Goal: Task Accomplishment & Management: Use online tool/utility

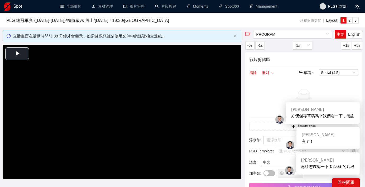
click at [12, 11] on div "Spot" at bounding box center [26, 6] width 44 height 13
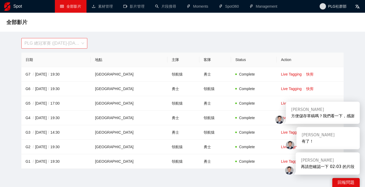
click at [47, 42] on span "PLG 總冠軍賽 ([DATE]-[DATE])" at bounding box center [55, 43] width 60 height 10
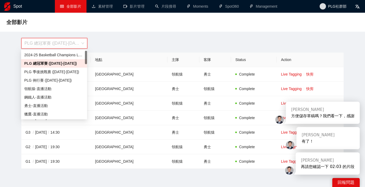
click at [109, 31] on div "全部影片" at bounding box center [182, 22] width 365 height 19
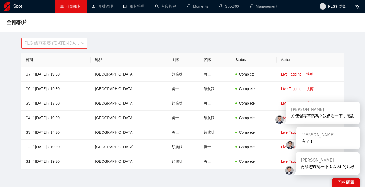
click at [57, 41] on span "PLG 總冠軍賽 (2024-2025)" at bounding box center [55, 43] width 60 height 10
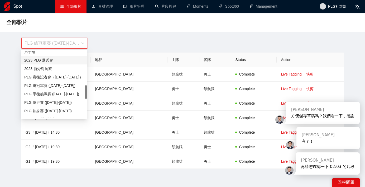
scroll to position [172, 0]
click at [56, 101] on div "PLG 例行賽 (2022-2023)" at bounding box center [54, 103] width 60 height 6
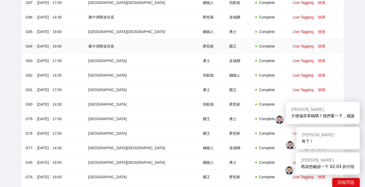
scroll to position [672, 0]
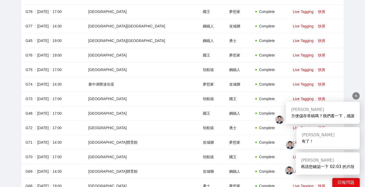
click at [354, 96] on div at bounding box center [356, 95] width 7 height 7
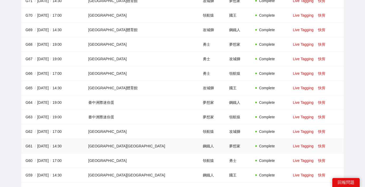
scroll to position [814, 0]
click at [318, 146] on link "快剪" at bounding box center [321, 146] width 7 height 4
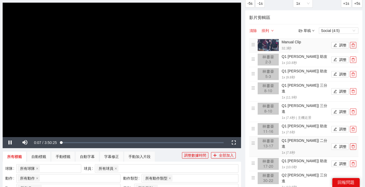
scroll to position [23, 0]
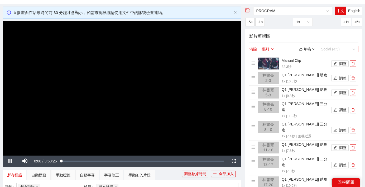
click at [333, 50] on span "Social (4:5)" at bounding box center [338, 49] width 35 height 6
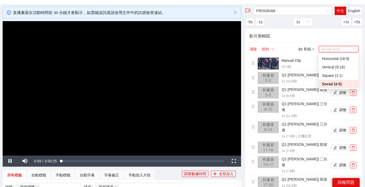
click at [330, 36] on h4 "影片剪輯區" at bounding box center [303, 36] width 109 height 7
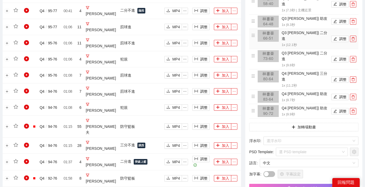
scroll to position [392, 0]
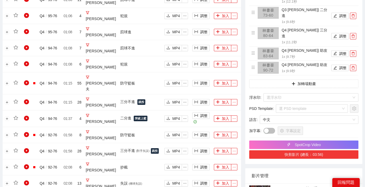
click at [332, 150] on button "快剪影片 (總長：03:56)" at bounding box center [303, 154] width 109 height 8
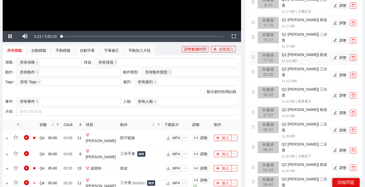
scroll to position [40, 0]
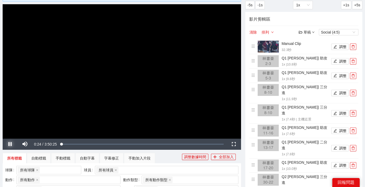
click at [11, 144] on span "Video Player" at bounding box center [10, 144] width 15 height 0
click at [340, 46] on button "調整" at bounding box center [340, 47] width 17 height 6
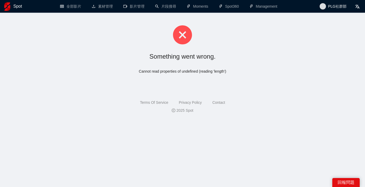
scroll to position [0, 0]
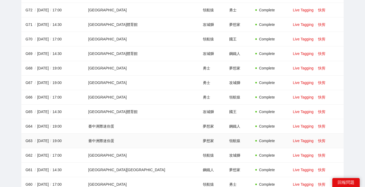
scroll to position [797, 0]
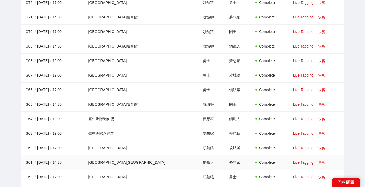
click at [318, 162] on link "快剪" at bounding box center [321, 162] width 7 height 4
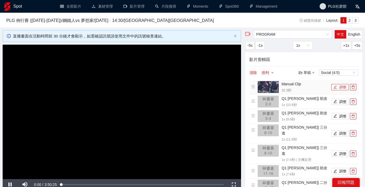
click at [343, 88] on button "調整" at bounding box center [340, 87] width 17 height 6
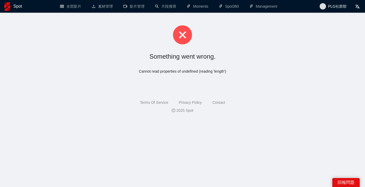
click at [4, 11] on img at bounding box center [7, 6] width 6 height 8
click at [16, 7] on h1 "Spot" at bounding box center [17, 6] width 9 height 13
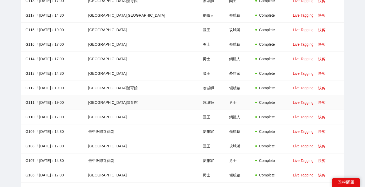
scroll to position [153, 0]
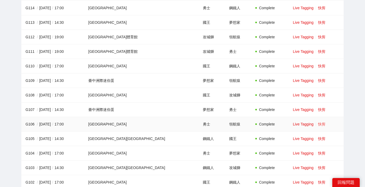
click at [318, 125] on link "快剪" at bounding box center [321, 124] width 7 height 4
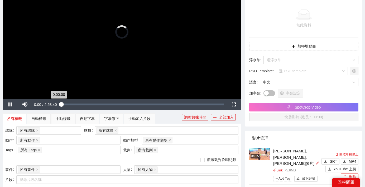
scroll to position [85, 0]
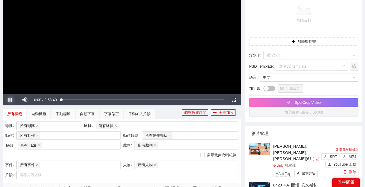
click at [10, 100] on span "Video Player" at bounding box center [10, 100] width 15 height 0
click at [130, 127] on div "所有球員" at bounding box center [164, 125] width 136 height 7
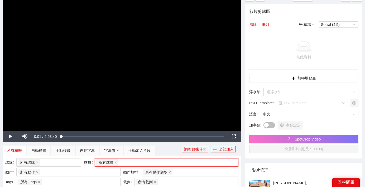
scroll to position [0, 0]
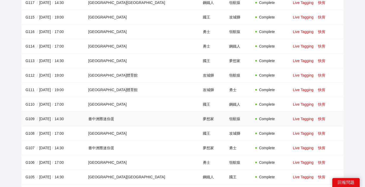
scroll to position [125, 0]
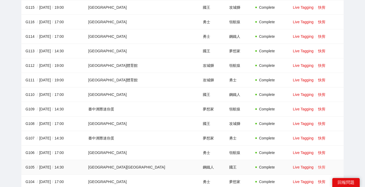
click at [318, 166] on link "快剪" at bounding box center [321, 167] width 7 height 4
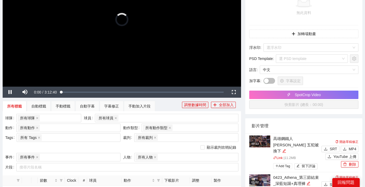
scroll to position [40, 0]
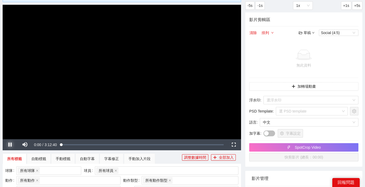
click at [9, 145] on span "Video Player" at bounding box center [10, 145] width 15 height 0
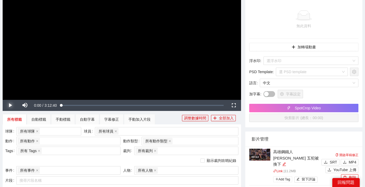
scroll to position [129, 0]
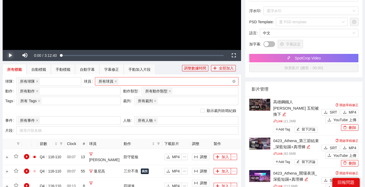
click at [142, 81] on div "所有球員" at bounding box center [164, 81] width 136 height 7
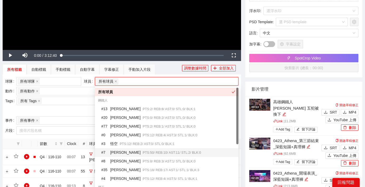
click at [143, 153] on span "PTS: 50 / REB: 10 / AST: 11 / STL: 2 / BLK: 0" at bounding box center [172, 153] width 58 height 4
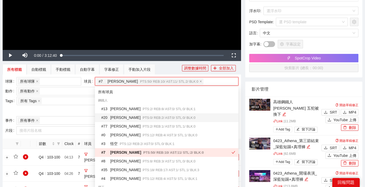
click at [74, 110] on div "顯示裁判吹哨紀錄" at bounding box center [121, 111] width 233 height 6
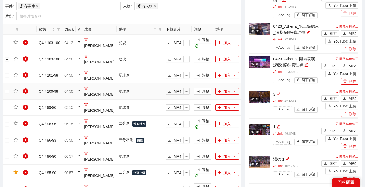
scroll to position [190, 0]
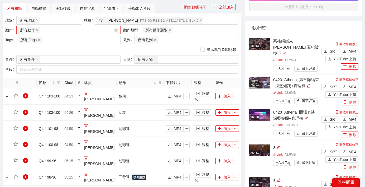
click at [63, 30] on div "所有動作 + 0 ..." at bounding box center [66, 29] width 96 height 7
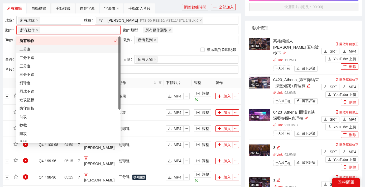
click at [51, 48] on div "二分進" at bounding box center [69, 49] width 98 height 6
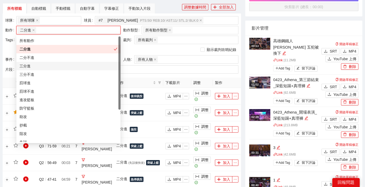
click at [44, 66] on div "三分進" at bounding box center [69, 66] width 98 height 6
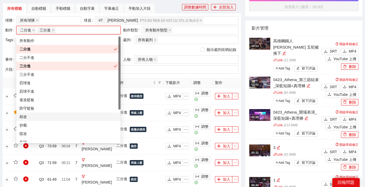
click at [41, 116] on div "助攻" at bounding box center [69, 117] width 98 height 6
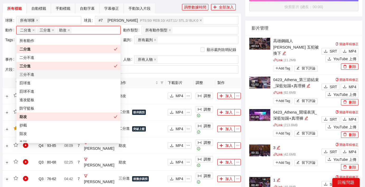
click at [139, 52] on div "顯示裁判吹哨紀錄" at bounding box center [121, 50] width 233 height 6
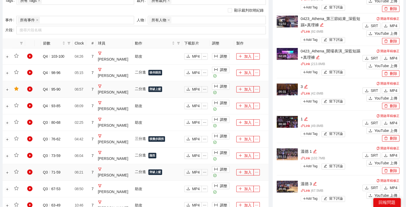
scroll to position [403, 0]
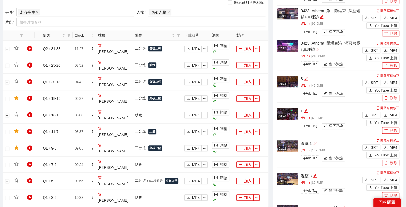
scroll to position [242, 0]
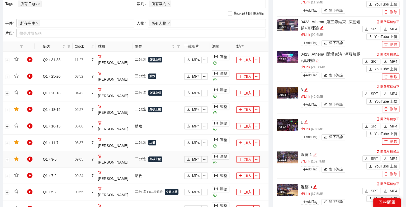
click at [248, 157] on button "加入" at bounding box center [244, 160] width 17 height 6
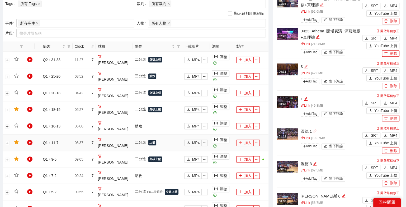
click at [246, 140] on button "加入" at bounding box center [244, 143] width 17 height 6
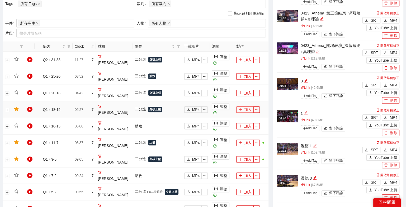
click at [248, 107] on button "加入" at bounding box center [244, 110] width 17 height 6
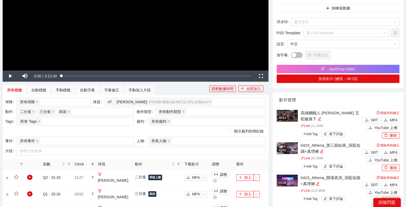
scroll to position [0, 0]
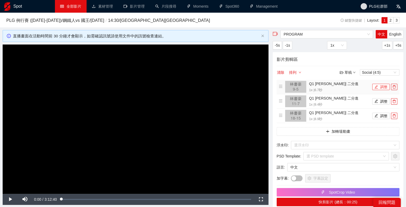
click at [365, 85] on button "調整" at bounding box center [380, 87] width 17 height 6
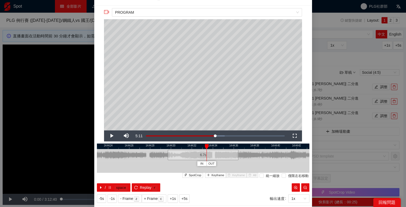
scroll to position [11, 0]
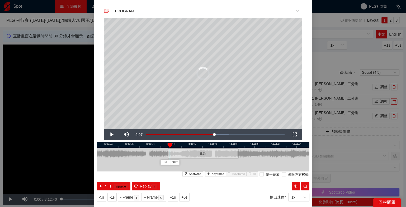
drag, startPoint x: 205, startPoint y: 143, endPoint x: 169, endPoint y: 145, distance: 36.2
click at [169, 145] on div at bounding box center [170, 145] width 4 height 5
click at [170, 153] on div at bounding box center [170, 154] width 3 height 12
click at [110, 186] on icon "pause" at bounding box center [110, 187] width 4 height 4
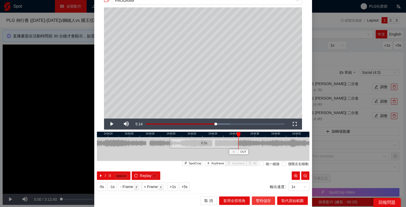
click at [263, 187] on span "暫時儲存" at bounding box center [263, 201] width 15 height 6
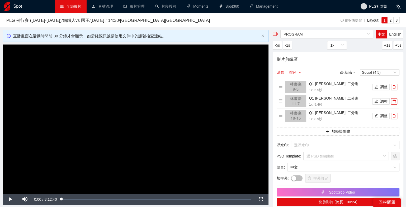
scroll to position [0, 0]
click at [365, 102] on icon "edit" at bounding box center [376, 101] width 3 height 3
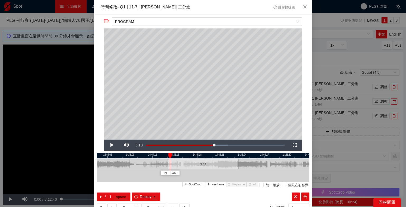
drag, startPoint x: 177, startPoint y: 154, endPoint x: 169, endPoint y: 155, distance: 8.0
click at [169, 155] on div at bounding box center [170, 156] width 4 height 5
click at [219, 187] on div "14:45:03 14:45:06 14:45:09 14:45:12 14:45:15 14:45:18 14:45:21 14:45:24 14:45:2…" at bounding box center [203, 177] width 212 height 48
click at [219, 187] on span "Keyframe" at bounding box center [217, 185] width 13 height 5
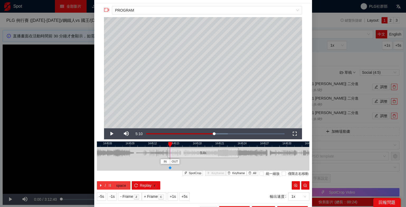
click at [110, 182] on button "/ space" at bounding box center [114, 186] width 34 height 8
click at [217, 172] on span "Keyframe" at bounding box center [217, 173] width 13 height 5
click at [115, 186] on kbd "space" at bounding box center [120, 186] width 13 height 5
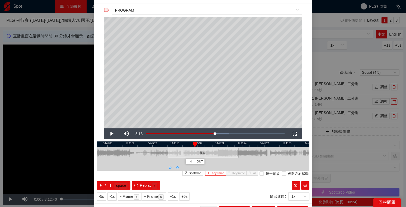
click at [221, 176] on button "Keyframe" at bounding box center [215, 173] width 21 height 5
click at [106, 184] on button "/ space" at bounding box center [114, 186] width 34 height 8
click at [106, 184] on span "/" at bounding box center [105, 186] width 1 height 6
click at [212, 173] on button "Keyframe" at bounding box center [215, 173] width 21 height 5
click at [108, 184] on icon "pause" at bounding box center [110, 186] width 4 height 4
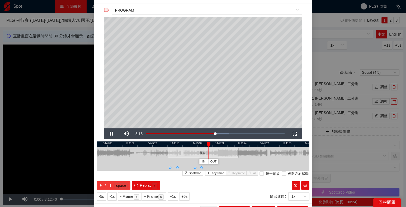
click at [108, 184] on icon "pause" at bounding box center [110, 186] width 4 height 4
click at [216, 174] on span "Keyframe" at bounding box center [217, 173] width 13 height 5
click at [110, 186] on icon "pause" at bounding box center [110, 186] width 4 height 4
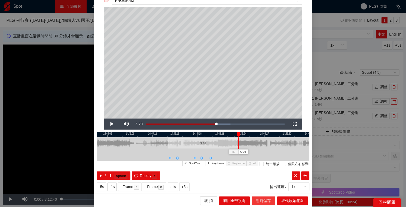
click at [260, 187] on span "暫時儲存" at bounding box center [263, 201] width 15 height 6
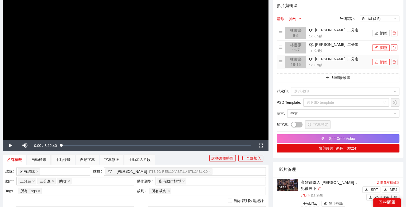
scroll to position [59, 0]
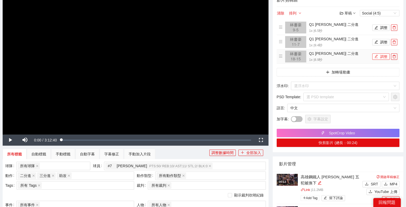
click at [365, 56] on button "調整" at bounding box center [380, 57] width 17 height 6
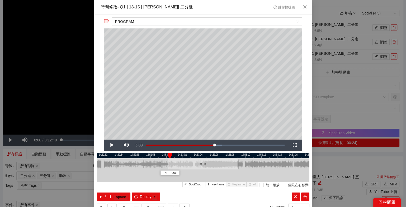
drag, startPoint x: 179, startPoint y: 153, endPoint x: 168, endPoint y: 154, distance: 10.3
click at [168, 154] on div "IN OUT" at bounding box center [170, 156] width 4 height 5
click at [216, 183] on span "Keyframe" at bounding box center [217, 185] width 13 height 5
click at [112, 187] on button "/ space" at bounding box center [114, 197] width 34 height 8
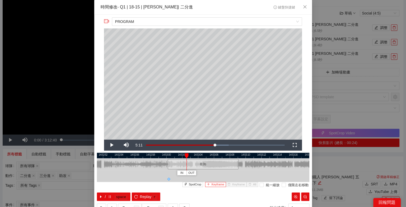
click at [216, 186] on span "Keyframe" at bounding box center [217, 185] width 13 height 5
click at [110, 187] on icon "pause" at bounding box center [110, 197] width 4 height 4
click at [110, 187] on icon "pause" at bounding box center [110, 197] width 2 height 3
click at [217, 185] on span "Keyframe" at bounding box center [217, 185] width 13 height 5
click at [105, 187] on button "/ space" at bounding box center [114, 197] width 34 height 8
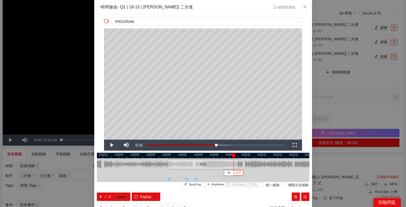
click at [240, 173] on span "OUT" at bounding box center [238, 173] width 6 height 5
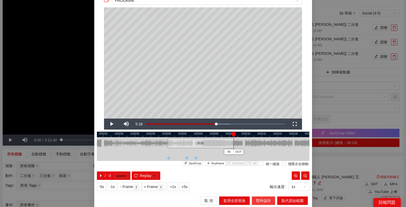
click at [267, 187] on span "暫時儲存" at bounding box center [263, 201] width 15 height 6
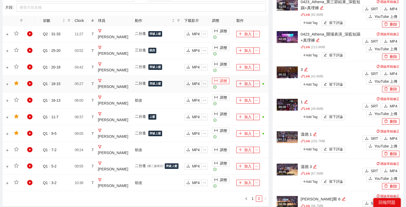
scroll to position [331, 0]
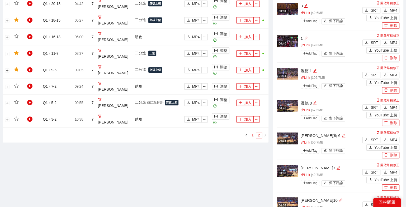
click at [253, 133] on link "1" at bounding box center [253, 136] width 6 height 6
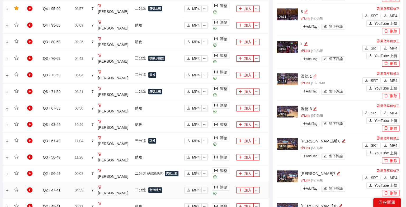
scroll to position [284, 0]
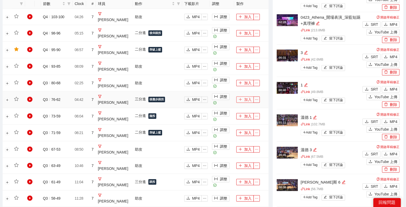
click at [246, 97] on button "加入" at bounding box center [244, 100] width 17 height 6
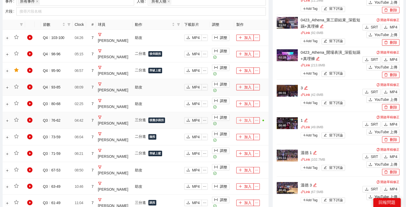
scroll to position [261, 0]
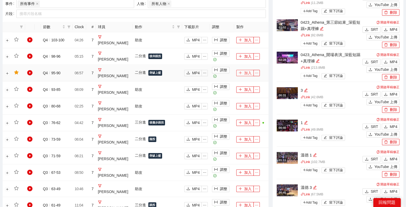
click at [245, 70] on button "加入" at bounding box center [244, 73] width 17 height 6
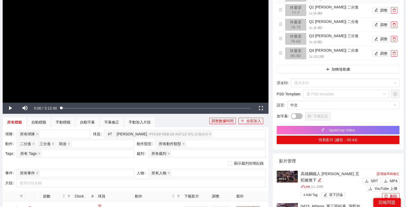
scroll to position [0, 0]
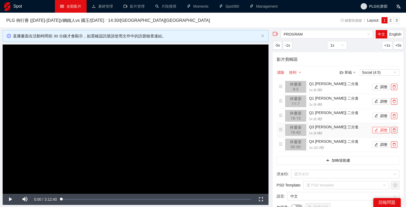
click at [365, 129] on button "調整" at bounding box center [380, 130] width 17 height 6
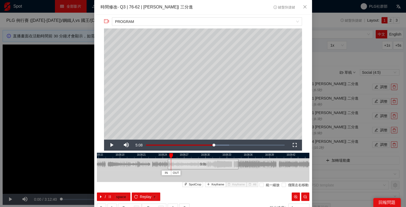
drag, startPoint x: 196, startPoint y: 156, endPoint x: 171, endPoint y: 156, distance: 25.3
click at [171, 156] on div at bounding box center [171, 156] width 4 height 5
click at [108, 187] on icon "pause" at bounding box center [110, 197] width 4 height 4
click at [213, 182] on button "Keyframe" at bounding box center [215, 184] width 21 height 5
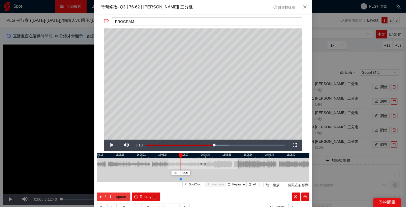
click at [109, 187] on button "/ space" at bounding box center [114, 197] width 34 height 8
click at [211, 186] on button "Keyframe" at bounding box center [215, 184] width 21 height 5
click at [108, 187] on icon "pause" at bounding box center [110, 197] width 4 height 4
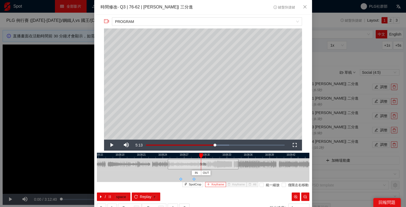
click at [215, 185] on span "Keyframe" at bounding box center [217, 185] width 13 height 5
click at [106, 187] on button "/ space" at bounding box center [114, 197] width 34 height 8
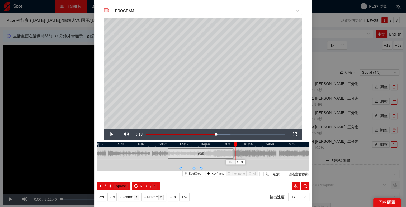
drag, startPoint x: 238, startPoint y: 155, endPoint x: 233, endPoint y: 155, distance: 4.8
click at [233, 155] on div at bounding box center [232, 154] width 3 height 12
click at [238, 162] on span "OUT" at bounding box center [240, 162] width 6 height 5
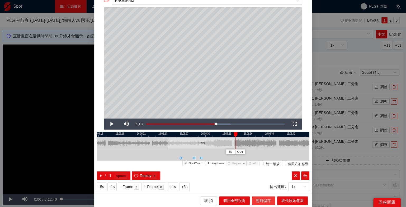
click at [262, 187] on span "暫時儲存" at bounding box center [263, 201] width 15 height 6
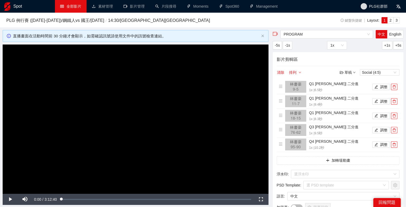
scroll to position [0, 0]
click at [365, 140] on li "Q4 林書豪 | 二分進 1x | 10.2 秒 調整" at bounding box center [338, 145] width 119 height 12
click at [365, 144] on button "調整" at bounding box center [380, 145] width 17 height 6
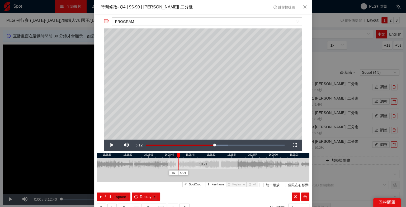
drag, startPoint x: 179, startPoint y: 156, endPoint x: 161, endPoint y: 157, distance: 18.0
click at [161, 157] on div "16:28:33 16:28:36 16:28:39 16:28:42 16:28:45 16:28:48 16:28:51 16:28:54 16:28:5…" at bounding box center [203, 177] width 212 height 48
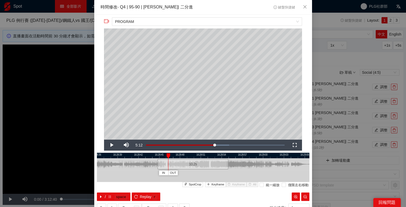
drag, startPoint x: 176, startPoint y: 153, endPoint x: 166, endPoint y: 154, distance: 10.1
click at [166, 154] on div at bounding box center [193, 156] width 212 height 6
drag, startPoint x: 169, startPoint y: 155, endPoint x: 160, endPoint y: 156, distance: 9.5
click at [160, 156] on div "16:28:36 16:28:39 16:28:42 16:28:45 16:28:48 16:28:51 16:28:54 16:28:57 16:29:0…" at bounding box center [203, 177] width 212 height 48
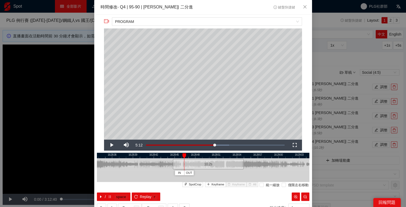
drag, startPoint x: 187, startPoint y: 155, endPoint x: 203, endPoint y: 155, distance: 15.3
click at [203, 155] on div at bounding box center [218, 156] width 212 height 6
click at [214, 184] on span "Keyframe" at bounding box center [217, 185] width 13 height 5
drag, startPoint x: 183, startPoint y: 155, endPoint x: 176, endPoint y: 155, distance: 7.4
click at [176, 155] on div "16:28:33 16:28:36 16:28:39 16:28:42 16:28:45 16:28:48 16:28:51 16:28:54 16:28:5…" at bounding box center [203, 177] width 212 height 48
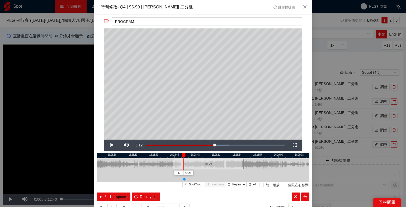
click at [175, 165] on div "10.2 s" at bounding box center [208, 164] width 71 height 10
click at [178, 173] on span "IN" at bounding box center [178, 173] width 3 height 5
click at [109, 187] on icon "pause" at bounding box center [110, 197] width 4 height 4
click at [219, 185] on span "Keyframe" at bounding box center [217, 185] width 13 height 5
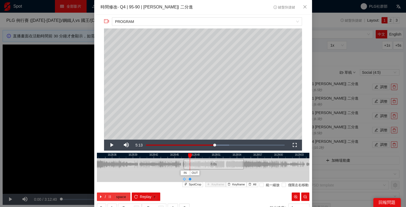
click at [101, 187] on icon "caret-right" at bounding box center [101, 197] width 4 height 4
click at [210, 187] on button "Keyframe" at bounding box center [215, 184] width 21 height 5
click at [102, 187] on icon "caret-right" at bounding box center [101, 197] width 4 height 4
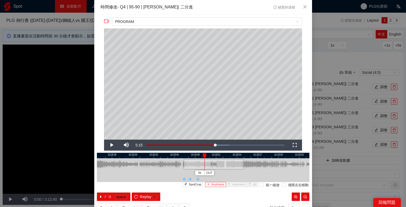
click at [220, 186] on span "Keyframe" at bounding box center [217, 185] width 13 height 5
click at [104, 187] on button "/ space" at bounding box center [114, 197] width 34 height 8
click at [108, 187] on icon "pause" at bounding box center [110, 197] width 4 height 4
click at [268, 175] on span "OUT" at bounding box center [267, 173] width 6 height 5
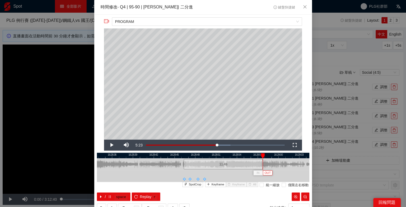
scroll to position [21, 0]
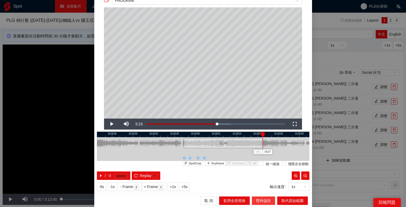
click at [259, 187] on span "暫時儲存" at bounding box center [263, 201] width 15 height 6
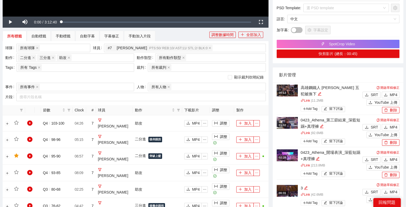
scroll to position [183, 0]
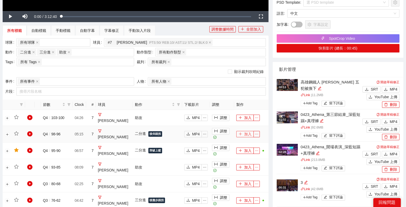
click at [239, 132] on icon "plus" at bounding box center [240, 134] width 4 height 4
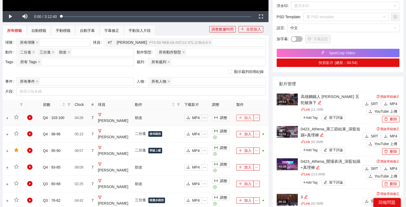
click at [245, 115] on button "加入" at bounding box center [244, 118] width 17 height 6
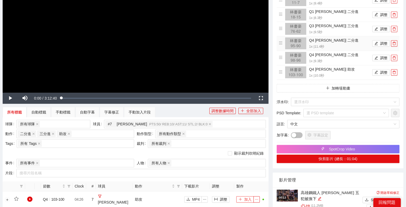
scroll to position [59, 0]
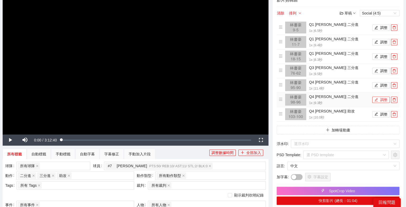
click at [365, 98] on button "調整" at bounding box center [380, 100] width 17 height 6
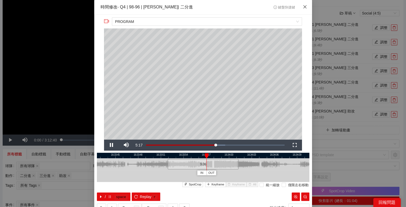
click at [303, 4] on span "Close" at bounding box center [305, 7] width 14 height 14
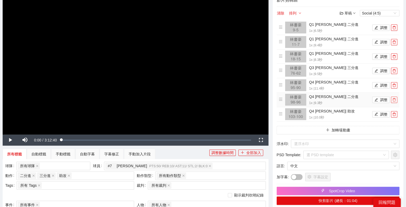
click at [365, 100] on icon "delete" at bounding box center [393, 99] width 3 height 3
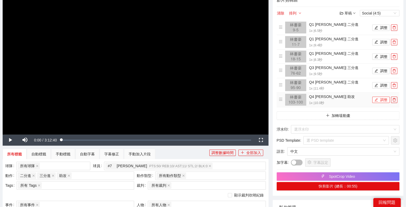
click at [365, 99] on button "調整" at bounding box center [380, 100] width 17 height 6
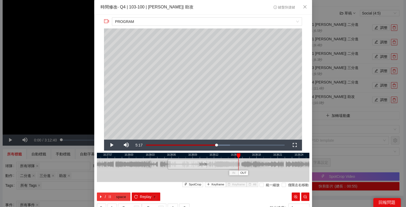
click at [110, 187] on button "/ space" at bounding box center [114, 197] width 34 height 8
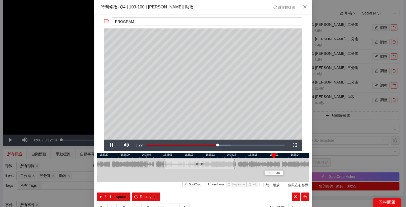
drag, startPoint x: 256, startPoint y: 156, endPoint x: 222, endPoint y: 156, distance: 34.0
click at [222, 156] on div at bounding box center [199, 156] width 212 height 6
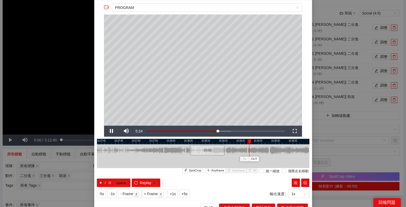
scroll to position [21, 0]
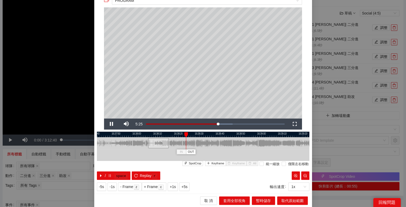
drag, startPoint x: 267, startPoint y: 135, endPoint x: 203, endPoint y: 135, distance: 63.9
click at [203, 135] on div at bounding box center [139, 135] width 212 height 6
click at [201, 135] on div at bounding box center [203, 135] width 212 height 6
click at [113, 177] on button "/ space" at bounding box center [114, 176] width 34 height 8
click at [238, 135] on div at bounding box center [203, 135] width 212 height 6
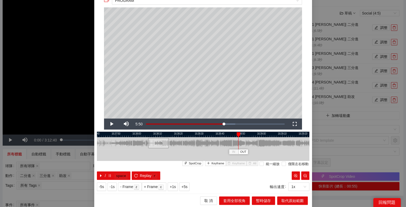
click at [227, 135] on div at bounding box center [203, 135] width 212 height 6
click at [115, 172] on button "/ space" at bounding box center [114, 176] width 34 height 8
click at [192, 134] on div at bounding box center [203, 135] width 212 height 6
drag, startPoint x: 159, startPoint y: 143, endPoint x: 268, endPoint y: 143, distance: 109.0
click at [268, 143] on div "10.0 s" at bounding box center [267, 143] width 21 height 10
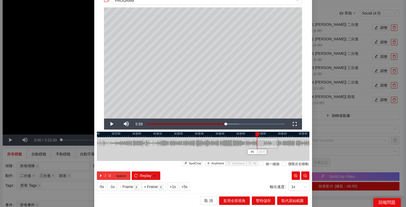
click at [110, 174] on icon "pause" at bounding box center [110, 176] width 4 height 4
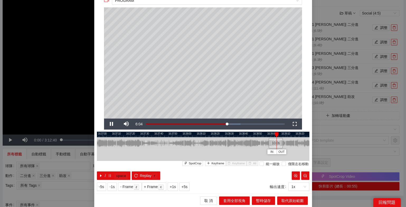
click at [292, 131] on div "**********" at bounding box center [203, 94] width 218 height 200
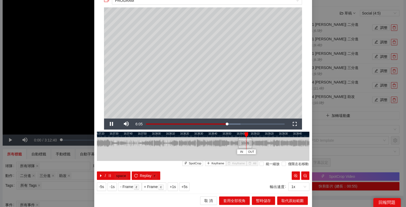
drag, startPoint x: 291, startPoint y: 133, endPoint x: 252, endPoint y: 134, distance: 38.3
click at [252, 134] on div at bounding box center [172, 135] width 212 height 6
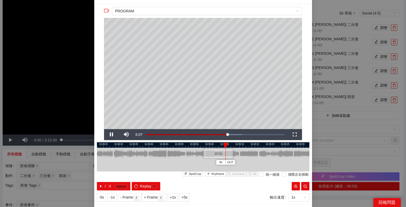
scroll to position [6, 0]
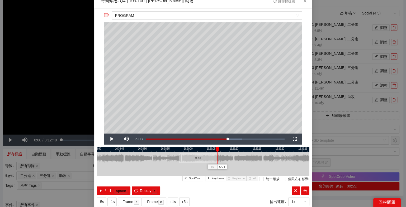
drag, startPoint x: 224, startPoint y: 157, endPoint x: 216, endPoint y: 157, distance: 7.4
click at [216, 157] on div at bounding box center [216, 159] width 3 height 12
click at [137, 187] on button "Replay r" at bounding box center [146, 191] width 28 height 8
click at [115, 187] on kbd "space" at bounding box center [120, 191] width 13 height 5
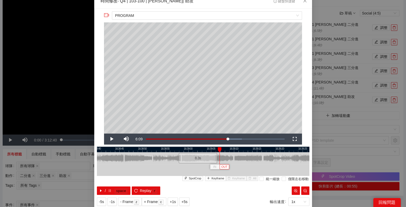
click at [223, 167] on span "OUT" at bounding box center [224, 167] width 6 height 5
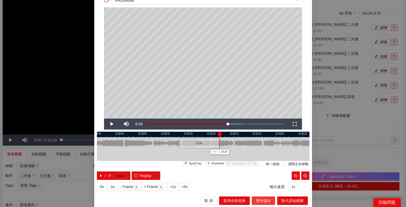
click at [265, 187] on span "暫時儲存" at bounding box center [263, 201] width 15 height 6
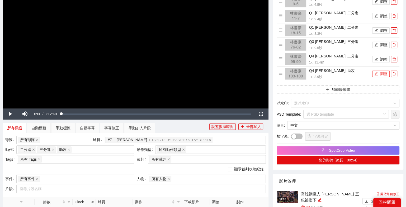
scroll to position [110, 0]
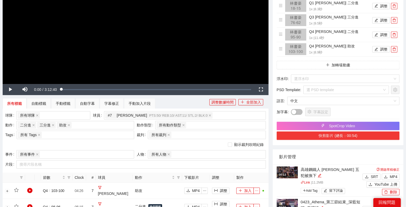
click at [355, 135] on button "快剪影片 (總長：00:54)" at bounding box center [338, 136] width 123 height 8
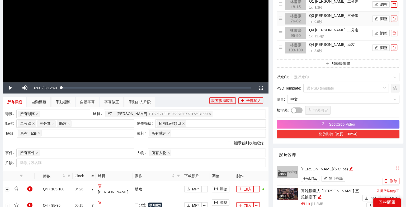
scroll to position [135, 0]
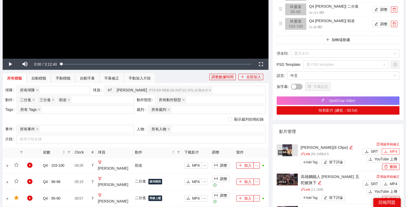
click at [365, 152] on button "MP4" at bounding box center [391, 152] width 18 height 6
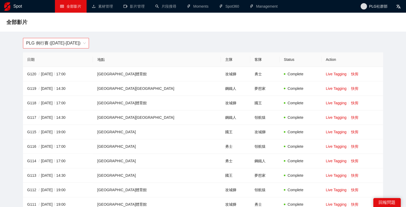
click at [69, 46] on span "PLG 例行賽 (2022-2023)" at bounding box center [56, 43] width 60 height 10
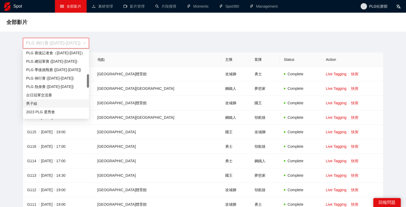
scroll to position [119, 0]
click at [67, 82] on div "PLG 例行賽 (2023-2024)" at bounding box center [56, 79] width 66 height 8
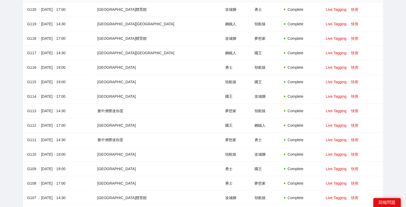
scroll to position [0, 0]
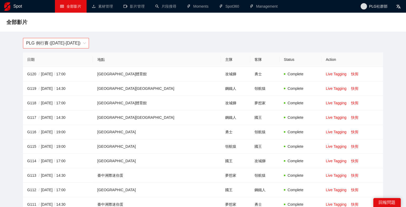
click at [69, 45] on span "PLG 例行賽 (2023-2024)" at bounding box center [56, 43] width 60 height 10
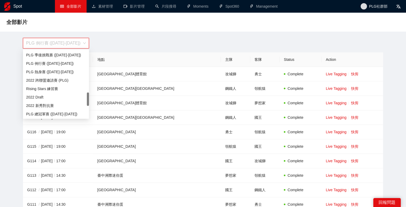
scroll to position [211, 0]
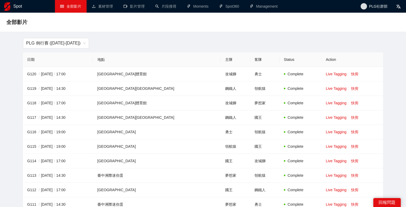
click at [43, 47] on span "PLG 例行賽 (2023-2024)" at bounding box center [56, 43] width 60 height 10
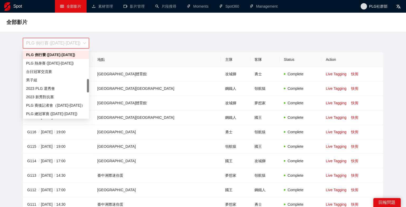
click at [105, 28] on div "全部影片" at bounding box center [203, 22] width 406 height 19
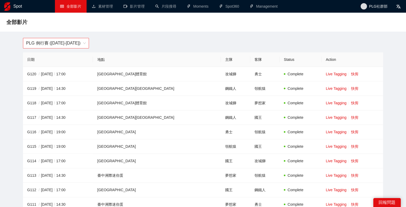
click at [63, 42] on span "PLG 例行賽 (2023-2024)" at bounding box center [56, 43] width 60 height 10
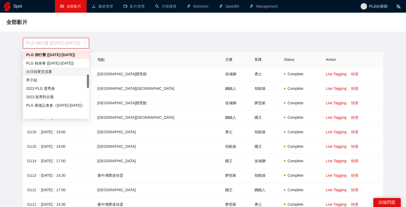
scroll to position [106, 0]
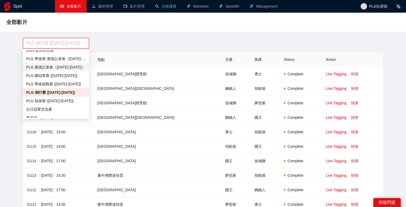
click at [113, 43] on div "PLG 例行賽 (2023-2024)" at bounding box center [203, 43] width 366 height 11
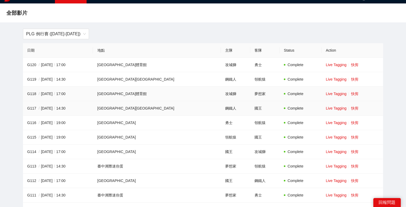
scroll to position [11, 0]
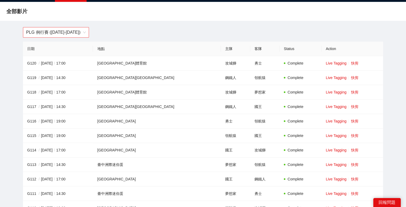
click at [73, 32] on span "PLG 例行賽 (2023-2024)" at bounding box center [56, 32] width 60 height 10
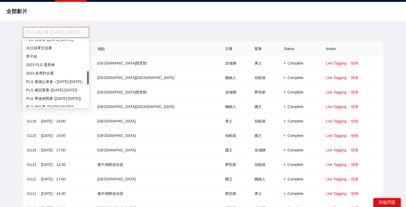
scroll to position [158, 0]
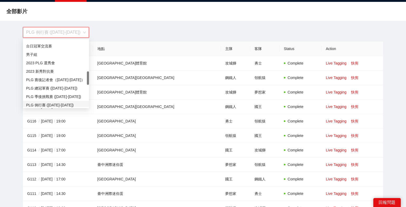
click at [59, 103] on div "PLG 例行賽 (2022-2023)" at bounding box center [56, 105] width 60 height 6
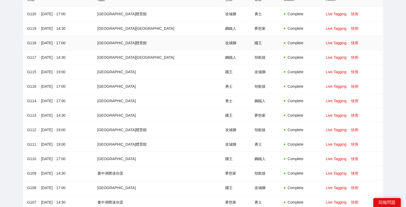
scroll to position [0, 0]
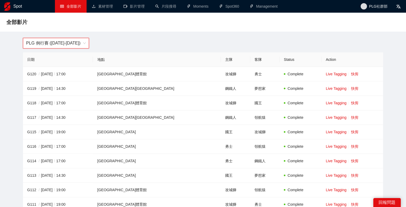
click at [79, 39] on span "PLG 例行賽 (2022-2023)" at bounding box center [56, 43] width 60 height 10
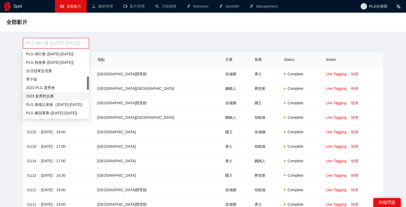
scroll to position [122, 0]
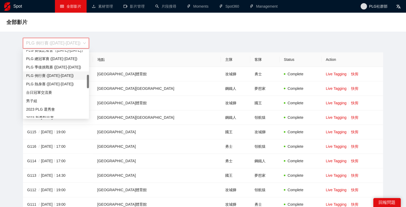
click at [70, 75] on div "PLG 例行賽 (2023-2024)" at bounding box center [56, 76] width 60 height 6
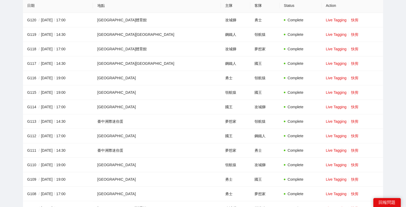
scroll to position [0, 0]
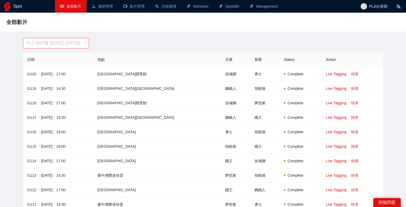
click at [65, 43] on span "PLG 例行賽 (2023-2024)" at bounding box center [56, 43] width 60 height 10
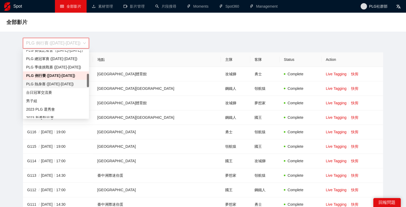
scroll to position [110, 0]
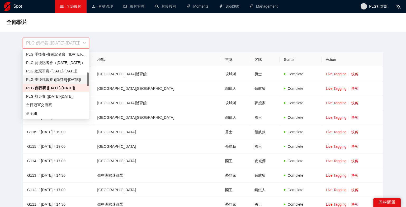
click at [68, 78] on div "PLG 季後挑戰賽 (2023-2024)" at bounding box center [56, 80] width 60 height 6
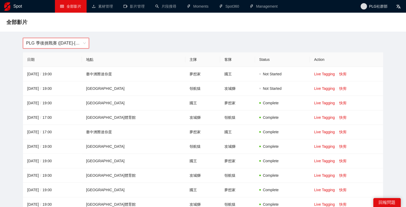
click at [75, 41] on span "PLG 季後挑戰賽 (2023-2024)" at bounding box center [56, 43] width 60 height 10
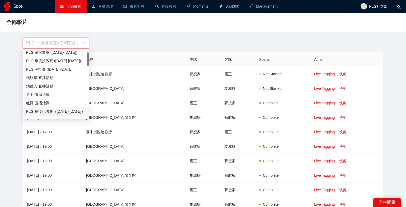
scroll to position [0, 0]
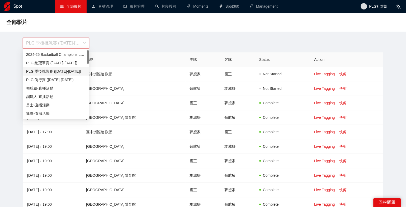
click at [61, 73] on div "PLG 季後挑戰賽 (2024-2025)" at bounding box center [56, 72] width 60 height 6
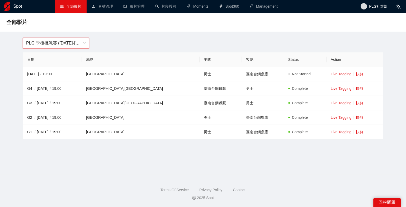
click at [82, 41] on span "PLG 季後挑戰賽 (2024-2025)" at bounding box center [56, 43] width 60 height 10
click at [124, 30] on div "全部影片" at bounding box center [203, 22] width 406 height 19
click at [65, 45] on span "PLG 季後挑戰賽 (2024-2025)" at bounding box center [56, 43] width 60 height 10
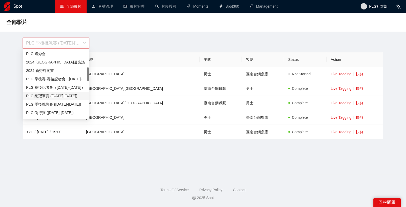
scroll to position [85, 0]
click at [66, 104] on div "PLG 季後挑戰賽 (2023-2024)" at bounding box center [56, 105] width 60 height 6
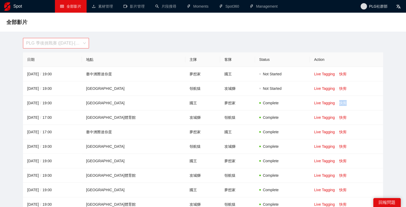
click at [81, 44] on span "PLG 季後挑戰賽 (2023-2024)" at bounding box center [56, 43] width 60 height 10
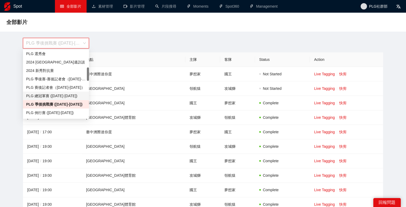
click at [76, 97] on div "PLG 總冠軍賽 ([DATE]-[DATE])" at bounding box center [56, 96] width 60 height 6
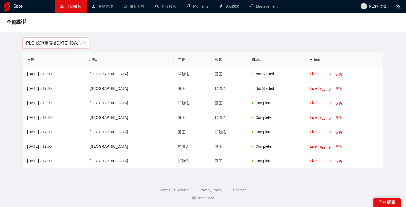
click at [217, 41] on div "PLG 總冠軍賽 (2023-2024) PLG 總冠軍賽 (2023-2024)" at bounding box center [203, 43] width 366 height 11
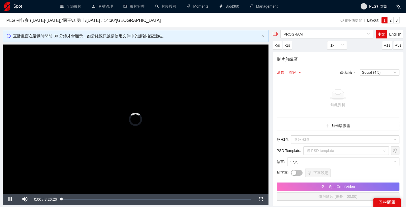
scroll to position [49, 0]
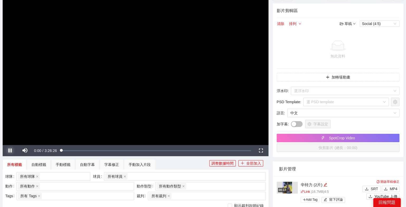
click at [9, 151] on span "Video Player" at bounding box center [10, 151] width 15 height 0
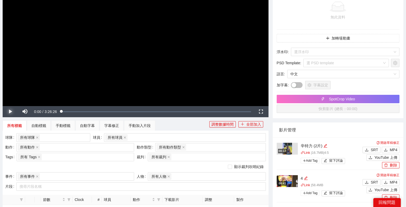
scroll to position [104, 0]
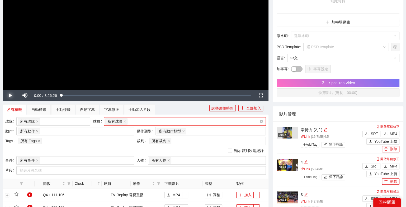
click at [172, 118] on div "所有球員" at bounding box center [182, 121] width 154 height 7
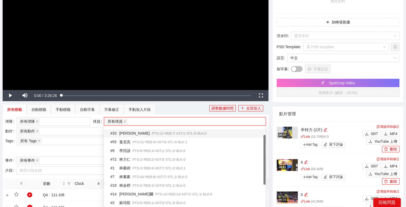
scroll to position [17, 0]
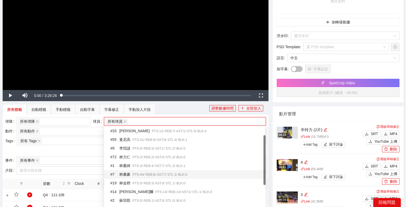
click at [154, 173] on span "PTS: 44 / REB: 8 / AST: 7 / STL: 1 / BLK: 0" at bounding box center [160, 175] width 55 height 4
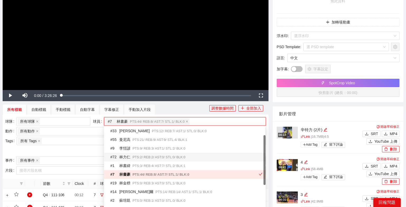
click at [88, 148] on div "顯示裁判吹哨紀錄" at bounding box center [135, 151] width 261 height 6
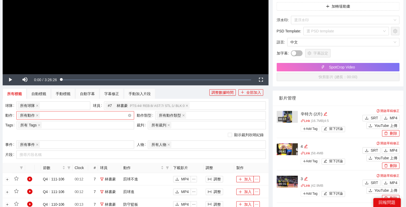
scroll to position [121, 0]
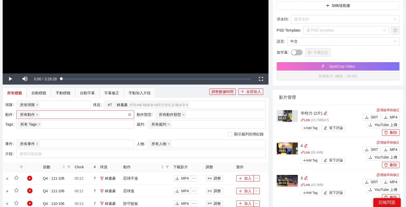
click at [86, 115] on div "所有動作 + 0 ..." at bounding box center [73, 114] width 110 height 7
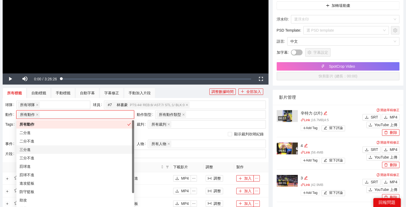
click at [64, 148] on div "三分進" at bounding box center [75, 150] width 111 height 6
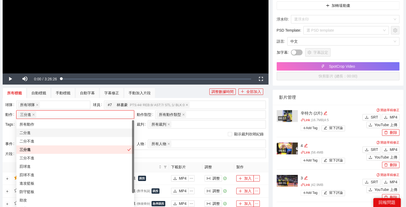
click at [140, 134] on div "顯示裁判吹哨紀錄" at bounding box center [135, 134] width 261 height 6
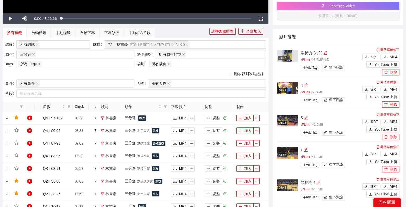
scroll to position [255, 0]
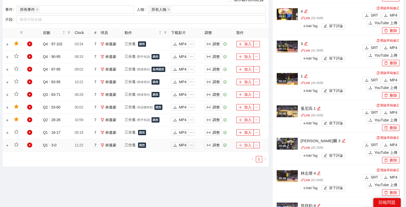
click at [244, 144] on button "加入" at bounding box center [244, 145] width 17 height 6
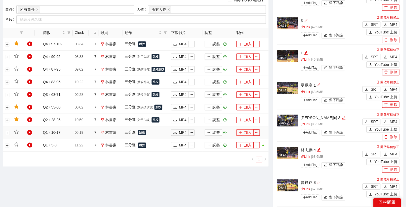
click at [248, 130] on button "加入" at bounding box center [244, 133] width 17 height 6
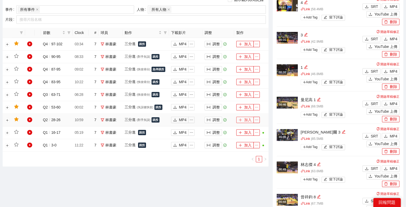
click at [248, 120] on button "加入" at bounding box center [244, 120] width 17 height 6
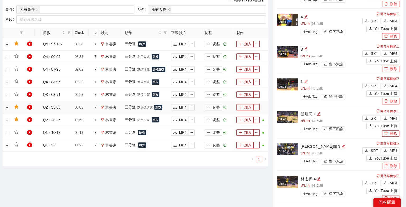
click at [249, 108] on button "加入" at bounding box center [244, 107] width 17 height 6
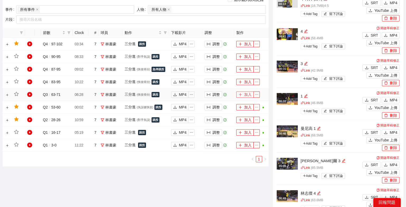
click at [248, 92] on button "加入" at bounding box center [244, 95] width 17 height 6
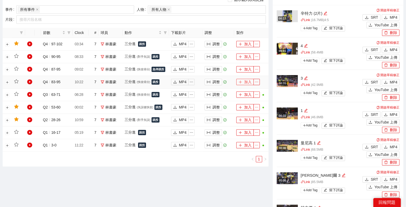
click at [248, 81] on button "加入" at bounding box center [244, 82] width 17 height 6
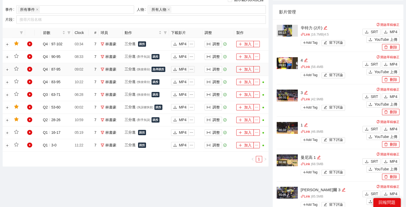
click at [248, 64] on td "加入" at bounding box center [251, 69] width 34 height 13
click at [245, 67] on button "加入" at bounding box center [244, 69] width 17 height 6
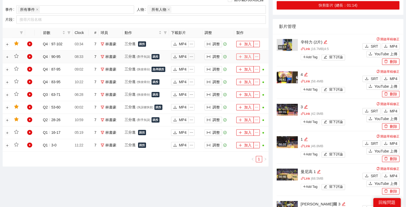
click at [246, 54] on button "加入" at bounding box center [244, 57] width 17 height 6
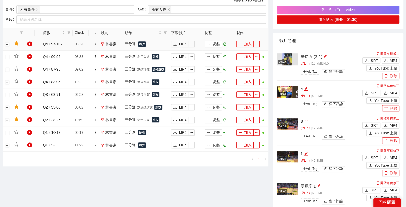
click at [245, 46] on button "加入" at bounding box center [244, 44] width 17 height 6
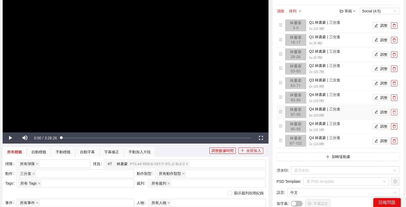
scroll to position [44, 0]
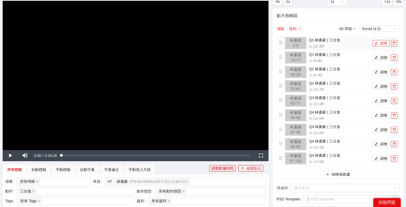
click at [381, 45] on button "調整" at bounding box center [380, 43] width 17 height 6
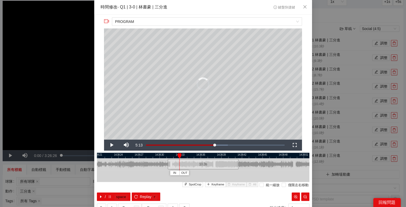
drag, startPoint x: 206, startPoint y: 155, endPoint x: 174, endPoint y: 157, distance: 31.7
click at [174, 157] on div "14:38:18 14:38:21 14:38:24 14:38:27 14:38:30 14:38:33 14:38:36 14:38:39 14:38:4…" at bounding box center [203, 177] width 212 height 48
click at [175, 174] on span "IN" at bounding box center [174, 173] width 3 height 5
click at [218, 185] on span "Keyframe" at bounding box center [217, 185] width 13 height 5
click at [110, 197] on icon "pause" at bounding box center [110, 197] width 2 height 3
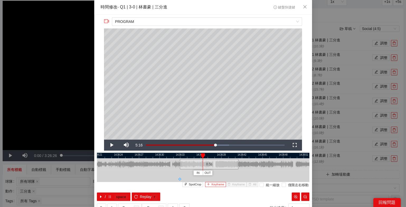
click at [215, 185] on span "Keyframe" at bounding box center [217, 185] width 13 height 5
click at [107, 197] on button "/ space" at bounding box center [114, 197] width 34 height 8
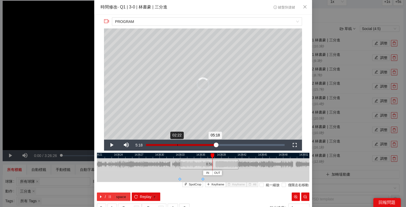
click at [177, 148] on div "Loaded : 0.00% 02:22 05:18" at bounding box center [215, 145] width 144 height 11
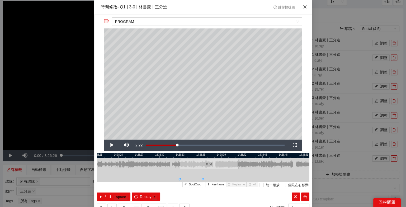
click at [304, 8] on icon "close" at bounding box center [305, 7] width 4 height 4
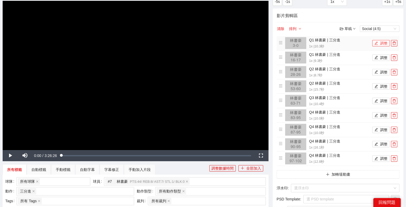
click at [384, 44] on button "調整" at bounding box center [380, 43] width 17 height 6
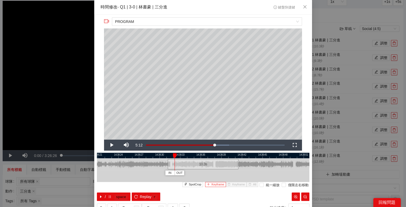
click at [208, 187] on button "Keyframe" at bounding box center [215, 184] width 21 height 5
click at [171, 173] on span "IN" at bounding box center [169, 173] width 3 height 5
click at [113, 197] on button "/ space" at bounding box center [114, 197] width 34 height 8
drag, startPoint x: 177, startPoint y: 164, endPoint x: 181, endPoint y: 164, distance: 4.5
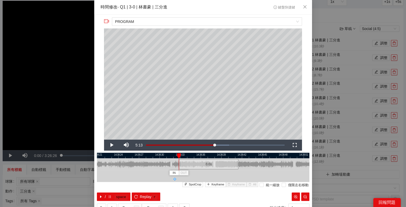
click at [181, 164] on div at bounding box center [179, 165] width 3 height 12
click at [219, 184] on span "Keyframe" at bounding box center [217, 185] width 13 height 5
click at [174, 179] on span at bounding box center [174, 179] width 3 height 3
drag, startPoint x: 179, startPoint y: 155, endPoint x: 175, endPoint y: 155, distance: 4.2
click at [175, 155] on div at bounding box center [175, 156] width 4 height 5
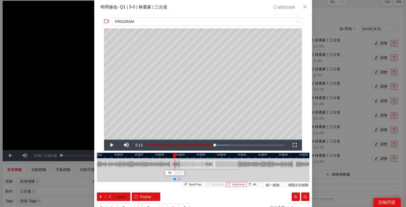
click at [242, 185] on span "Keyframe" at bounding box center [238, 185] width 13 height 5
click at [175, 152] on div "**********" at bounding box center [203, 115] width 218 height 200
drag, startPoint x: 174, startPoint y: 154, endPoint x: 179, endPoint y: 154, distance: 4.8
click at [179, 154] on div at bounding box center [179, 156] width 4 height 5
click at [104, 198] on button "/ space" at bounding box center [114, 197] width 34 height 8
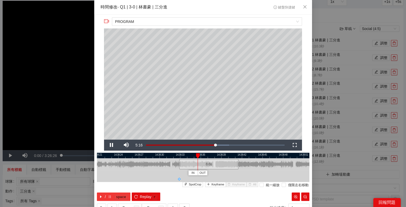
click at [107, 198] on button "/ space" at bounding box center [114, 197] width 34 height 8
click at [208, 183] on icon "plus" at bounding box center [208, 184] width 3 height 3
click at [108, 195] on icon "pause" at bounding box center [110, 197] width 4 height 4
click at [112, 199] on button "/ space" at bounding box center [114, 197] width 34 height 8
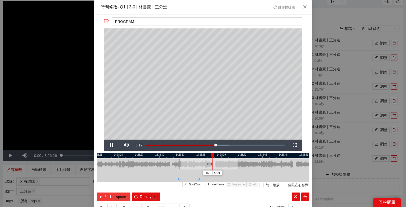
click at [112, 199] on button "/ space" at bounding box center [114, 197] width 34 height 8
click at [214, 183] on span "Keyframe" at bounding box center [217, 185] width 13 height 5
click at [111, 199] on span "pause" at bounding box center [110, 197] width 4 height 4
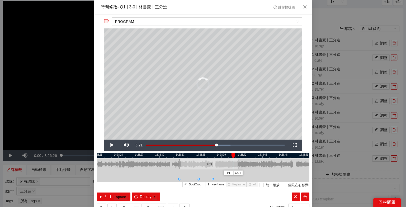
drag, startPoint x: 244, startPoint y: 154, endPoint x: 233, endPoint y: 154, distance: 11.1
click at [233, 154] on div at bounding box center [233, 156] width 4 height 5
click at [105, 197] on span "/" at bounding box center [105, 197] width 1 height 6
click at [246, 172] on span "OUT" at bounding box center [245, 173] width 6 height 5
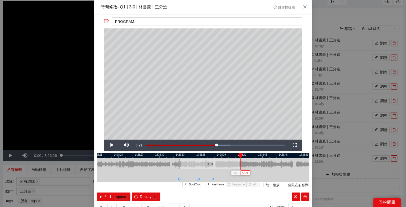
scroll to position [21, 0]
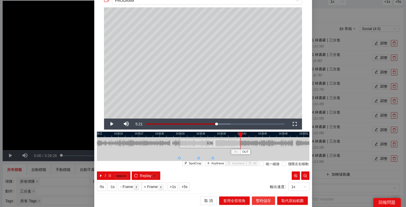
click at [267, 198] on span "暫時儲存" at bounding box center [263, 201] width 15 height 6
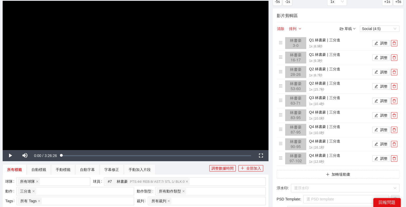
scroll to position [0, 0]
click at [382, 61] on li "Q1 林書豪 | 三分進 1x | 9.3 秒 調整" at bounding box center [338, 58] width 119 height 12
click at [382, 59] on button "調整" at bounding box center [380, 58] width 17 height 6
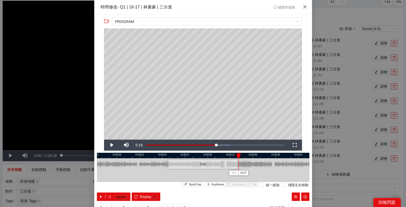
click at [304, 7] on icon "close" at bounding box center [304, 6] width 3 height 3
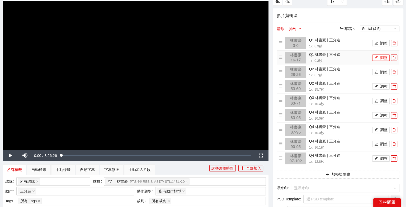
click at [384, 58] on button "調整" at bounding box center [380, 58] width 17 height 6
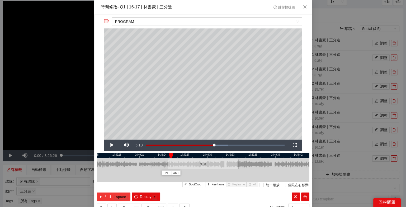
click at [109, 198] on icon "pause" at bounding box center [110, 197] width 4 height 4
click at [177, 174] on button "IN" at bounding box center [180, 173] width 10 height 5
click at [220, 184] on span "Keyframe" at bounding box center [217, 185] width 13 height 5
click at [106, 197] on button "/ space" at bounding box center [114, 197] width 34 height 8
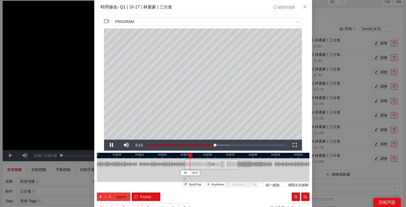
click at [106, 197] on button "/ space" at bounding box center [114, 197] width 34 height 8
click at [212, 186] on span "Keyframe" at bounding box center [217, 185] width 13 height 5
click at [112, 200] on button "/ space" at bounding box center [114, 197] width 34 height 8
click at [107, 198] on button "/ space" at bounding box center [114, 197] width 34 height 8
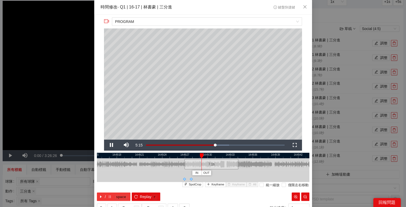
click at [107, 198] on button "/ space" at bounding box center [114, 197] width 34 height 8
click at [210, 185] on icon "plus" at bounding box center [208, 184] width 3 height 3
click at [107, 196] on button "/ space" at bounding box center [114, 197] width 34 height 8
click at [214, 186] on span "Keyframe" at bounding box center [217, 185] width 13 height 5
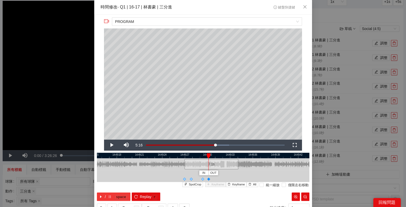
click at [110, 193] on button "/ space" at bounding box center [114, 197] width 34 height 8
click at [217, 185] on span "Keyframe" at bounding box center [217, 185] width 13 height 5
click at [111, 196] on icon "pause" at bounding box center [110, 197] width 4 height 4
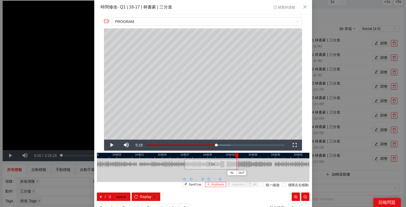
click at [214, 184] on span "Keyframe" at bounding box center [217, 185] width 13 height 5
click at [113, 200] on button "/ space" at bounding box center [114, 197] width 34 height 8
click at [257, 171] on div at bounding box center [203, 177] width 212 height 12
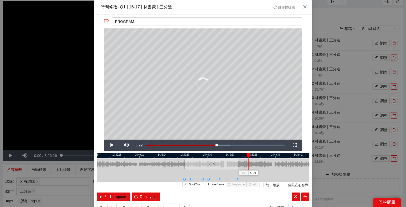
drag, startPoint x: 257, startPoint y: 154, endPoint x: 245, endPoint y: 154, distance: 12.1
click at [247, 154] on div at bounding box center [249, 156] width 4 height 5
click at [109, 196] on icon "pause" at bounding box center [110, 197] width 4 height 4
click at [259, 172] on span "OUT" at bounding box center [258, 173] width 6 height 5
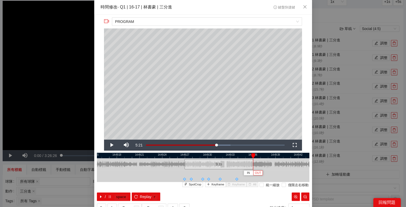
scroll to position [21, 0]
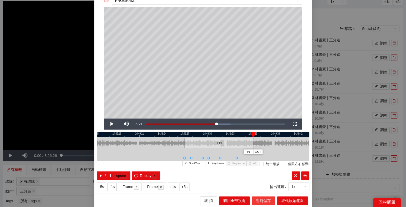
click at [261, 202] on span "暫時儲存" at bounding box center [263, 201] width 15 height 6
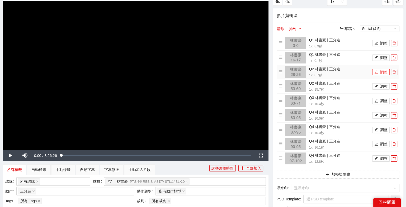
click at [380, 72] on button "調整" at bounding box center [380, 72] width 17 height 6
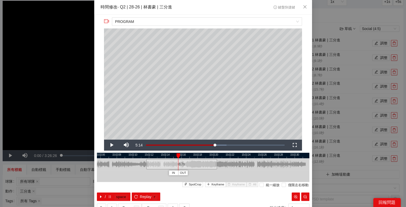
drag, startPoint x: 197, startPoint y: 157, endPoint x: 181, endPoint y: 156, distance: 16.4
click at [181, 156] on div "15:02:04 15:02:06 15:02:08 15:02:10 15:02:12 15:02:14 15:02:16 15:02:18 15:02:2…" at bounding box center [203, 177] width 212 height 48
drag, startPoint x: 182, startPoint y: 155, endPoint x: 150, endPoint y: 157, distance: 32.5
click at [150, 157] on div "15:02:04 15:02:06 15:02:08 15:02:10 15:02:12 15:02:14 15:02:16 15:02:18 15:02:2…" at bounding box center [203, 177] width 212 height 48
drag, startPoint x: 171, startPoint y: 156, endPoint x: 153, endPoint y: 157, distance: 18.5
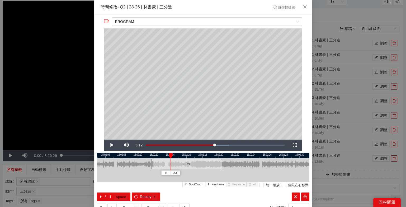
click at [153, 157] on div "15:02:04 15:02:06 15:02:08 15:02:10 15:02:12 15:02:14 15:02:16 15:02:18 15:02:2…" at bounding box center [203, 177] width 212 height 48
click at [120, 192] on div "15:02:04 15:02:06 15:02:08 15:02:10 15:02:12 15:02:14 15:02:16 15:02:18 15:02:2…" at bounding box center [203, 177] width 212 height 48
click at [135, 196] on icon "reload" at bounding box center [136, 197] width 4 height 4
click at [114, 197] on kbd "space" at bounding box center [120, 197] width 13 height 5
click at [107, 196] on button "/ space" at bounding box center [114, 197] width 34 height 8
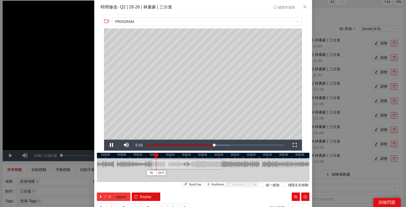
click at [107, 196] on button "/ space" at bounding box center [114, 197] width 34 height 8
click at [210, 184] on icon "plus" at bounding box center [208, 184] width 3 height 3
click at [151, 173] on span "IN" at bounding box center [151, 173] width 3 height 5
click at [113, 197] on button "/ space" at bounding box center [114, 197] width 34 height 8
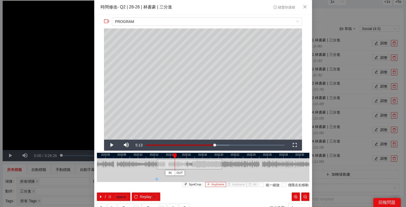
click at [216, 184] on span "Keyframe" at bounding box center [217, 185] width 13 height 5
click at [105, 195] on span "/" at bounding box center [105, 197] width 1 height 6
click at [212, 184] on button "Keyframe" at bounding box center [215, 184] width 21 height 5
click at [105, 195] on span "/" at bounding box center [105, 197] width 1 height 6
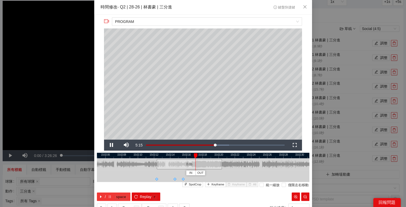
click at [105, 195] on span "/" at bounding box center [105, 197] width 1 height 6
click at [215, 184] on span "Keyframe" at bounding box center [217, 185] width 13 height 5
click at [108, 198] on span "pause" at bounding box center [110, 197] width 4 height 4
click at [108, 198] on icon "pause" at bounding box center [110, 197] width 4 height 4
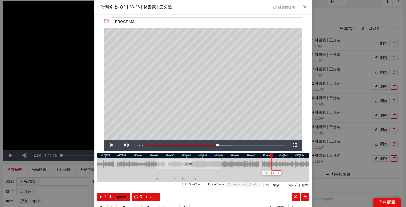
click at [275, 173] on span "OUT" at bounding box center [276, 173] width 6 height 5
click at [147, 196] on span "Replay" at bounding box center [146, 197] width 12 height 6
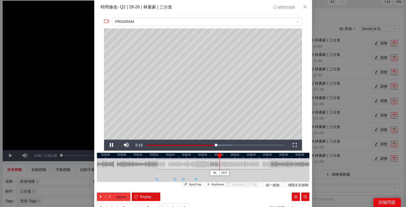
click at [106, 198] on button "/ space" at bounding box center [114, 197] width 34 height 8
click at [226, 174] on span "OUT" at bounding box center [226, 173] width 6 height 5
click at [108, 195] on icon "pause" at bounding box center [110, 197] width 4 height 4
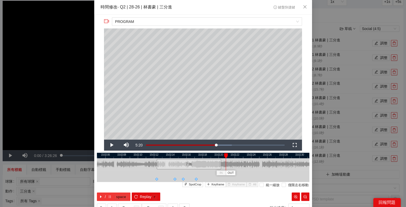
click at [108, 195] on icon "pause" at bounding box center [110, 197] width 4 height 4
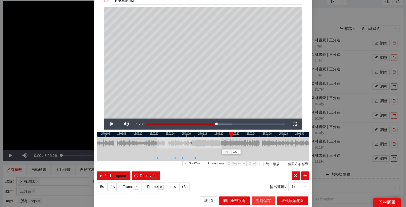
click at [266, 202] on span "暫時儲存" at bounding box center [263, 201] width 15 height 6
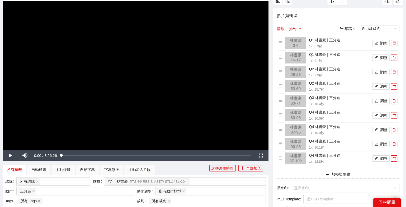
scroll to position [0, 0]
click at [379, 87] on button "調整" at bounding box center [380, 86] width 17 height 6
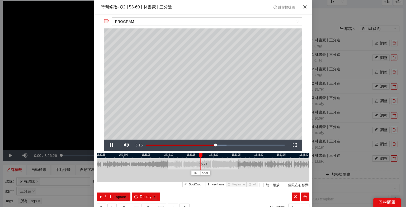
click at [304, 7] on icon "close" at bounding box center [304, 6] width 3 height 3
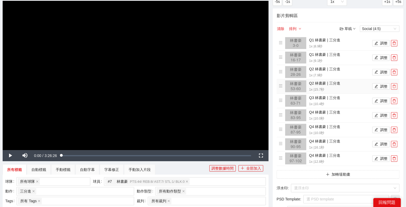
click at [396, 86] on span "delete" at bounding box center [394, 87] width 6 height 4
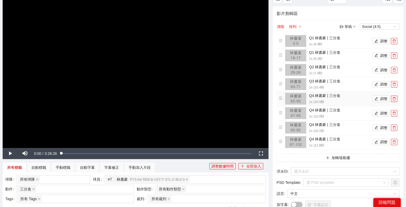
scroll to position [42, 0]
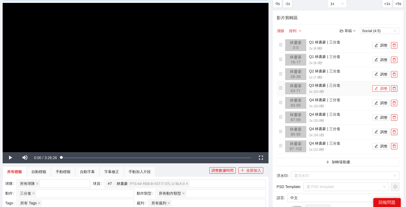
click at [379, 87] on button "調整" at bounding box center [380, 89] width 17 height 6
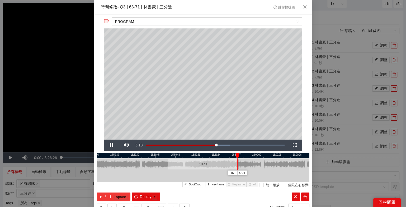
click at [115, 197] on kbd "space" at bounding box center [120, 197] width 13 height 5
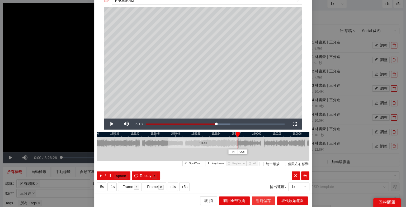
click at [266, 201] on span "暫時儲存" at bounding box center [263, 201] width 15 height 6
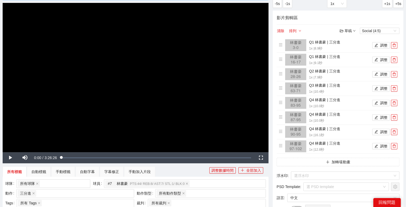
scroll to position [0, 0]
click at [383, 101] on button "調整" at bounding box center [380, 103] width 17 height 6
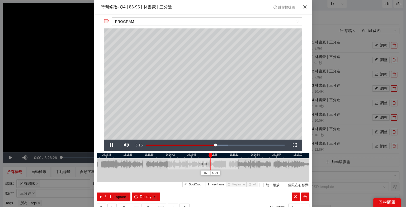
click at [305, 7] on icon "close" at bounding box center [304, 6] width 3 height 3
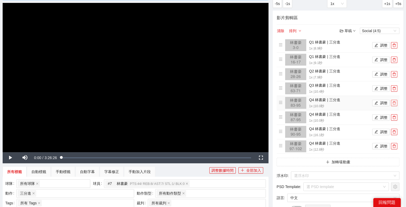
click at [395, 103] on icon "delete" at bounding box center [394, 103] width 4 height 4
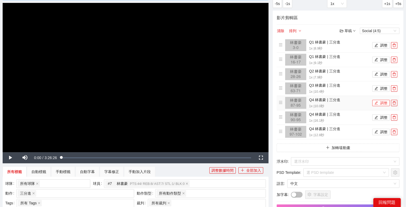
click at [383, 102] on button "調整" at bounding box center [380, 103] width 17 height 6
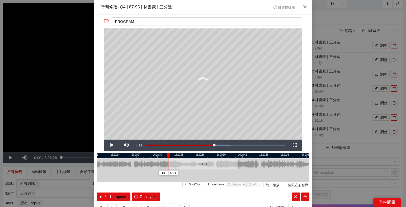
drag, startPoint x: 231, startPoint y: 156, endPoint x: 168, endPoint y: 157, distance: 62.3
click at [168, 157] on div at bounding box center [169, 156] width 4 height 5
click at [112, 196] on button "/ space" at bounding box center [114, 197] width 34 height 8
click at [175, 174] on span "IN" at bounding box center [175, 173] width 3 height 5
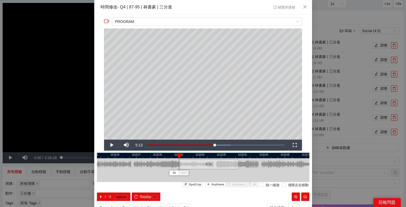
click at [179, 165] on div at bounding box center [179, 165] width 3 height 12
click at [215, 185] on span "Keyframe" at bounding box center [217, 185] width 13 height 5
click at [99, 197] on icon "caret-right" at bounding box center [101, 197] width 4 height 4
click at [213, 186] on span "Keyframe" at bounding box center [217, 185] width 13 height 5
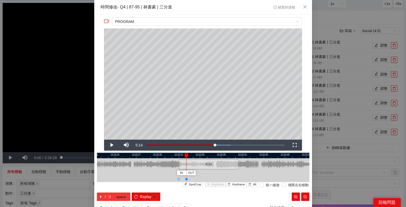
click at [106, 197] on button "/ space" at bounding box center [114, 197] width 34 height 8
click at [210, 185] on icon "plus" at bounding box center [208, 184] width 3 height 3
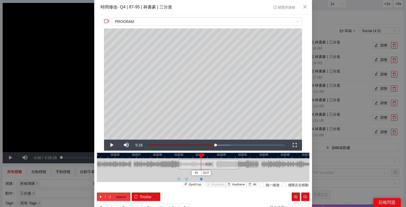
click at [105, 199] on span "/" at bounding box center [105, 197] width 1 height 6
click at [215, 185] on span "Keyframe" at bounding box center [217, 185] width 13 height 5
click at [116, 194] on span "space" at bounding box center [121, 197] width 15 height 6
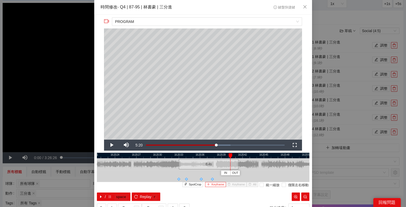
click at [213, 183] on span "Keyframe" at bounding box center [217, 185] width 13 height 5
click at [117, 198] on kbd "space" at bounding box center [120, 197] width 13 height 5
click at [252, 172] on span "OUT" at bounding box center [250, 173] width 6 height 5
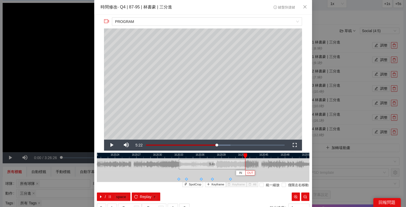
scroll to position [21, 0]
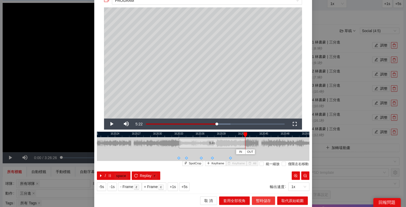
click at [266, 198] on span "暫時儲存" at bounding box center [263, 201] width 15 height 6
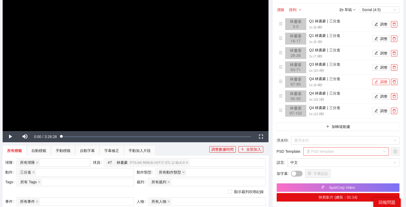
scroll to position [62, 0]
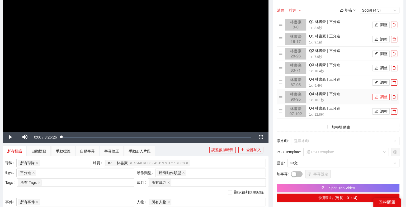
click at [385, 95] on button "調整" at bounding box center [380, 97] width 17 height 6
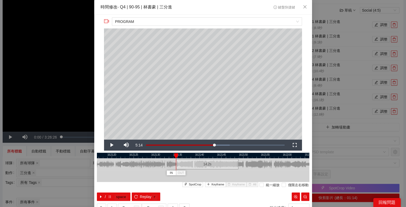
drag, startPoint x: 168, startPoint y: 164, endPoint x: 177, endPoint y: 165, distance: 8.5
click at [177, 165] on div at bounding box center [176, 165] width 3 height 12
click at [216, 185] on span "Keyframe" at bounding box center [217, 185] width 13 height 5
click at [105, 195] on span "/" at bounding box center [105, 197] width 1 height 6
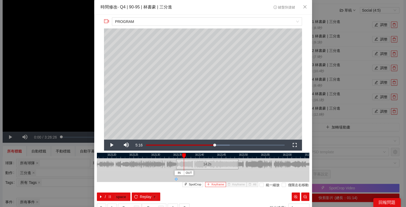
click at [215, 185] on span "Keyframe" at bounding box center [217, 185] width 13 height 5
click at [104, 198] on button "/ space" at bounding box center [114, 197] width 34 height 8
click at [209, 185] on icon "plus" at bounding box center [208, 184] width 3 height 3
click at [110, 198] on icon "pause" at bounding box center [110, 197] width 4 height 4
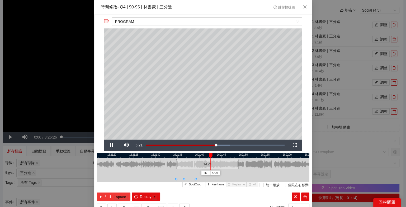
click at [110, 198] on icon "pause" at bounding box center [110, 197] width 4 height 4
click at [213, 185] on span "Keyframe" at bounding box center [217, 185] width 13 height 5
click at [108, 196] on icon "pause" at bounding box center [110, 197] width 4 height 4
click at [214, 185] on span "Keyframe" at bounding box center [217, 185] width 13 height 5
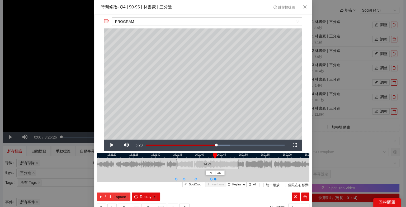
click at [109, 197] on icon "pause" at bounding box center [110, 197] width 2 height 3
click at [223, 173] on span "OUT" at bounding box center [226, 173] width 6 height 5
click at [112, 199] on button "/ space" at bounding box center [114, 197] width 34 height 8
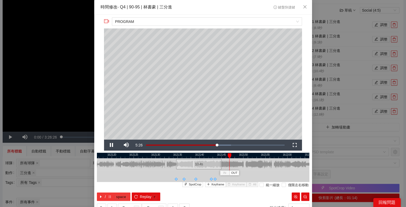
click at [112, 198] on button "/ space" at bounding box center [114, 197] width 34 height 8
click at [235, 171] on span "OUT" at bounding box center [235, 173] width 6 height 5
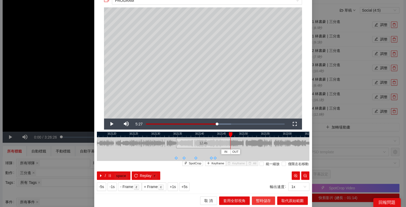
click at [263, 200] on span "暫時儲存" at bounding box center [263, 201] width 15 height 6
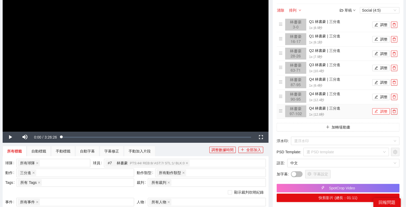
click at [381, 109] on button "調整" at bounding box center [380, 111] width 17 height 6
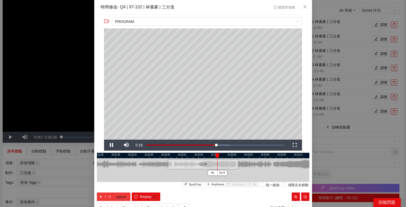
click at [107, 196] on button "/ space" at bounding box center [114, 197] width 34 height 8
drag, startPoint x: 169, startPoint y: 163, endPoint x: 194, endPoint y: 163, distance: 25.1
click at [194, 163] on div at bounding box center [193, 165] width 3 height 12
click at [216, 187] on span "Keyframe" at bounding box center [217, 185] width 13 height 5
click at [112, 194] on button "/ space" at bounding box center [114, 197] width 34 height 8
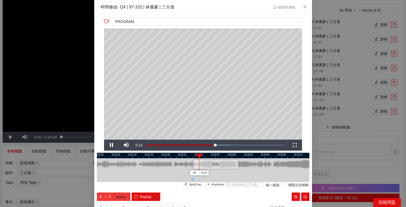
click at [112, 194] on button "/ space" at bounding box center [114, 197] width 34 height 8
drag, startPoint x: 194, startPoint y: 162, endPoint x: 190, endPoint y: 162, distance: 3.7
click at [190, 162] on div at bounding box center [189, 165] width 3 height 12
click at [182, 174] on button "IN" at bounding box center [184, 173] width 10 height 5
click at [184, 174] on span "IN" at bounding box center [184, 173] width 3 height 5
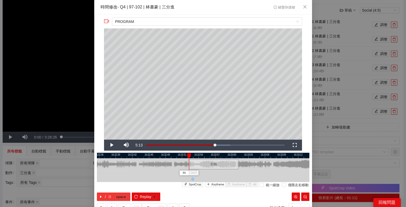
click at [113, 195] on button "/ space" at bounding box center [114, 197] width 34 height 8
drag, startPoint x: 203, startPoint y: 157, endPoint x: 198, endPoint y: 157, distance: 4.8
click at [198, 157] on div at bounding box center [198, 156] width 4 height 5
drag, startPoint x: 197, startPoint y: 154, endPoint x: 192, endPoint y: 154, distance: 5.5
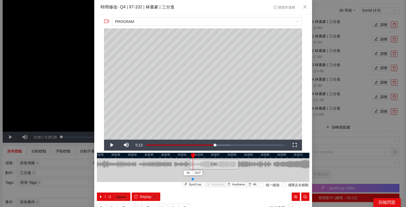
click at [192, 154] on div at bounding box center [193, 156] width 4 height 5
click at [232, 184] on button "Keyframe" at bounding box center [236, 184] width 21 height 5
click at [191, 153] on div "**********" at bounding box center [203, 115] width 218 height 200
drag, startPoint x: 192, startPoint y: 155, endPoint x: 189, endPoint y: 155, distance: 2.9
click at [189, 155] on div at bounding box center [190, 156] width 4 height 5
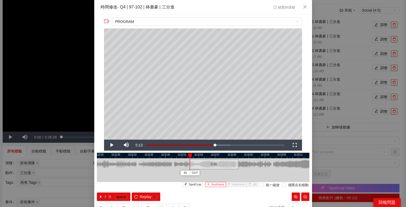
click at [211, 184] on button "Keyframe" at bounding box center [215, 184] width 21 height 5
click at [110, 195] on icon "pause" at bounding box center [110, 197] width 4 height 4
click at [211, 186] on button "Keyframe" at bounding box center [215, 184] width 21 height 5
click at [107, 195] on button "/ space" at bounding box center [114, 197] width 34 height 8
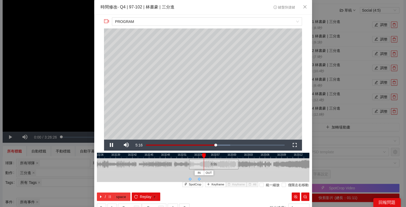
click at [107, 195] on button "/ space" at bounding box center [114, 197] width 34 height 8
click at [220, 185] on span "Keyframe" at bounding box center [217, 185] width 13 height 5
click at [145, 197] on span "Replay" at bounding box center [146, 197] width 12 height 6
click at [102, 197] on button "/ space" at bounding box center [114, 197] width 34 height 8
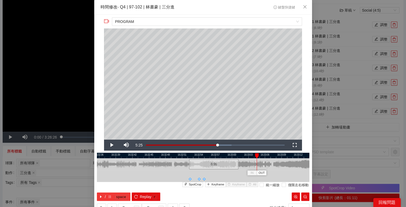
click at [113, 197] on button "/ space" at bounding box center [114, 197] width 34 height 8
click at [264, 172] on span "OUT" at bounding box center [263, 173] width 6 height 5
click at [255, 164] on div at bounding box center [255, 165] width 3 height 12
click at [136, 195] on icon "reload" at bounding box center [136, 197] width 4 height 4
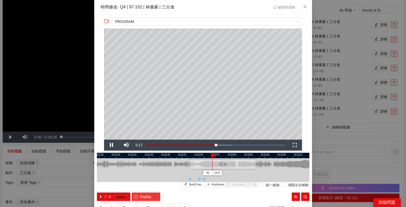
click at [136, 195] on icon "reload" at bounding box center [136, 197] width 4 height 4
click at [105, 196] on span "/" at bounding box center [105, 197] width 1 height 6
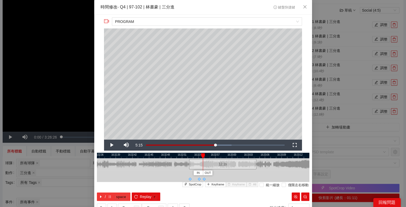
click at [105, 196] on span "/" at bounding box center [105, 197] width 1 height 6
click at [205, 155] on div at bounding box center [204, 156] width 4 height 5
click at [233, 184] on button "Keyframe" at bounding box center [236, 184] width 21 height 5
click at [109, 196] on icon "pause" at bounding box center [110, 197] width 2 height 3
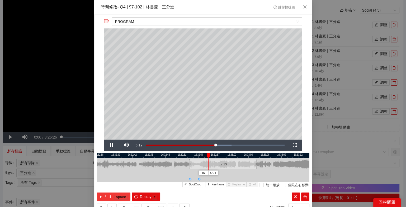
click at [109, 196] on icon "pause" at bounding box center [110, 197] width 2 height 3
drag, startPoint x: 209, startPoint y: 155, endPoint x: 205, endPoint y: 155, distance: 4.0
click at [205, 155] on div at bounding box center [206, 156] width 4 height 5
click at [214, 183] on span "Keyframe" at bounding box center [217, 185] width 13 height 5
click at [114, 196] on span "space" at bounding box center [121, 197] width 15 height 6
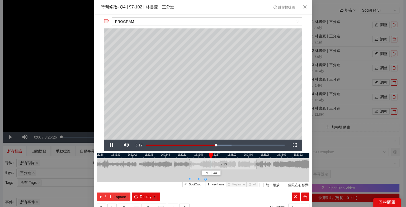
click at [114, 196] on span "space" at bounding box center [121, 197] width 15 height 6
click at [137, 199] on button "Replay r" at bounding box center [146, 197] width 28 height 8
click at [112, 197] on button "/ space" at bounding box center [114, 197] width 34 height 8
drag, startPoint x: 209, startPoint y: 156, endPoint x: 200, endPoint y: 157, distance: 9.0
click at [200, 157] on div at bounding box center [199, 156] width 4 height 5
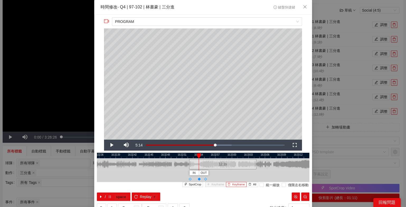
click at [240, 185] on span "Keyframe" at bounding box center [238, 185] width 13 height 5
drag, startPoint x: 199, startPoint y: 154, endPoint x: 206, endPoint y: 154, distance: 6.9
click at [206, 154] on div at bounding box center [206, 156] width 4 height 5
click at [236, 185] on span "Keyframe" at bounding box center [238, 185] width 13 height 5
click at [140, 195] on span "Replay" at bounding box center [146, 197] width 12 height 6
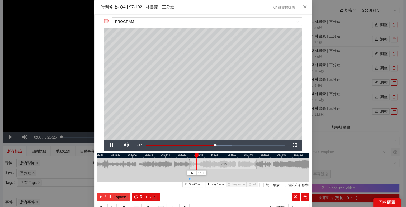
click at [106, 197] on button "/ space" at bounding box center [114, 197] width 34 height 8
click at [218, 185] on span "Keyframe" at bounding box center [217, 185] width 13 height 5
click at [106, 196] on button "/ space" at bounding box center [114, 197] width 34 height 8
click at [220, 186] on span "Keyframe" at bounding box center [217, 185] width 13 height 5
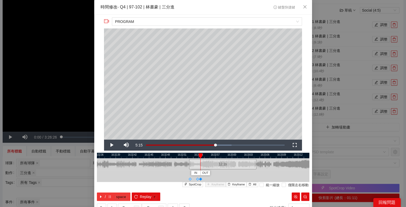
click at [113, 196] on button "/ space" at bounding box center [114, 197] width 34 height 8
click at [213, 187] on span "Keyframe" at bounding box center [217, 185] width 13 height 5
click at [107, 195] on button "/ space" at bounding box center [114, 197] width 34 height 8
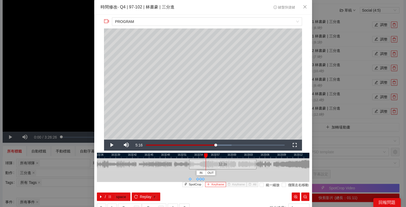
click at [219, 184] on span "Keyframe" at bounding box center [217, 185] width 13 height 5
click at [103, 196] on button "/ space" at bounding box center [114, 197] width 34 height 8
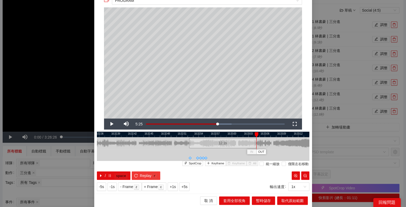
click at [150, 177] on span "Replay" at bounding box center [146, 176] width 12 height 6
click at [263, 199] on span "暫時儲存" at bounding box center [263, 201] width 15 height 6
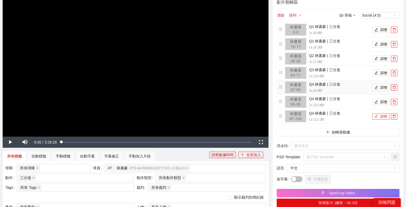
scroll to position [56, 0]
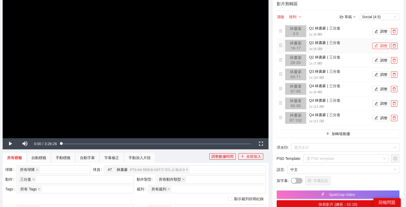
click at [380, 46] on button "調整" at bounding box center [380, 46] width 17 height 6
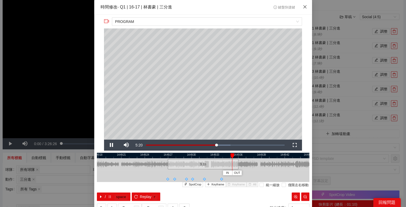
click at [306, 8] on icon "close" at bounding box center [305, 7] width 4 height 4
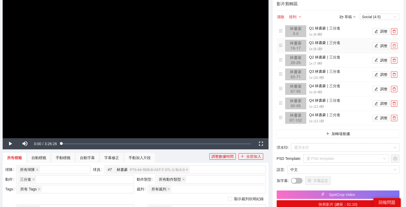
click at [394, 46] on icon "delete" at bounding box center [394, 46] width 4 height 4
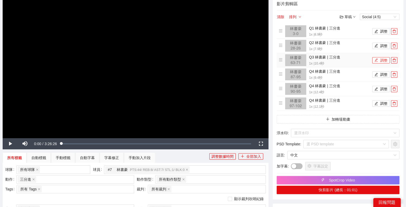
click at [376, 58] on icon "edit" at bounding box center [376, 60] width 4 height 4
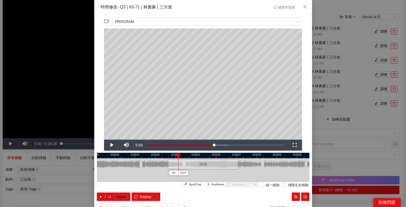
drag, startPoint x: 183, startPoint y: 154, endPoint x: 178, endPoint y: 154, distance: 4.2
click at [178, 154] on div at bounding box center [179, 156] width 4 height 5
click at [172, 174] on button "IN" at bounding box center [174, 173] width 10 height 5
click at [107, 198] on button "/ space" at bounding box center [114, 197] width 34 height 8
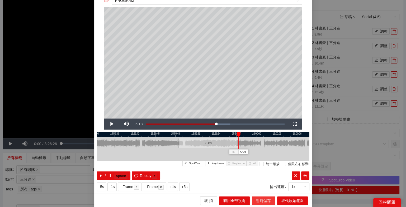
click at [263, 199] on span "暫時儲存" at bounding box center [263, 201] width 15 height 6
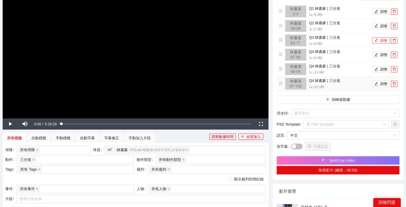
scroll to position [59, 0]
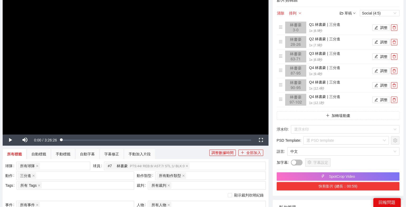
click at [333, 184] on button "快剪影片 (總長：00:59)" at bounding box center [338, 186] width 123 height 8
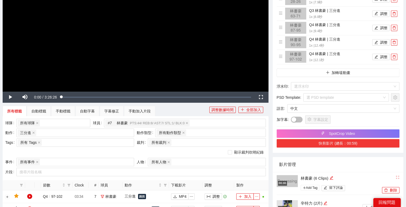
scroll to position [118, 0]
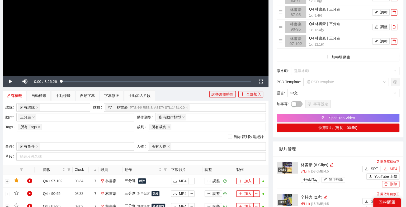
click at [391, 169] on span "MP4" at bounding box center [394, 169] width 8 height 6
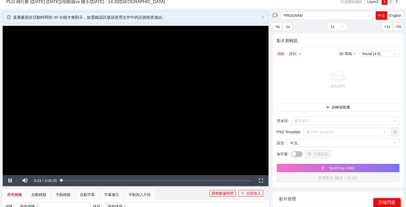
scroll to position [19, 0]
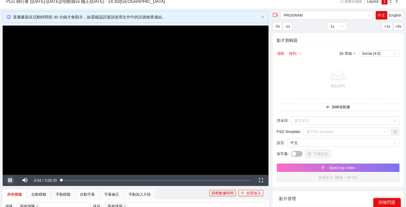
click at [5, 181] on span "Video Player" at bounding box center [10, 181] width 15 height 0
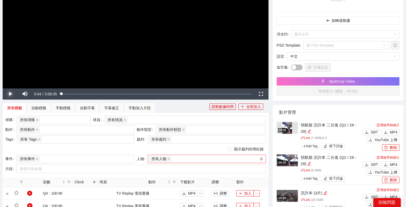
scroll to position [124, 0]
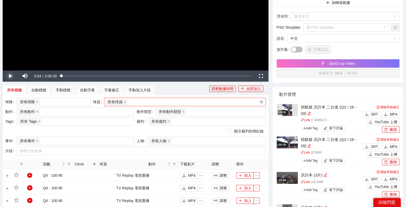
click at [150, 100] on div "所有球員" at bounding box center [182, 101] width 154 height 7
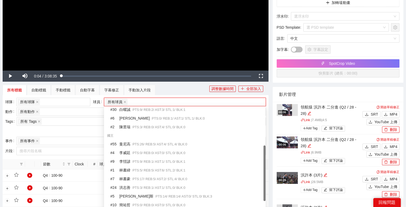
scroll to position [90, 0]
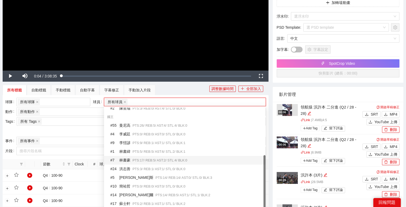
click at [173, 159] on span "PTS: 17 / REB: 5 / AST: 2 / STL: 4 / BLK: 0" at bounding box center [160, 161] width 55 height 4
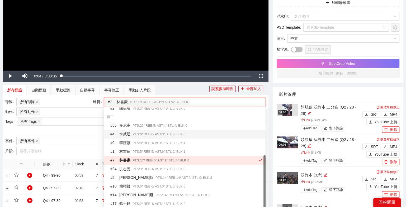
click at [96, 134] on div "顯示裁判吹哨紀錄" at bounding box center [135, 131] width 261 height 8
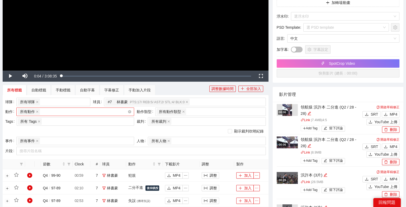
click at [67, 112] on div "所有動作 + 0 ..." at bounding box center [73, 111] width 110 height 7
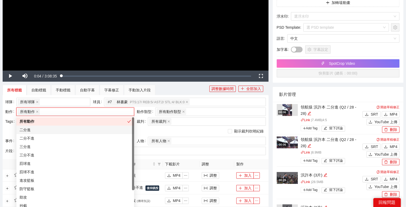
click at [37, 130] on div "二分進" at bounding box center [75, 130] width 111 height 6
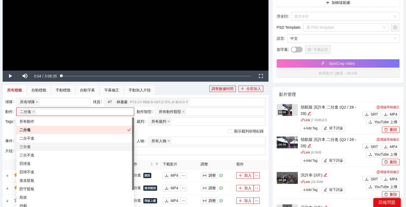
click at [30, 146] on div "三分進" at bounding box center [75, 147] width 111 height 6
click at [142, 130] on div "顯示裁判吹哨紀錄" at bounding box center [135, 132] width 261 height 6
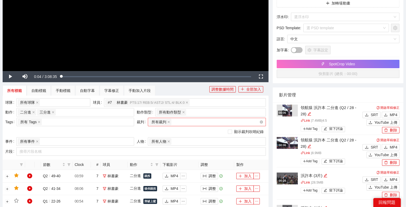
scroll to position [169, 0]
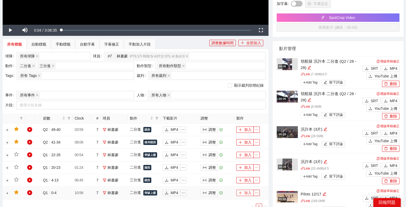
click at [243, 190] on button "加入" at bounding box center [244, 193] width 17 height 6
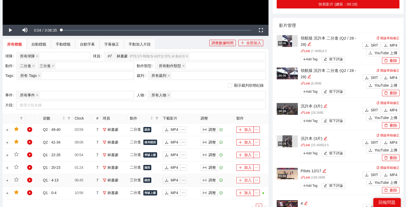
click at [245, 178] on button "加入" at bounding box center [244, 180] width 17 height 6
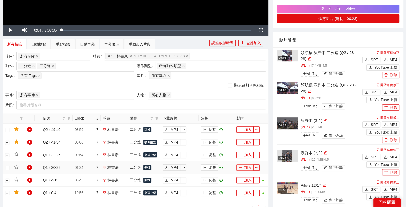
click at [246, 165] on button "加入" at bounding box center [244, 168] width 17 height 6
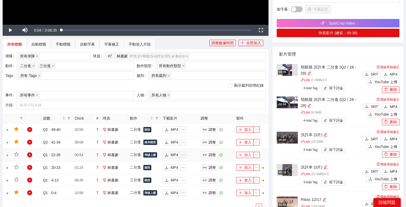
click at [246, 155] on button "加入" at bounding box center [244, 155] width 17 height 6
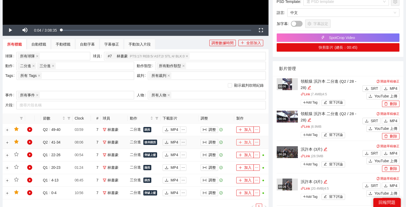
click at [246, 143] on button "加入" at bounding box center [244, 142] width 17 height 6
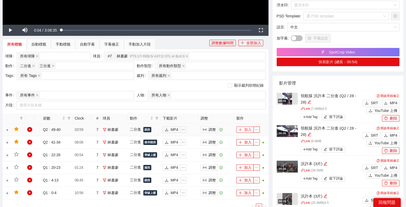
click at [245, 132] on button "加入" at bounding box center [244, 130] width 17 height 6
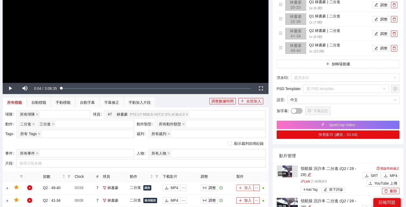
scroll to position [8, 0]
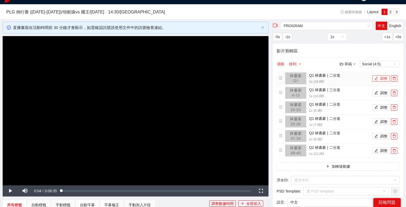
click at [376, 77] on icon "edit" at bounding box center [376, 79] width 4 height 4
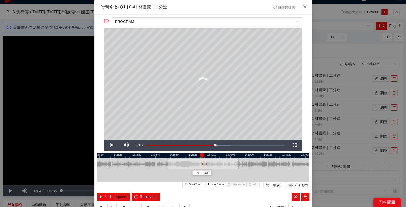
drag, startPoint x: 237, startPoint y: 156, endPoint x: 196, endPoint y: 158, distance: 40.4
click at [196, 158] on div "14:38:25 14:38:30 14:38:35 14:38:40 14:38:45 14:38:50 14:38:55 14:39:00 14:39:0…" at bounding box center [203, 177] width 212 height 48
click at [106, 196] on button "/ space" at bounding box center [114, 197] width 34 height 8
drag, startPoint x: 203, startPoint y: 154, endPoint x: 166, endPoint y: 155, distance: 36.7
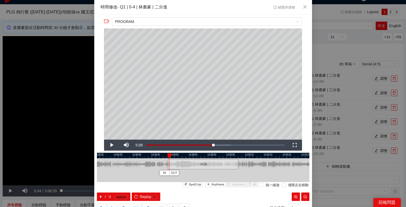
click at [166, 155] on div "14:38:25 14:38:30 14:38:35 14:38:40 14:38:45 14:38:50 14:38:55 14:39:00 14:39:0…" at bounding box center [203, 177] width 212 height 48
click at [167, 167] on div at bounding box center [166, 165] width 3 height 12
click at [210, 184] on icon "plus" at bounding box center [208, 184] width 3 height 3
click at [102, 196] on icon "caret-right" at bounding box center [101, 197] width 4 height 4
click at [108, 196] on icon "pause" at bounding box center [110, 197] width 4 height 4
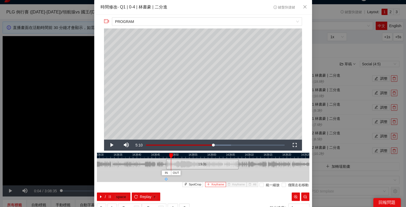
click at [219, 187] on span "Keyframe" at bounding box center [217, 185] width 13 height 5
click at [108, 196] on icon "pause" at bounding box center [110, 197] width 4 height 4
click at [211, 187] on button "Keyframe" at bounding box center [215, 184] width 21 height 5
click at [108, 198] on icon "pause" at bounding box center [110, 197] width 4 height 4
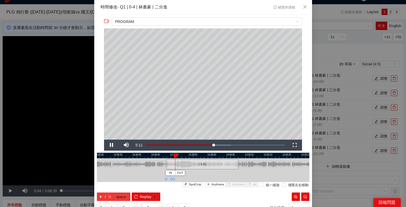
click at [108, 198] on icon "pause" at bounding box center [110, 197] width 4 height 4
click at [210, 184] on icon "plus" at bounding box center [208, 184] width 3 height 3
click at [99, 197] on icon "caret-right" at bounding box center [101, 197] width 4 height 4
click at [104, 196] on button "/ space" at bounding box center [114, 197] width 34 height 8
click at [210, 172] on span "OUT" at bounding box center [209, 173] width 6 height 5
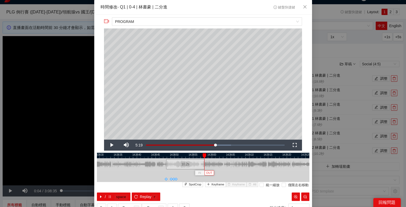
scroll to position [21, 0]
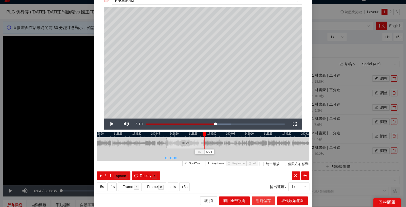
click at [262, 199] on span "暫時儲存" at bounding box center [263, 201] width 15 height 6
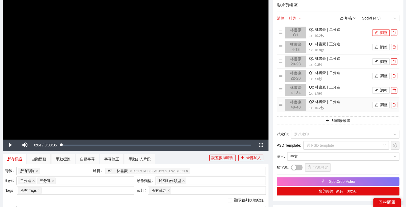
scroll to position [4, 0]
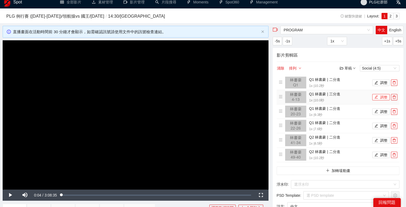
click at [381, 95] on button "調整" at bounding box center [380, 97] width 17 height 6
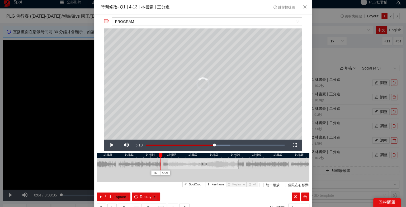
drag, startPoint x: 211, startPoint y: 155, endPoint x: 173, endPoint y: 159, distance: 38.5
click at [173, 159] on div "14:45:45 14:45:48 14:45:51 14:45:54 14:45:57 14:46:00 14:46:03 14:46:06 14:46:0…" at bounding box center [203, 177] width 212 height 48
drag, startPoint x: 160, startPoint y: 155, endPoint x: 170, endPoint y: 156, distance: 9.5
click at [170, 156] on div "14:45:45 14:45:48 14:45:51 14:45:54 14:45:57 14:46:00 14:46:03 14:46:06 14:46:0…" at bounding box center [203, 177] width 212 height 48
click at [140, 196] on span "Replay" at bounding box center [146, 197] width 12 height 6
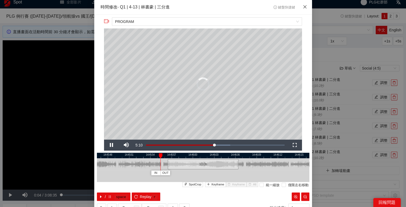
click at [307, 5] on icon "close" at bounding box center [305, 7] width 4 height 4
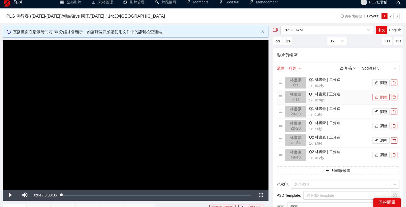
click at [382, 96] on button "調整" at bounding box center [380, 97] width 17 height 6
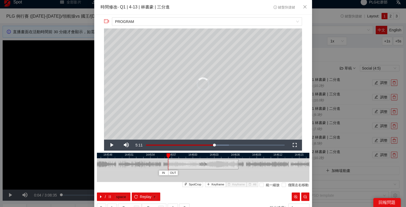
drag, startPoint x: 173, startPoint y: 155, endPoint x: 169, endPoint y: 156, distance: 4.3
click at [169, 156] on div at bounding box center [168, 156] width 4 height 5
click at [113, 196] on button "/ space" at bounding box center [114, 197] width 34 height 8
click at [177, 172] on span "IN" at bounding box center [176, 173] width 3 height 5
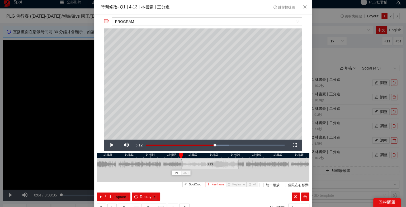
click at [214, 186] on span "Keyframe" at bounding box center [217, 185] width 13 height 5
click at [99, 195] on button "/ space" at bounding box center [114, 197] width 34 height 8
click at [102, 195] on icon "caret-right" at bounding box center [101, 197] width 4 height 4
click at [212, 186] on button "Keyframe" at bounding box center [215, 184] width 21 height 5
click at [109, 199] on button "/ space" at bounding box center [114, 197] width 34 height 8
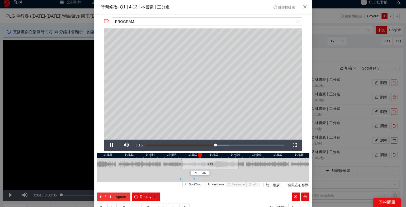
click at [109, 199] on button "/ space" at bounding box center [114, 197] width 34 height 8
click at [218, 185] on span "Keyframe" at bounding box center [217, 185] width 13 height 5
click at [103, 198] on button "/ space" at bounding box center [114, 197] width 34 height 8
click at [216, 183] on span "Keyframe" at bounding box center [217, 185] width 13 height 5
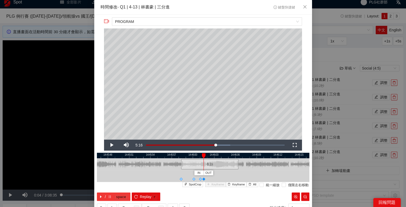
click at [112, 193] on button "/ space" at bounding box center [114, 197] width 34 height 8
click at [212, 183] on span "Keyframe" at bounding box center [217, 185] width 13 height 5
click at [112, 197] on button "/ space" at bounding box center [114, 197] width 34 height 8
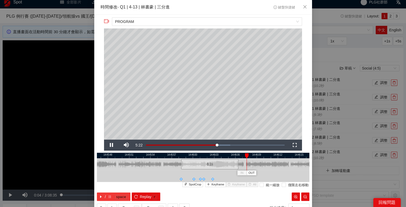
click at [112, 197] on button "/ space" at bounding box center [114, 197] width 34 height 8
click at [265, 174] on span "OUT" at bounding box center [266, 173] width 6 height 5
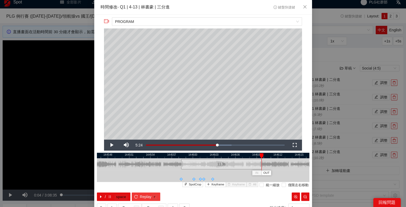
click at [146, 195] on span "Replay" at bounding box center [146, 197] width 12 height 6
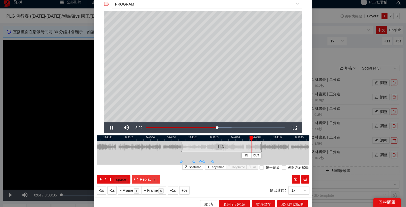
scroll to position [21, 0]
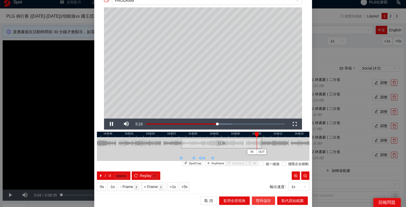
click at [266, 203] on span "暫時儲存" at bounding box center [263, 201] width 15 height 6
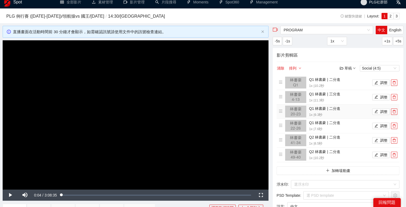
click at [381, 116] on li "Q1 林書豪 | 二分進 1x | 9.3 秒 調整" at bounding box center [338, 112] width 119 height 12
click at [383, 114] on button "調整" at bounding box center [380, 112] width 17 height 6
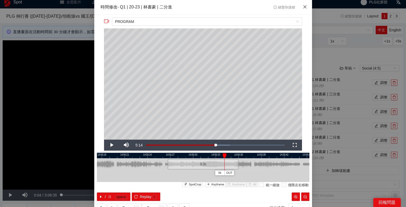
click at [303, 8] on icon "close" at bounding box center [305, 7] width 4 height 4
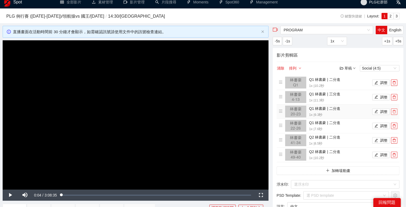
click at [396, 110] on icon "delete" at bounding box center [394, 112] width 4 height 4
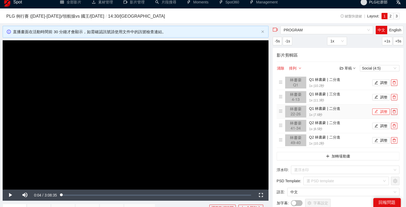
click at [384, 112] on button "調整" at bounding box center [380, 112] width 17 height 6
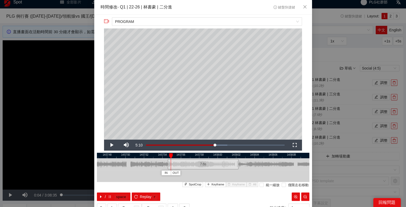
drag, startPoint x: 202, startPoint y: 155, endPoint x: 171, endPoint y: 157, distance: 31.8
click at [171, 157] on div at bounding box center [171, 156] width 4 height 5
click at [211, 186] on button "Keyframe" at bounding box center [215, 184] width 21 height 5
click at [106, 197] on button "/ space" at bounding box center [114, 197] width 34 height 8
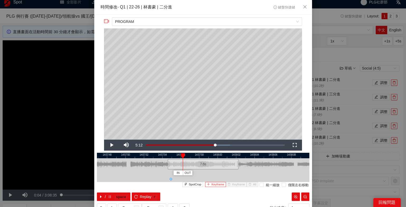
click at [215, 185] on span "Keyframe" at bounding box center [217, 185] width 13 height 5
click at [113, 196] on button "/ space" at bounding box center [114, 197] width 34 height 8
click at [217, 185] on span "Keyframe" at bounding box center [217, 185] width 13 height 5
click at [102, 197] on icon "caret-right" at bounding box center [101, 197] width 4 height 4
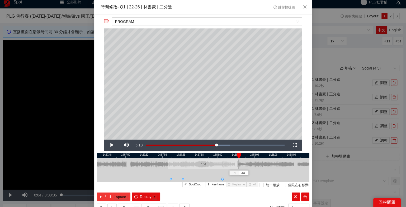
click at [102, 197] on icon "caret-right" at bounding box center [101, 197] width 4 height 4
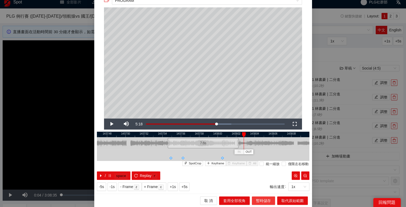
click at [267, 200] on span "暫時儲存" at bounding box center [263, 201] width 15 height 6
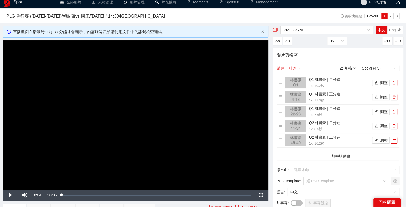
scroll to position [0, 0]
click at [377, 127] on icon "edit" at bounding box center [376, 126] width 4 height 4
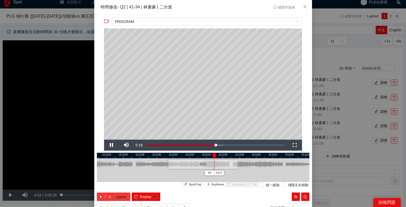
click at [113, 196] on button "/ space" at bounding box center [114, 197] width 34 height 8
click at [140, 195] on span "Replay" at bounding box center [146, 197] width 12 height 6
click at [109, 198] on icon "pause" at bounding box center [110, 197] width 4 height 4
click at [211, 186] on button "Keyframe" at bounding box center [215, 184] width 21 height 5
click at [169, 173] on span "IN" at bounding box center [168, 173] width 3 height 5
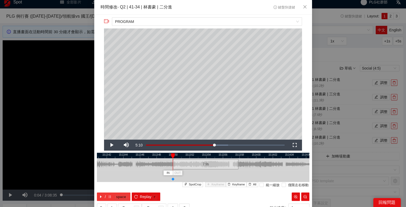
click at [105, 197] on span "/" at bounding box center [105, 197] width 1 height 6
click at [213, 184] on span "Keyframe" at bounding box center [217, 185] width 13 height 5
click at [112, 197] on button "/ space" at bounding box center [114, 197] width 34 height 8
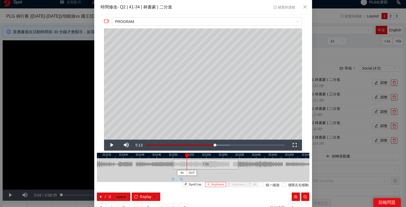
click at [215, 186] on span "Keyframe" at bounding box center [217, 185] width 13 height 5
click at [146, 197] on span "Replay" at bounding box center [146, 197] width 12 height 6
drag, startPoint x: 194, startPoint y: 155, endPoint x: 180, endPoint y: 155, distance: 13.7
click at [180, 155] on div at bounding box center [181, 156] width 4 height 5
click at [238, 186] on span "Keyframe" at bounding box center [238, 185] width 13 height 5
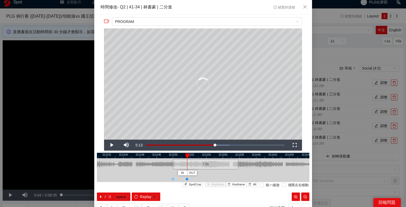
drag, startPoint x: 182, startPoint y: 156, endPoint x: 188, endPoint y: 156, distance: 6.1
click at [188, 156] on div at bounding box center [187, 156] width 4 height 5
click at [238, 188] on div "15:13:40 15:13:42 15:13:44 15:13:46 15:13:48 15:13:50 15:13:52 15:13:54 15:13:5…" at bounding box center [203, 177] width 212 height 48
click at [236, 183] on span "Keyframe" at bounding box center [238, 185] width 13 height 5
drag, startPoint x: 187, startPoint y: 156, endPoint x: 173, endPoint y: 156, distance: 13.2
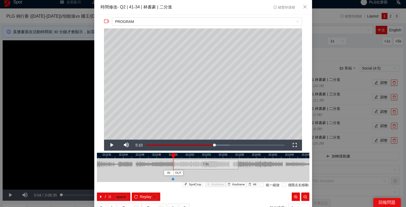
click at [173, 156] on div at bounding box center [174, 156] width 4 height 5
click at [110, 199] on span "pause" at bounding box center [110, 197] width 4 height 4
drag, startPoint x: 182, startPoint y: 156, endPoint x: 174, endPoint y: 156, distance: 8.7
click at [174, 156] on div at bounding box center [173, 156] width 4 height 5
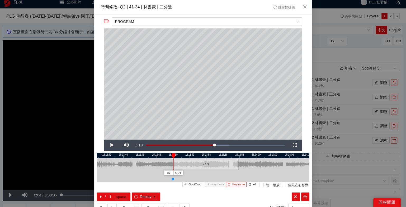
click at [235, 186] on span "Keyframe" at bounding box center [238, 185] width 13 height 5
click at [209, 185] on icon "plus" at bounding box center [208, 184] width 3 height 3
click at [111, 196] on button "/ space" at bounding box center [114, 197] width 34 height 8
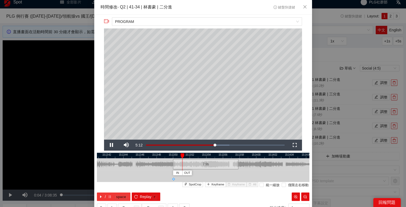
click at [111, 196] on button "/ space" at bounding box center [114, 197] width 34 height 8
click at [221, 186] on span "Keyframe" at bounding box center [217, 185] width 13 height 5
click at [109, 196] on icon "pause" at bounding box center [110, 197] width 4 height 4
click at [211, 186] on button "Keyframe" at bounding box center [215, 184] width 21 height 5
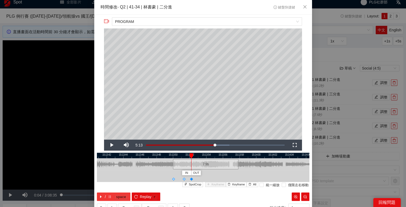
click at [110, 193] on button "/ space" at bounding box center [114, 197] width 34 height 8
click at [108, 195] on icon "pause" at bounding box center [110, 197] width 4 height 4
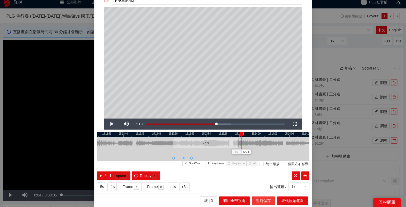
click at [264, 202] on span "暫時儲存" at bounding box center [263, 201] width 15 height 6
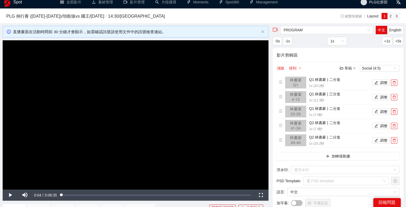
scroll to position [0, 0]
click at [380, 140] on button "調整" at bounding box center [380, 141] width 17 height 6
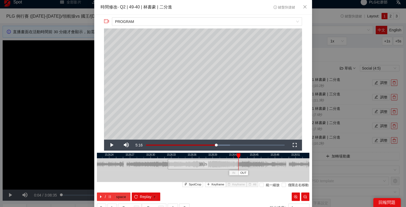
click at [113, 198] on button "/ space" at bounding box center [114, 197] width 34 height 8
click at [272, 172] on span "OUT" at bounding box center [275, 173] width 6 height 5
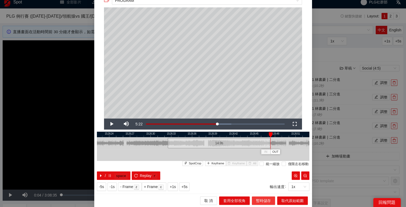
click at [265, 200] on span "暫時儲存" at bounding box center [263, 201] width 15 height 6
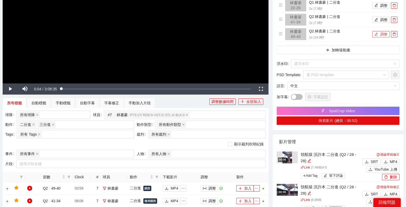
scroll to position [126, 0]
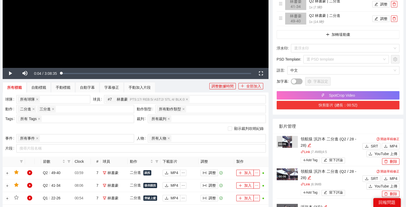
click at [368, 106] on button "快剪影片 (總長：00:52)" at bounding box center [338, 105] width 123 height 8
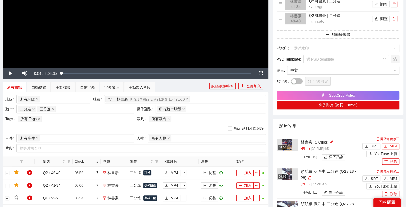
click at [394, 144] on span "MP4" at bounding box center [394, 147] width 8 height 6
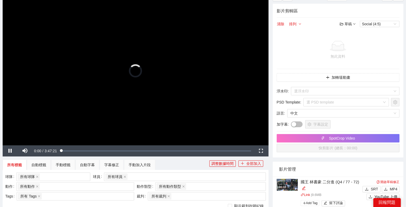
scroll to position [68, 0]
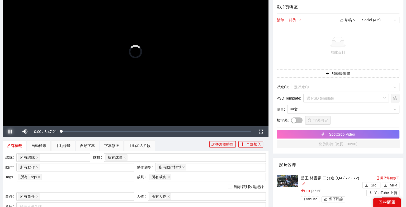
click at [8, 132] on span "Video Player" at bounding box center [10, 132] width 15 height 0
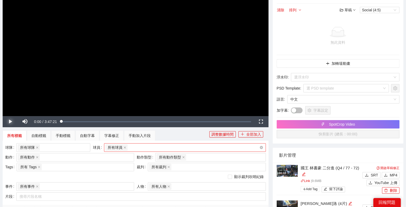
click at [138, 145] on div "所有球員" at bounding box center [182, 147] width 154 height 7
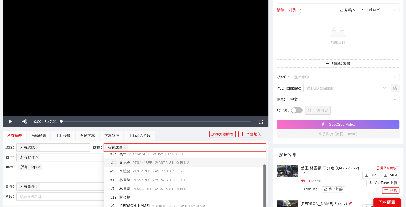
scroll to position [22, 0]
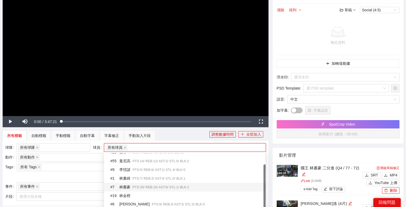
click at [139, 186] on span "PTS: 33 / REB: 10 / AST: 6 / STL: 1 / BLK: 1" at bounding box center [161, 188] width 56 height 4
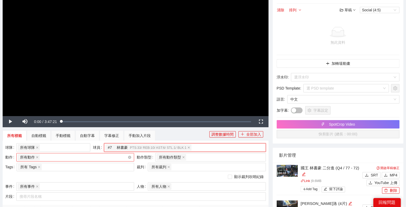
click at [61, 156] on div "所有動作 + 0 ..." at bounding box center [73, 157] width 110 height 7
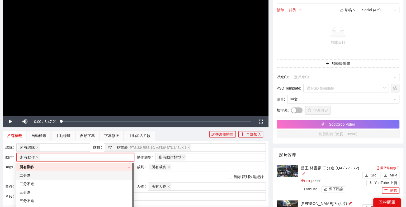
click at [46, 174] on div "二分進" at bounding box center [75, 176] width 111 height 6
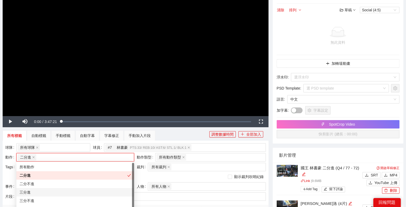
click at [37, 192] on div "三分進" at bounding box center [75, 193] width 111 height 6
click at [154, 175] on div "顯示裁判吹哨紀錄" at bounding box center [135, 177] width 261 height 6
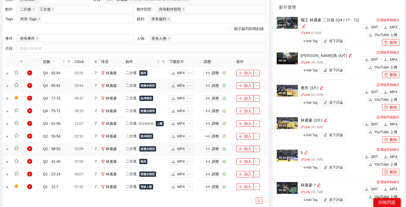
scroll to position [250, 0]
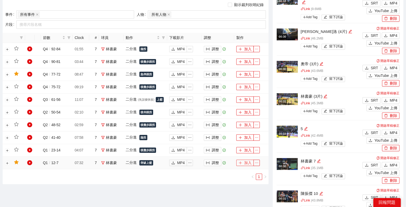
click at [240, 162] on icon "plus" at bounding box center [240, 163] width 0 height 3
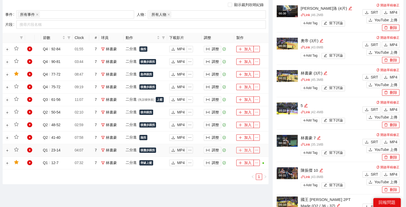
click at [241, 149] on icon "plus" at bounding box center [240, 151] width 4 height 4
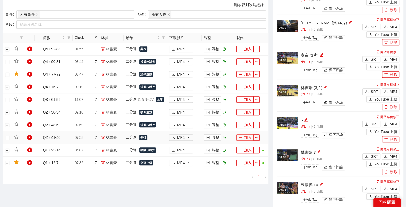
click at [244, 135] on button "加入" at bounding box center [244, 138] width 17 height 6
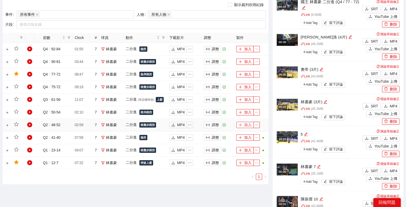
click at [244, 124] on button "加入" at bounding box center [244, 125] width 17 height 6
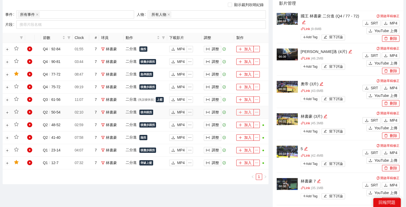
click at [245, 112] on button "加入" at bounding box center [244, 112] width 17 height 6
click at [244, 99] on button "加入" at bounding box center [244, 100] width 17 height 6
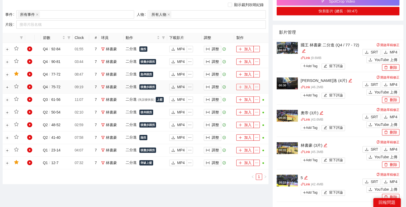
click at [244, 85] on button "加入" at bounding box center [244, 87] width 17 height 6
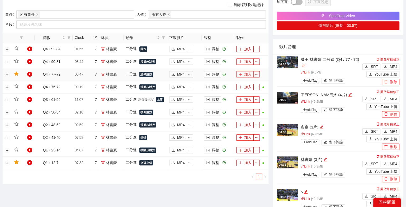
click at [243, 73] on button "加入" at bounding box center [244, 74] width 17 height 6
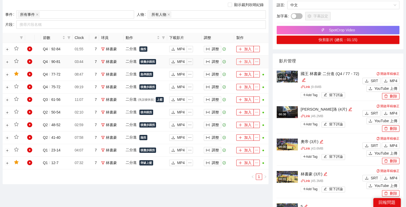
click at [245, 60] on button "加入" at bounding box center [244, 62] width 17 height 6
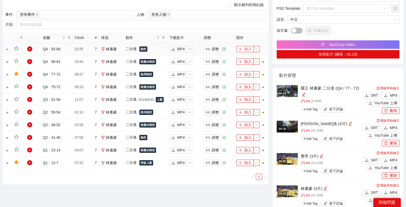
click at [244, 48] on button "加入" at bounding box center [244, 49] width 17 height 6
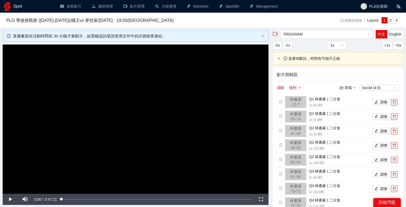
scroll to position [22, 0]
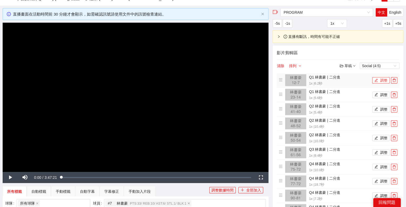
click at [378, 77] on button "調整" at bounding box center [380, 80] width 17 height 6
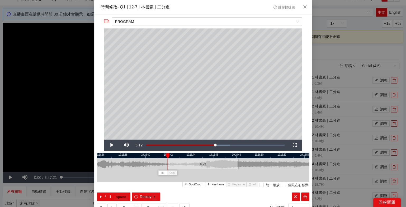
drag, startPoint x: 216, startPoint y: 154, endPoint x: 167, endPoint y: 157, distance: 48.6
click at [167, 157] on div at bounding box center [168, 156] width 4 height 5
click at [211, 185] on button "Keyframe" at bounding box center [215, 184] width 21 height 5
click at [108, 200] on button "/ space" at bounding box center [114, 197] width 34 height 8
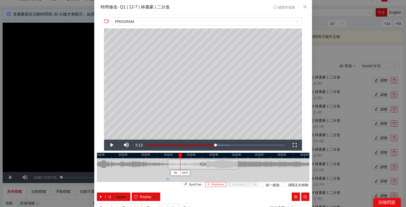
click at [212, 183] on span "Keyframe" at bounding box center [217, 185] width 13 height 5
click at [109, 197] on icon "pause" at bounding box center [110, 197] width 2 height 3
click at [214, 185] on span "Keyframe" at bounding box center [217, 185] width 13 height 5
click at [110, 195] on icon "pause" at bounding box center [110, 197] width 4 height 4
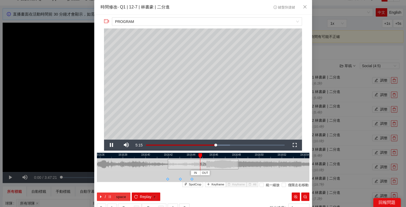
click at [110, 195] on icon "pause" at bounding box center [110, 197] width 4 height 4
click at [211, 186] on button "Keyframe" at bounding box center [215, 184] width 21 height 5
click at [108, 199] on span "pause" at bounding box center [110, 197] width 4 height 4
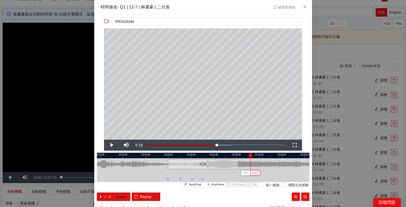
click at [256, 173] on span "OUT" at bounding box center [255, 173] width 6 height 5
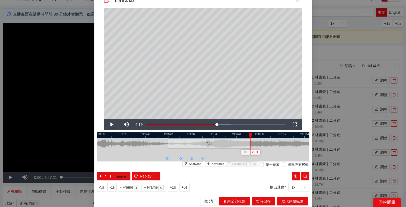
scroll to position [21, 0]
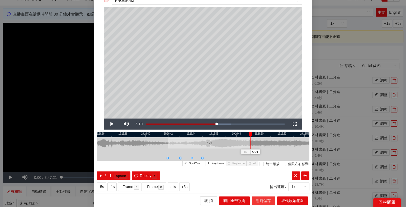
click at [265, 201] on span "暫時儲存" at bounding box center [263, 201] width 15 height 6
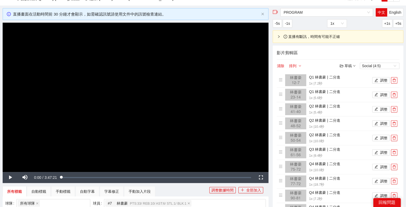
scroll to position [0, 0]
click at [378, 94] on button "調整" at bounding box center [380, 95] width 17 height 6
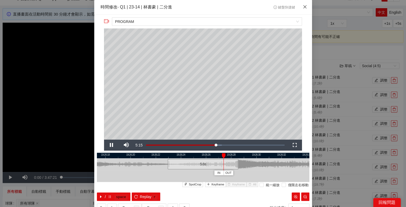
click at [304, 8] on icon "close" at bounding box center [305, 7] width 4 height 4
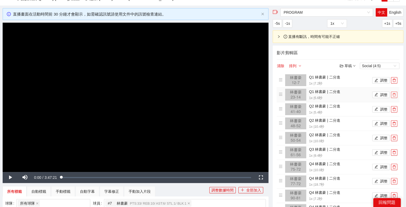
click at [393, 94] on icon "delete" at bounding box center [394, 95] width 4 height 4
click at [380, 94] on button "調整" at bounding box center [380, 95] width 17 height 6
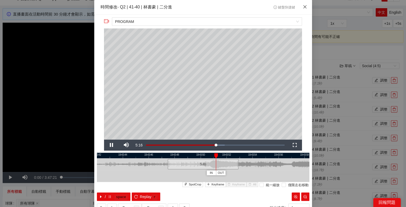
click at [306, 9] on icon "close" at bounding box center [305, 7] width 4 height 4
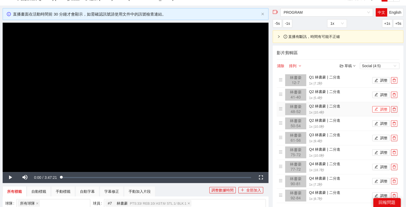
click at [381, 108] on button "調整" at bounding box center [380, 109] width 17 height 6
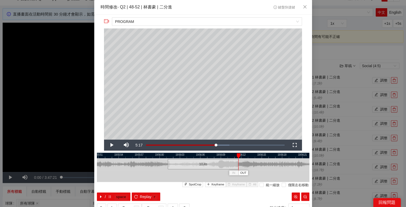
scroll to position [21, 0]
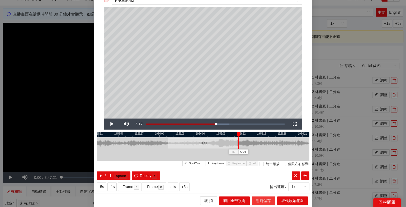
click at [266, 199] on span "暫時儲存" at bounding box center [263, 201] width 15 height 6
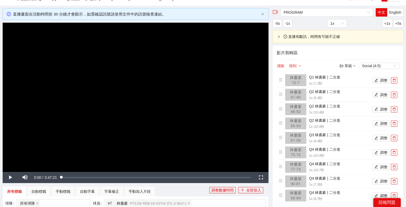
scroll to position [0, 0]
click at [396, 94] on icon "delete" at bounding box center [394, 95] width 4 height 4
click at [382, 109] on button "調整" at bounding box center [380, 109] width 17 height 6
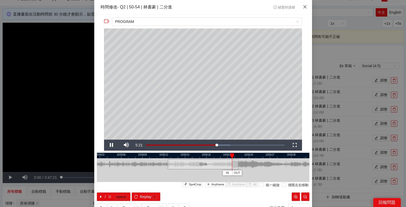
click at [304, 4] on span "Close" at bounding box center [305, 7] width 14 height 14
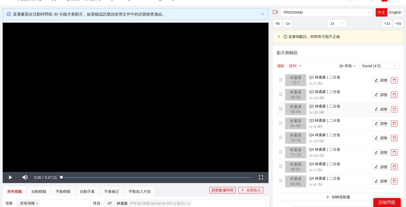
click at [393, 109] on icon "delete" at bounding box center [394, 110] width 4 height 4
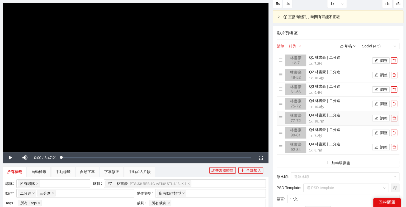
scroll to position [41, 0]
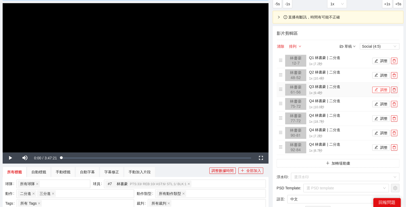
click at [381, 90] on button "調整" at bounding box center [380, 90] width 17 height 6
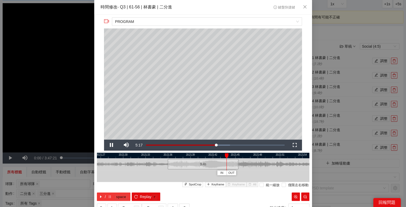
click at [102, 199] on button "/ space" at bounding box center [114, 197] width 34 height 8
click at [234, 175] on span "OUT" at bounding box center [233, 173] width 6 height 5
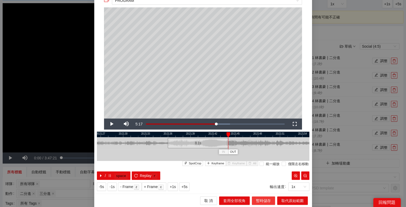
click at [265, 201] on span "暫時儲存" at bounding box center [263, 201] width 15 height 6
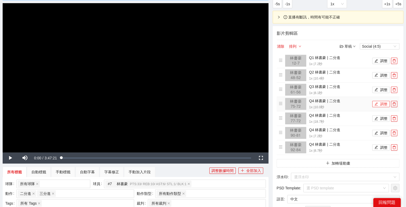
click at [380, 102] on button "調整" at bounding box center [380, 104] width 17 height 6
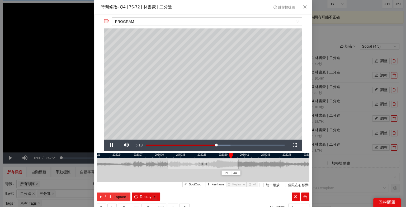
click at [116, 196] on kbd "space" at bounding box center [120, 197] width 13 height 5
click at [116, 195] on kbd "space" at bounding box center [120, 197] width 13 height 5
click at [241, 173] on span "OUT" at bounding box center [240, 173] width 6 height 5
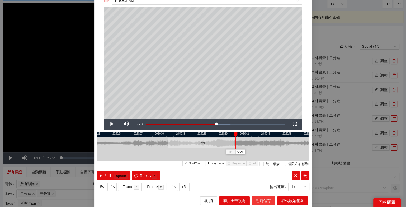
click at [265, 200] on span "暫時儲存" at bounding box center [263, 201] width 15 height 6
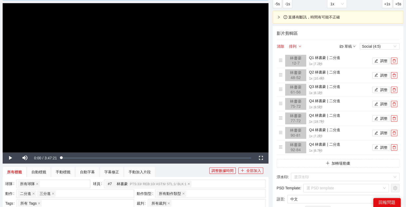
scroll to position [0, 0]
click at [379, 116] on button "調整" at bounding box center [380, 119] width 17 height 6
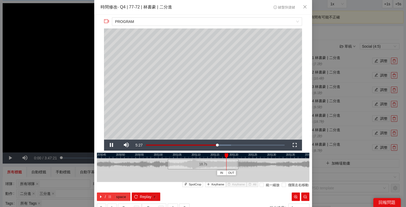
click at [110, 195] on icon "pause" at bounding box center [110, 197] width 4 height 4
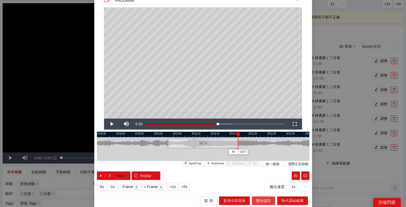
click at [266, 202] on span "暫時儲存" at bounding box center [263, 201] width 15 height 6
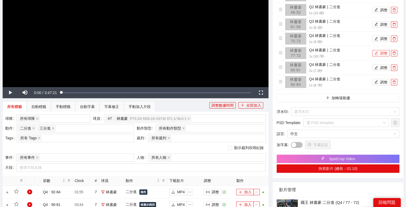
scroll to position [46, 0]
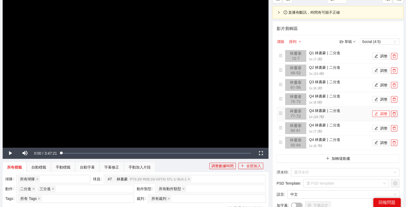
click at [381, 111] on button "調整" at bounding box center [380, 114] width 17 height 6
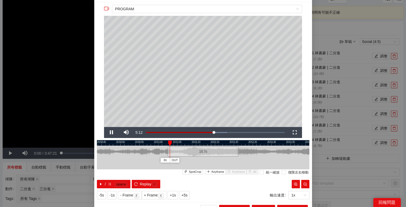
scroll to position [14, 0]
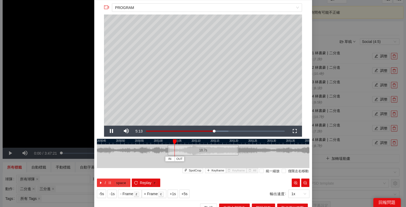
click at [111, 182] on icon "pause" at bounding box center [110, 183] width 4 height 4
click at [109, 182] on icon "pause" at bounding box center [110, 183] width 4 height 4
click at [216, 172] on span "Keyframe" at bounding box center [217, 171] width 13 height 5
click at [108, 183] on icon "pause" at bounding box center [110, 183] width 4 height 4
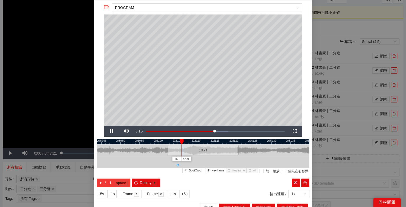
click at [108, 183] on icon "pause" at bounding box center [110, 183] width 4 height 4
click at [212, 172] on span "Keyframe" at bounding box center [217, 171] width 13 height 5
click at [104, 179] on button "/ space" at bounding box center [114, 183] width 34 height 8
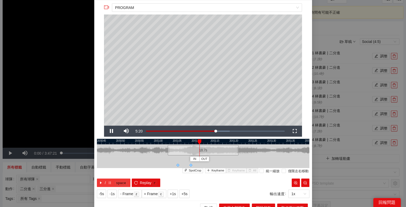
click at [108, 182] on icon "pause" at bounding box center [110, 183] width 4 height 4
click at [217, 169] on span "Keyframe" at bounding box center [217, 171] width 13 height 5
click at [101, 180] on button "/ space" at bounding box center [114, 183] width 34 height 8
click at [220, 160] on span "IN" at bounding box center [219, 159] width 3 height 5
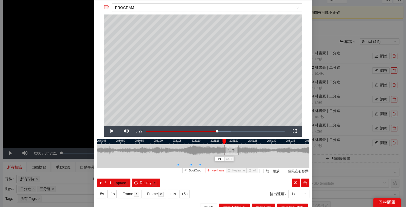
click at [215, 169] on span "Keyframe" at bounding box center [217, 171] width 13 height 5
drag, startPoint x: 226, startPoint y: 150, endPoint x: 177, endPoint y: 150, distance: 48.6
click at [177, 150] on div at bounding box center [176, 151] width 3 height 12
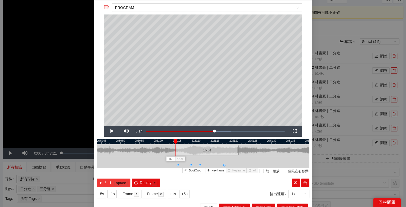
click at [115, 181] on kbd "space" at bounding box center [120, 183] width 13 height 5
click at [109, 183] on icon "pause" at bounding box center [110, 183] width 4 height 4
click at [230, 160] on span "OUT" at bounding box center [229, 159] width 6 height 5
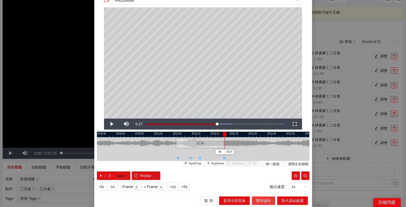
click at [259, 203] on span "暫時儲存" at bounding box center [263, 201] width 15 height 6
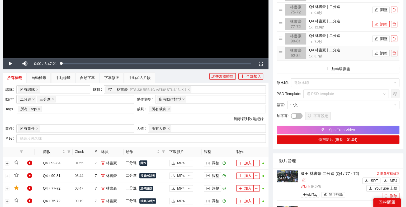
scroll to position [61, 0]
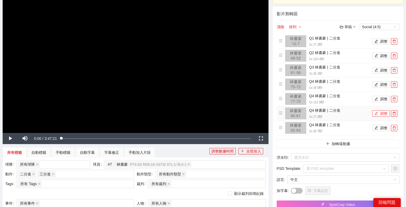
click at [383, 115] on button "調整" at bounding box center [380, 114] width 17 height 6
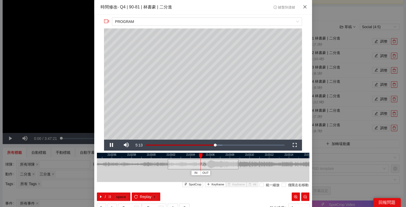
click at [307, 6] on span "Close" at bounding box center [305, 7] width 14 height 14
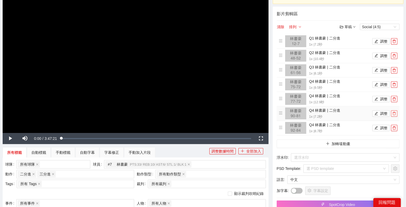
click at [394, 112] on icon "delete" at bounding box center [394, 114] width 4 height 4
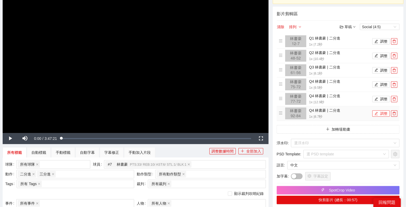
click at [379, 112] on button "調整" at bounding box center [380, 114] width 17 height 6
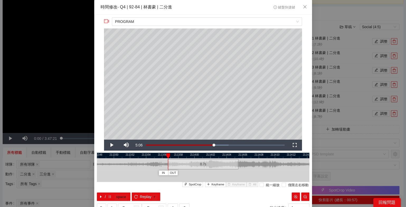
drag, startPoint x: 201, startPoint y: 155, endPoint x: 168, endPoint y: 157, distance: 33.0
click at [168, 157] on div at bounding box center [168, 156] width 4 height 5
click at [115, 196] on kbd "space" at bounding box center [120, 197] width 13 height 5
click at [220, 186] on span "Keyframe" at bounding box center [217, 185] width 13 height 5
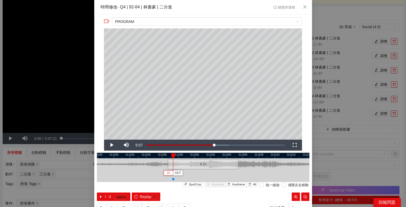
click at [172, 174] on button "IN" at bounding box center [169, 173] width 10 height 5
click at [113, 197] on button "/ space" at bounding box center [114, 197] width 34 height 8
click at [219, 183] on span "Keyframe" at bounding box center [217, 185] width 13 height 5
click at [105, 198] on span "/" at bounding box center [105, 197] width 1 height 6
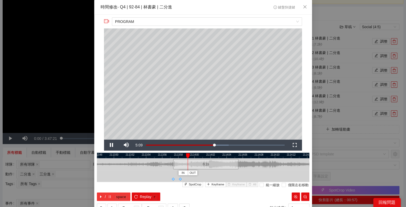
click at [105, 198] on span "/" at bounding box center [105, 197] width 1 height 6
click at [212, 186] on span "Keyframe" at bounding box center [217, 185] width 13 height 5
click at [113, 197] on button "/ space" at bounding box center [114, 197] width 34 height 8
click at [216, 185] on span "Keyframe" at bounding box center [217, 185] width 13 height 5
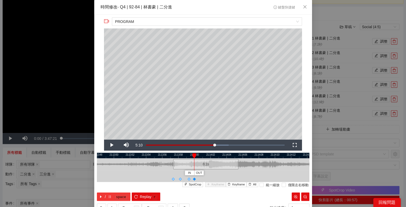
click at [109, 195] on icon "pause" at bounding box center [110, 197] width 4 height 4
click at [255, 174] on span "OUT" at bounding box center [256, 173] width 6 height 5
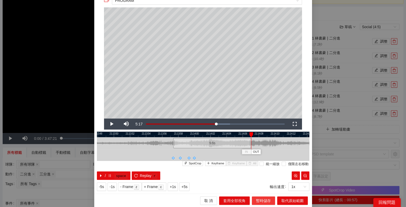
click at [259, 202] on span "暫時儲存" at bounding box center [263, 201] width 15 height 6
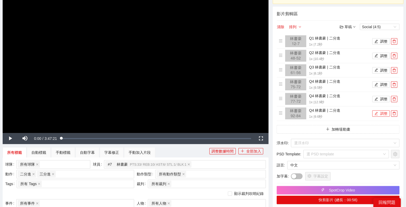
scroll to position [171, 0]
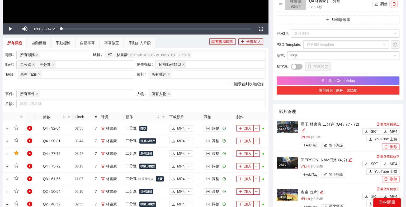
click at [357, 91] on button "快剪影片 (總長：00:58)" at bounding box center [338, 90] width 123 height 8
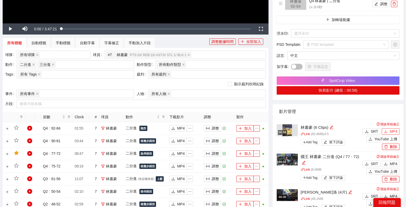
click at [396, 130] on span "MP4" at bounding box center [394, 132] width 8 height 6
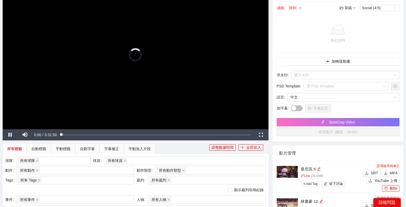
scroll to position [70, 0]
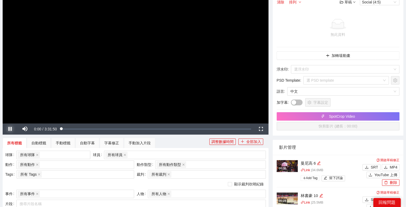
click at [8, 129] on span "Video Player" at bounding box center [10, 129] width 15 height 0
click at [158, 153] on div "所有球員" at bounding box center [182, 155] width 154 height 7
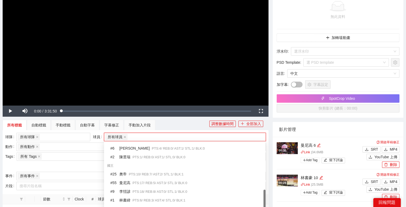
scroll to position [93, 0]
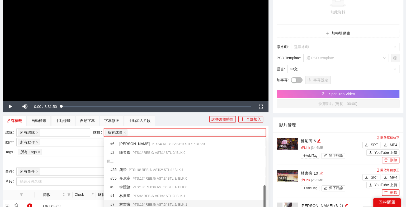
click at [135, 203] on span "PTS: 16 / REB: 5 / AST: 5 / STL: 2 / BLK: 1" at bounding box center [160, 205] width 55 height 4
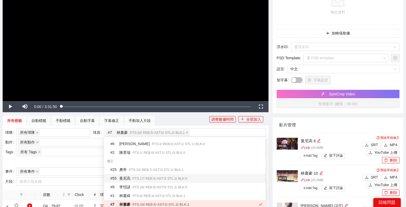
click at [92, 164] on div "顯示裁判吹哨紀錄" at bounding box center [135, 162] width 261 height 6
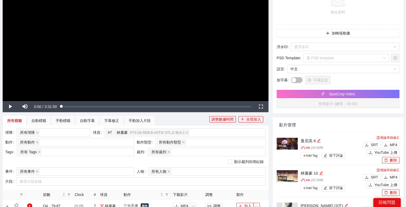
click at [86, 147] on div "動作 所有動作 + 0 ..." at bounding box center [69, 143] width 131 height 10
click at [79, 142] on div "所有動作 + 0 ..." at bounding box center [73, 142] width 110 height 7
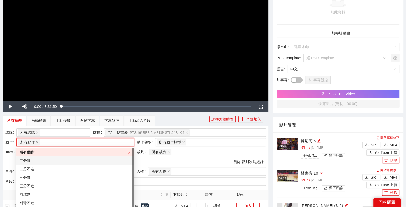
click at [46, 164] on div "二分進" at bounding box center [75, 161] width 118 height 8
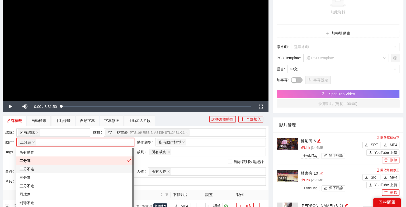
click at [34, 180] on div "三分進" at bounding box center [75, 178] width 111 height 6
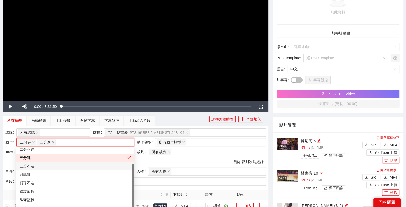
scroll to position [25, 0]
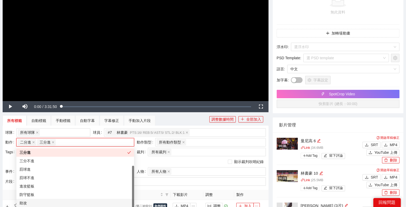
click at [36, 202] on div "助攻" at bounding box center [75, 204] width 111 height 6
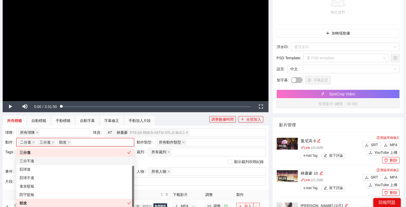
click at [144, 159] on div "顯示裁判吹哨紀錄" at bounding box center [135, 162] width 261 height 6
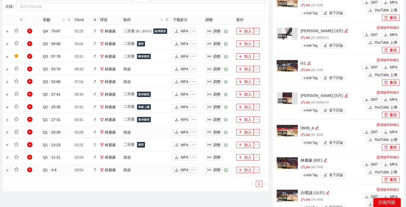
scroll to position [268, 0]
click at [245, 168] on button "加入" at bounding box center [244, 170] width 17 height 6
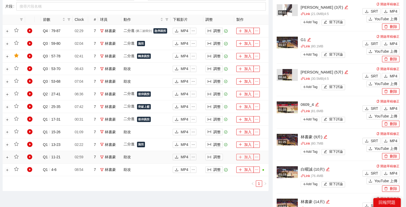
click at [246, 155] on button "加入" at bounding box center [244, 157] width 17 height 6
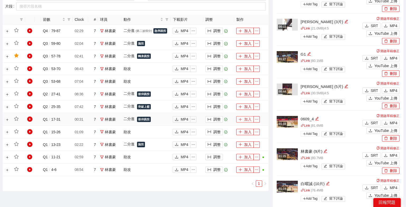
click at [245, 118] on button "加入" at bounding box center [244, 119] width 17 height 6
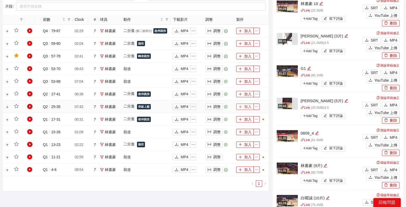
click at [247, 104] on button "加入" at bounding box center [244, 107] width 17 height 6
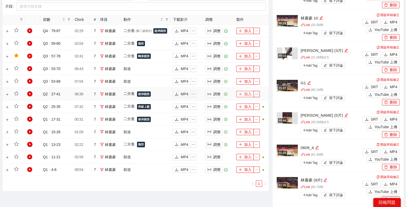
click at [246, 93] on button "加入" at bounding box center [244, 94] width 17 height 6
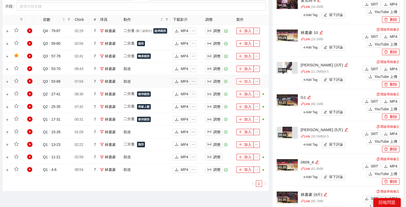
click at [249, 82] on button "加入" at bounding box center [244, 81] width 17 height 6
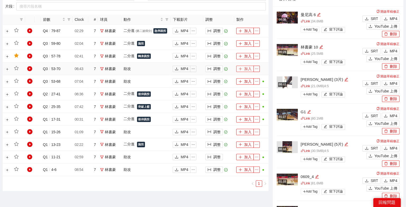
click at [248, 68] on button "加入" at bounding box center [244, 69] width 17 height 6
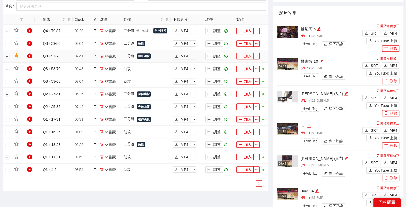
click at [246, 54] on button "加入" at bounding box center [244, 56] width 17 height 6
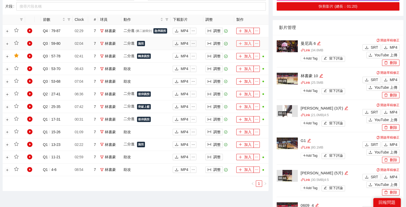
click at [246, 42] on button "加入" at bounding box center [244, 43] width 17 height 6
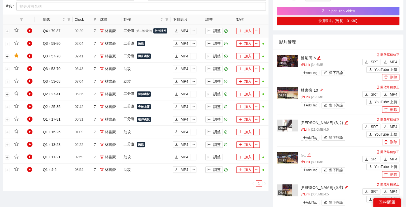
click at [245, 30] on button "加入" at bounding box center [244, 31] width 17 height 6
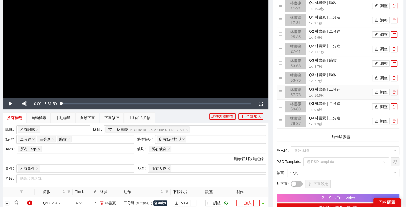
scroll to position [27, 0]
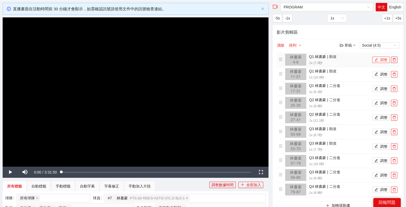
click at [378, 58] on button "調整" at bounding box center [380, 60] width 17 height 6
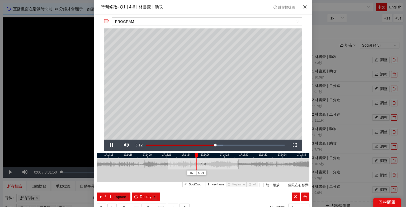
click at [304, 9] on icon "close" at bounding box center [305, 7] width 4 height 4
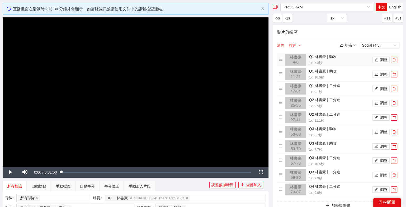
click at [396, 58] on span "delete" at bounding box center [394, 60] width 6 height 4
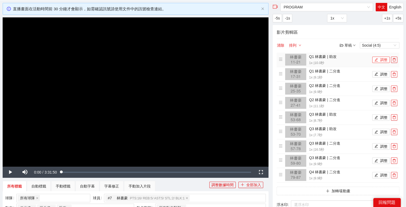
click at [375, 60] on icon "edit" at bounding box center [376, 59] width 3 height 3
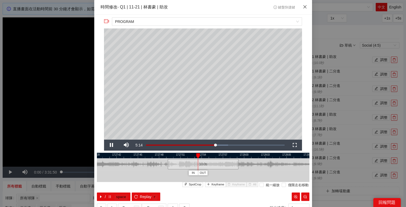
click at [306, 6] on icon "close" at bounding box center [305, 7] width 4 height 4
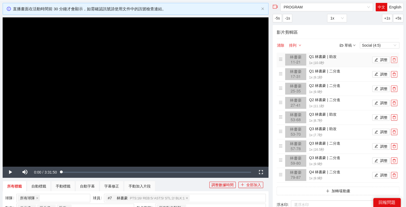
click at [396, 60] on span "delete" at bounding box center [394, 60] width 6 height 4
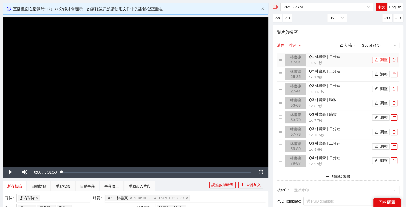
click at [385, 60] on button "調整" at bounding box center [380, 60] width 17 height 6
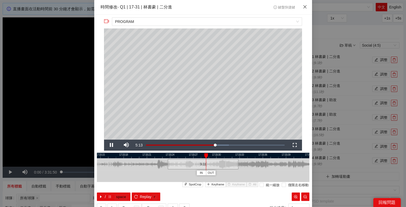
click at [303, 8] on icon "close" at bounding box center [305, 7] width 4 height 4
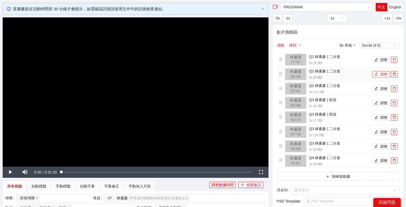
click at [381, 76] on button "調整" at bounding box center [380, 74] width 17 height 6
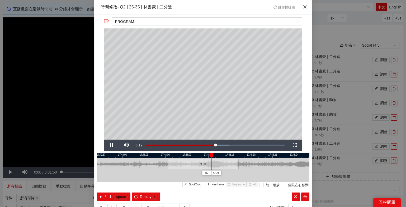
click at [306, 4] on span "Close" at bounding box center [305, 7] width 14 height 14
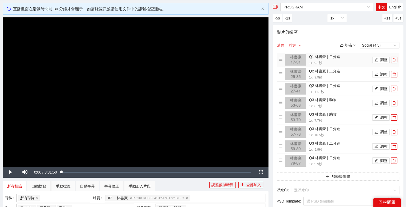
click at [394, 60] on icon "delete" at bounding box center [394, 60] width 4 height 4
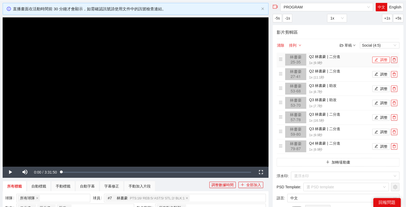
click at [383, 61] on button "調整" at bounding box center [380, 60] width 17 height 6
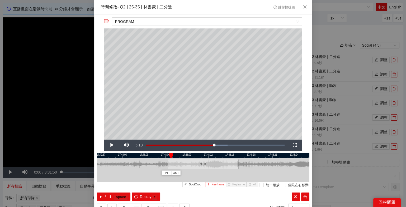
click at [218, 186] on span "Keyframe" at bounding box center [217, 185] width 13 height 5
click at [168, 173] on button "IN" at bounding box center [167, 173] width 10 height 5
click at [115, 196] on kbd "space" at bounding box center [120, 197] width 13 height 5
click at [211, 183] on button "Keyframe" at bounding box center [215, 184] width 21 height 5
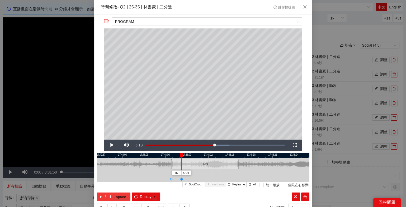
click at [110, 197] on icon "pause" at bounding box center [110, 197] width 2 height 3
click at [216, 185] on span "Keyframe" at bounding box center [217, 185] width 13 height 5
click at [113, 195] on button "/ space" at bounding box center [114, 197] width 34 height 8
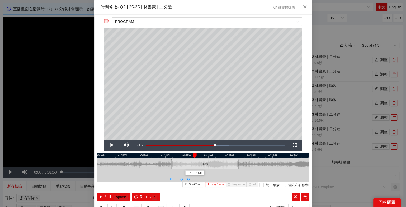
click at [219, 185] on span "Keyframe" at bounding box center [217, 185] width 13 height 5
click at [110, 195] on icon "pause" at bounding box center [110, 197] width 4 height 4
click at [110, 196] on icon "pause" at bounding box center [110, 197] width 2 height 3
click at [216, 184] on span "Keyframe" at bounding box center [217, 185] width 13 height 5
click at [119, 197] on kbd "space" at bounding box center [120, 197] width 13 height 5
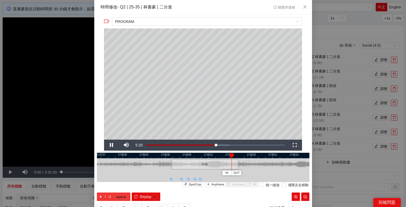
click at [119, 197] on kbd "space" at bounding box center [120, 197] width 13 height 5
click at [248, 175] on span "OUT" at bounding box center [246, 173] width 6 height 5
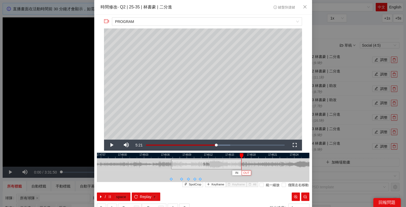
scroll to position [21, 0]
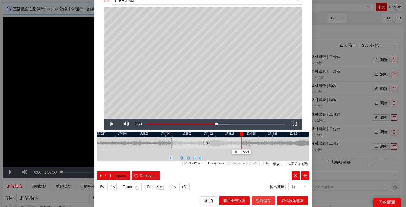
click at [265, 201] on span "暫時儲存" at bounding box center [263, 201] width 15 height 6
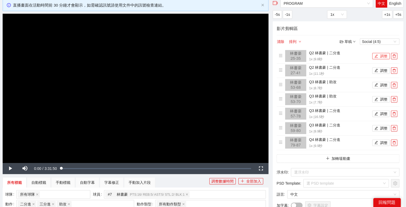
scroll to position [31, 0]
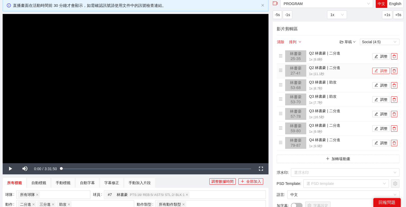
click at [377, 70] on icon "edit" at bounding box center [376, 71] width 4 height 4
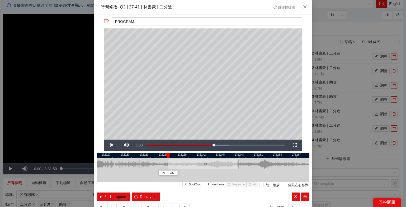
drag, startPoint x: 215, startPoint y: 155, endPoint x: 169, endPoint y: 158, distance: 46.0
click at [169, 158] on div "IN OUT" at bounding box center [168, 156] width 4 height 5
click at [212, 184] on button "Keyframe" at bounding box center [215, 184] width 21 height 5
click at [105, 197] on span "/" at bounding box center [105, 197] width 1 height 6
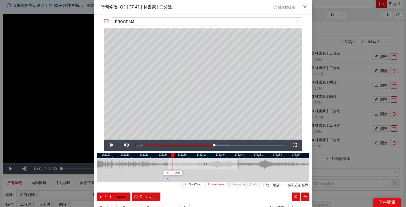
click at [211, 183] on button "Keyframe" at bounding box center [215, 184] width 21 height 5
click at [133, 195] on button "Replay r" at bounding box center [146, 197] width 28 height 8
click at [213, 185] on span "Keyframe" at bounding box center [217, 185] width 13 height 5
click at [106, 198] on button "/ space" at bounding box center [114, 197] width 34 height 8
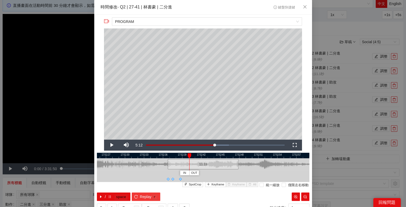
click at [145, 200] on button "Replay r" at bounding box center [146, 197] width 28 height 8
click at [115, 196] on kbd "space" at bounding box center [120, 197] width 13 height 5
click at [213, 184] on span "Keyframe" at bounding box center [217, 185] width 13 height 5
click at [112, 197] on button "/ space" at bounding box center [114, 197] width 34 height 8
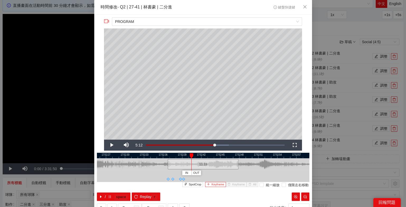
click at [222, 185] on span "Keyframe" at bounding box center [217, 185] width 13 height 5
click at [116, 196] on kbd "space" at bounding box center [120, 197] width 13 height 5
click at [216, 183] on span "Keyframe" at bounding box center [217, 185] width 13 height 5
click at [111, 197] on icon "pause" at bounding box center [110, 197] width 4 height 4
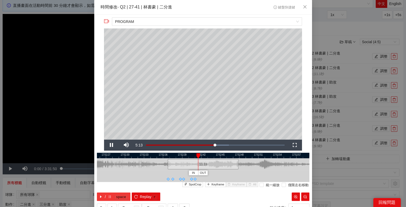
click at [111, 197] on icon "pause" at bounding box center [110, 197] width 4 height 4
click at [220, 184] on span "Keyframe" at bounding box center [217, 185] width 13 height 5
click at [115, 193] on button "/ space" at bounding box center [114, 197] width 34 height 8
click at [216, 185] on span "Keyframe" at bounding box center [217, 185] width 13 height 5
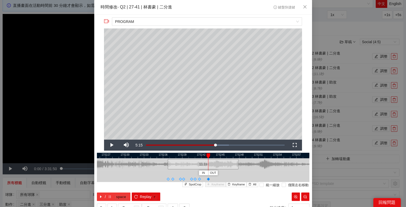
click at [115, 196] on kbd "space" at bounding box center [120, 197] width 13 height 5
click at [237, 173] on span "OUT" at bounding box center [236, 173] width 6 height 5
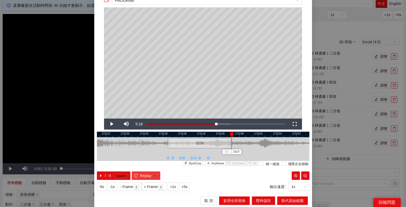
click at [148, 175] on span "Replay" at bounding box center [146, 176] width 12 height 6
click at [260, 200] on span "暫時儲存" at bounding box center [263, 201] width 15 height 6
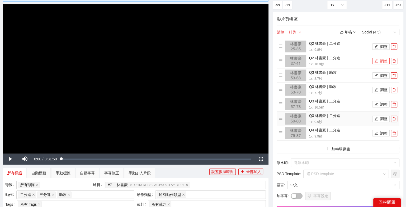
scroll to position [41, 0]
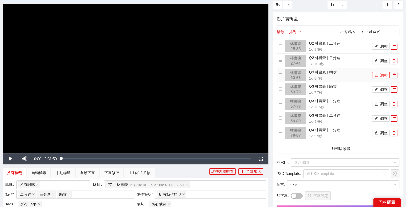
click at [379, 76] on button "調整" at bounding box center [380, 75] width 17 height 6
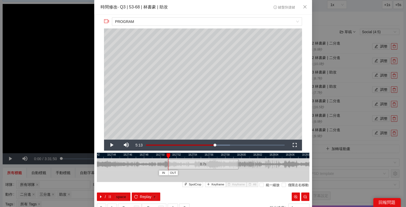
drag, startPoint x: 205, startPoint y: 155, endPoint x: 168, endPoint y: 158, distance: 37.0
click at [168, 158] on div at bounding box center [168, 156] width 4 height 5
click at [215, 185] on span "Keyframe" at bounding box center [217, 185] width 13 height 5
click at [113, 196] on button "/ space" at bounding box center [114, 197] width 34 height 8
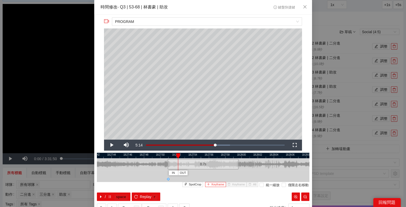
click at [212, 185] on button "Keyframe" at bounding box center [215, 184] width 21 height 5
click at [141, 194] on span "Replay" at bounding box center [146, 197] width 12 height 6
click at [105, 198] on span "/" at bounding box center [105, 197] width 1 height 6
click at [212, 185] on span "Keyframe" at bounding box center [217, 185] width 13 height 5
click at [112, 195] on button "/ space" at bounding box center [114, 197] width 34 height 8
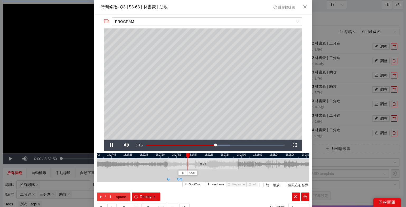
click at [112, 195] on button "/ space" at bounding box center [114, 197] width 34 height 8
click at [213, 183] on span "Keyframe" at bounding box center [217, 185] width 13 height 5
click at [112, 195] on button "/ space" at bounding box center [114, 197] width 34 height 8
click at [215, 183] on span "Keyframe" at bounding box center [217, 185] width 13 height 5
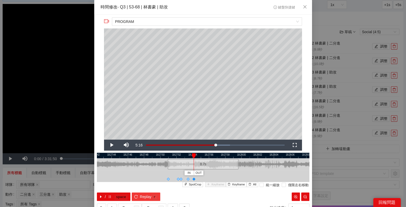
click at [138, 194] on button "Replay r" at bounding box center [146, 197] width 28 height 8
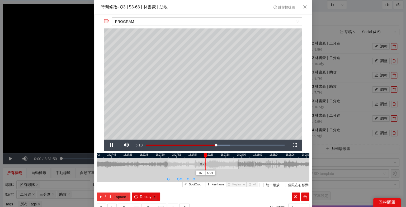
click at [116, 197] on kbd "space" at bounding box center [120, 197] width 13 height 5
click at [221, 185] on span "Keyframe" at bounding box center [217, 185] width 13 height 5
click at [109, 197] on icon "pause" at bounding box center [110, 197] width 4 height 4
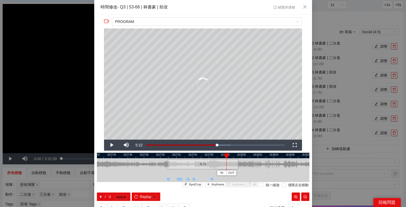
drag, startPoint x: 240, startPoint y: 154, endPoint x: 202, endPoint y: 158, distance: 37.7
click at [225, 158] on div "IN OUT" at bounding box center [227, 156] width 4 height 5
click at [114, 193] on button "/ space" at bounding box center [114, 197] width 34 height 8
click at [230, 172] on span "OUT" at bounding box center [228, 173] width 6 height 5
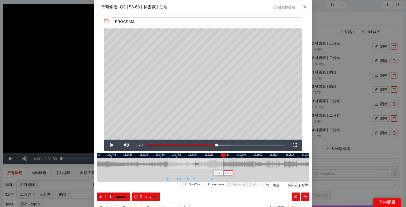
scroll to position [21, 0]
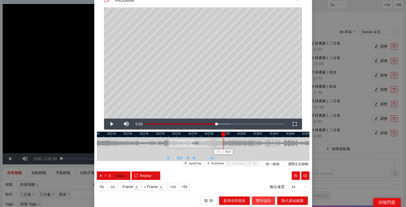
click at [268, 201] on span "暫時儲存" at bounding box center [263, 201] width 15 height 6
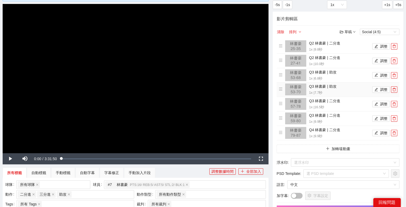
click at [380, 93] on li "Q3 林書豪 | 助攻 1x | 7.7 秒 調整" at bounding box center [338, 90] width 119 height 12
click at [381, 88] on button "調整" at bounding box center [380, 90] width 17 height 6
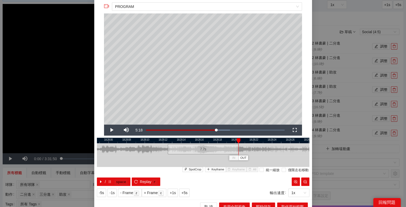
scroll to position [19, 0]
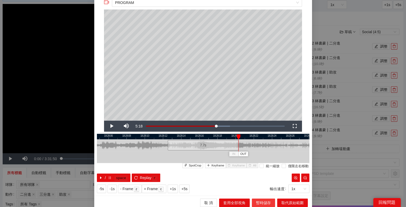
click at [267, 202] on span "暫時儲存" at bounding box center [263, 203] width 15 height 6
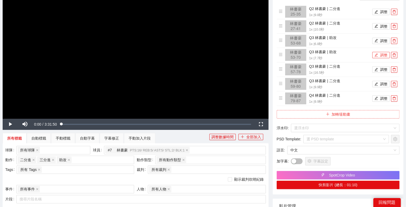
scroll to position [42, 0]
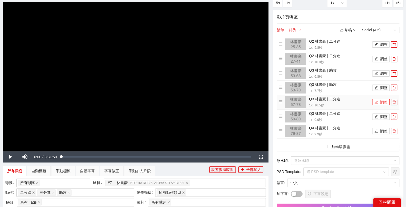
click at [379, 102] on button "調整" at bounding box center [380, 102] width 17 height 6
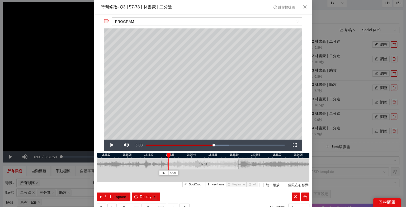
drag, startPoint x: 194, startPoint y: 155, endPoint x: 169, endPoint y: 159, distance: 25.1
click at [169, 159] on div "18:35:15 18:35:20 18:35:25 18:35:30 18:35:35 18:35:40 18:35:45 18:35:50 18:35:5…" at bounding box center [203, 177] width 212 height 48
click at [107, 198] on button "/ space" at bounding box center [114, 197] width 34 height 8
drag, startPoint x: 173, startPoint y: 156, endPoint x: 169, endPoint y: 156, distance: 4.2
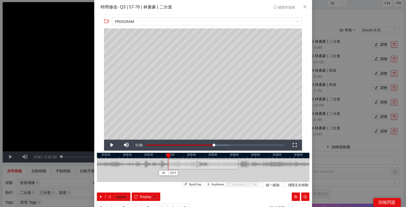
click at [169, 156] on div at bounding box center [169, 156] width 4 height 5
click at [219, 184] on span "Keyframe" at bounding box center [217, 185] width 13 height 5
click at [111, 195] on button "/ space" at bounding box center [114, 197] width 34 height 8
click at [212, 185] on span "Keyframe" at bounding box center [217, 185] width 13 height 5
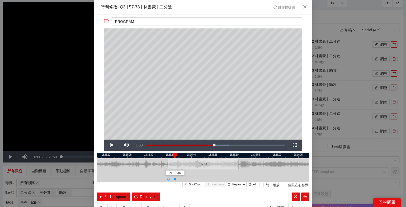
click at [94, 200] on div "**********" at bounding box center [203, 115] width 218 height 200
click at [102, 198] on icon "caret-right" at bounding box center [101, 197] width 4 height 4
click at [217, 184] on span "Keyframe" at bounding box center [217, 185] width 13 height 5
click at [112, 194] on button "/ space" at bounding box center [114, 197] width 34 height 8
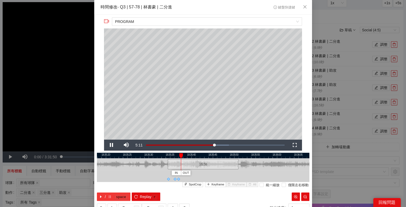
click at [112, 194] on button "/ space" at bounding box center [114, 197] width 34 height 8
click at [215, 183] on span "Keyframe" at bounding box center [217, 185] width 13 height 5
click at [113, 197] on button "/ space" at bounding box center [114, 197] width 34 height 8
click at [215, 185] on span "Keyframe" at bounding box center [217, 185] width 13 height 5
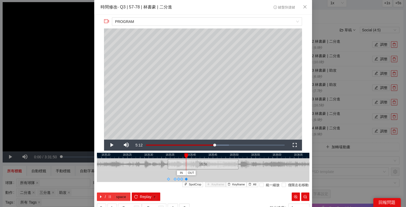
click at [105, 197] on span "/" at bounding box center [105, 197] width 1 height 6
click at [219, 186] on span "Keyframe" at bounding box center [217, 185] width 13 height 5
click at [116, 197] on kbd "space" at bounding box center [120, 197] width 13 height 5
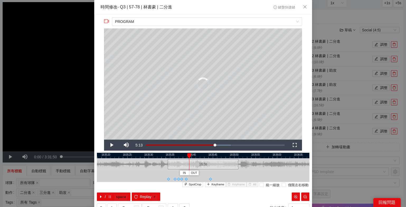
drag, startPoint x: 220, startPoint y: 156, endPoint x: 186, endPoint y: 156, distance: 33.8
click at [187, 156] on div at bounding box center [189, 156] width 4 height 5
click at [112, 197] on button "/ space" at bounding box center [114, 197] width 34 height 8
click at [107, 197] on button "/ space" at bounding box center [114, 197] width 34 height 8
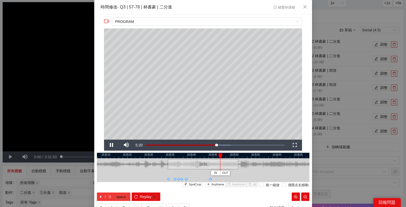
click at [107, 197] on button "/ space" at bounding box center [114, 197] width 34 height 8
click at [225, 173] on span "OUT" at bounding box center [226, 173] width 6 height 5
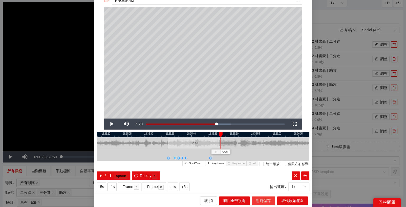
click at [266, 202] on span "暫時儲存" at bounding box center [263, 201] width 15 height 6
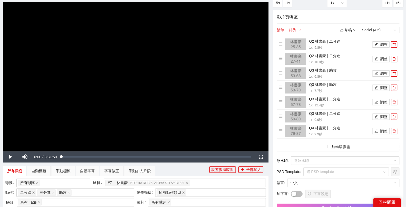
scroll to position [0, 0]
click at [381, 117] on button "調整" at bounding box center [380, 117] width 17 height 6
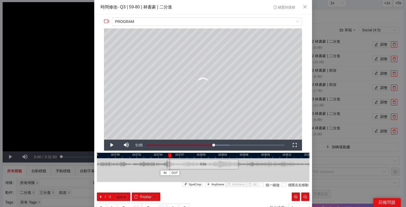
drag, startPoint x: 218, startPoint y: 155, endPoint x: 169, endPoint y: 161, distance: 49.7
click at [169, 161] on div "18:37:45 18:37:48 18:37:51 18:37:54 18:37:57 18:38:00 18:38:03 18:38:06 18:38:0…" at bounding box center [203, 177] width 212 height 48
click at [215, 185] on span "Keyframe" at bounding box center [217, 185] width 13 height 5
click at [113, 194] on button "/ space" at bounding box center [114, 197] width 34 height 8
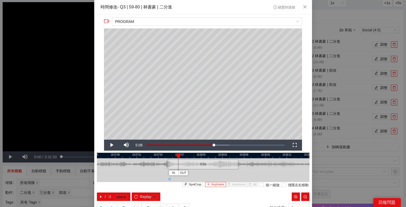
click at [219, 183] on span "Keyframe" at bounding box center [217, 185] width 13 height 5
click at [111, 194] on button "/ space" at bounding box center [114, 197] width 34 height 8
click at [212, 185] on span "Keyframe" at bounding box center [217, 185] width 13 height 5
click at [103, 196] on button "/ space" at bounding box center [114, 197] width 34 height 8
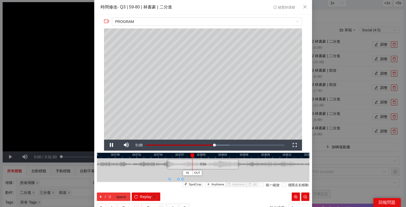
click at [103, 196] on button "/ space" at bounding box center [114, 197] width 34 height 8
click at [216, 185] on span "Keyframe" at bounding box center [217, 185] width 13 height 5
click at [108, 197] on icon "pause" at bounding box center [110, 197] width 4 height 4
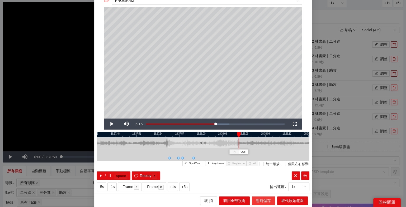
click at [258, 201] on span "暫時儲存" at bounding box center [263, 201] width 15 height 6
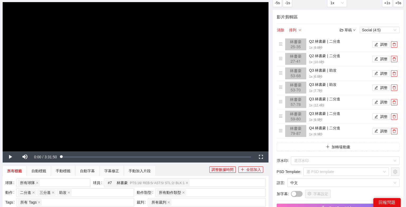
scroll to position [0, 0]
click at [381, 101] on button "調整" at bounding box center [380, 102] width 17 height 6
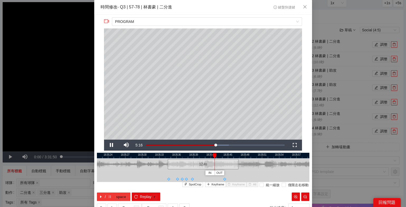
click at [111, 195] on icon "pause" at bounding box center [110, 197] width 4 height 4
drag, startPoint x: 215, startPoint y: 157, endPoint x: 211, endPoint y: 157, distance: 3.4
click at [214, 157] on div at bounding box center [216, 156] width 4 height 5
click at [108, 193] on button "/ space" at bounding box center [114, 197] width 34 height 8
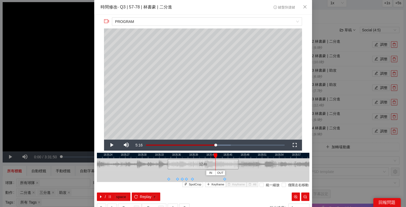
drag, startPoint x: 216, startPoint y: 154, endPoint x: 201, endPoint y: 154, distance: 14.5
click at [214, 154] on div at bounding box center [216, 156] width 4 height 5
click at [111, 196] on icon "pause" at bounding box center [110, 197] width 4 height 4
click at [216, 173] on span "OUT" at bounding box center [218, 173] width 6 height 5
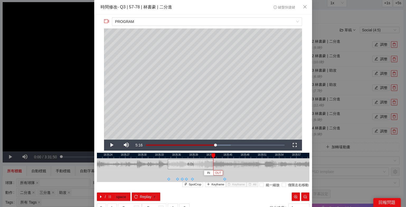
scroll to position [21, 0]
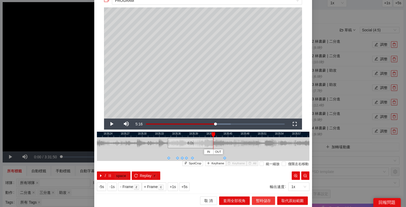
click at [264, 198] on span "暫時儲存" at bounding box center [263, 201] width 15 height 6
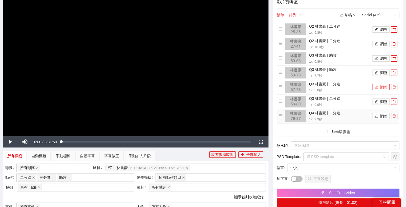
scroll to position [58, 0]
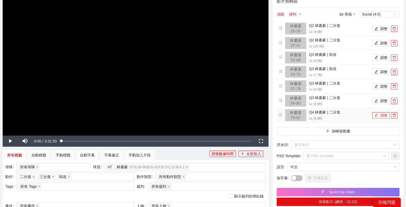
click at [379, 114] on button "調整" at bounding box center [380, 115] width 17 height 6
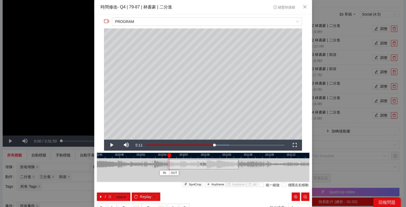
drag, startPoint x: 207, startPoint y: 156, endPoint x: 169, endPoint y: 159, distance: 38.1
click at [169, 159] on div "19:10:42 19:10:45 19:10:48 19:10:51 19:10:54 19:10:57 19:11:00 19:11:03 19:11:0…" at bounding box center [203, 177] width 212 height 48
click at [215, 183] on span "Keyframe" at bounding box center [217, 185] width 13 height 5
click at [111, 195] on button "/ space" at bounding box center [114, 197] width 34 height 8
click at [110, 195] on icon "pause" at bounding box center [110, 197] width 4 height 4
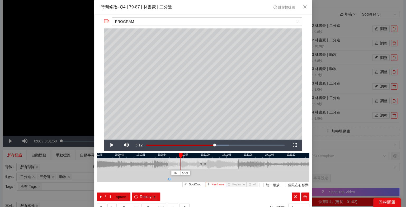
click at [215, 186] on span "Keyframe" at bounding box center [217, 185] width 13 height 5
click at [105, 198] on span "/" at bounding box center [105, 197] width 1 height 6
click at [108, 198] on icon "pause" at bounding box center [110, 197] width 4 height 4
click at [216, 184] on span "Keyframe" at bounding box center [217, 185] width 13 height 5
click at [108, 195] on button "/ space" at bounding box center [114, 197] width 34 height 8
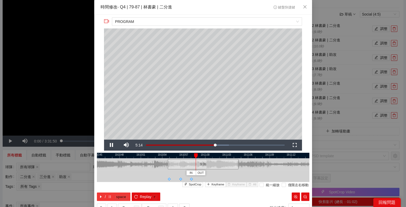
click at [108, 195] on button "/ space" at bounding box center [114, 197] width 34 height 8
click at [213, 185] on span "Keyframe" at bounding box center [217, 185] width 13 height 5
click at [113, 198] on button "/ space" at bounding box center [114, 197] width 34 height 8
click at [213, 184] on span "Keyframe" at bounding box center [217, 185] width 13 height 5
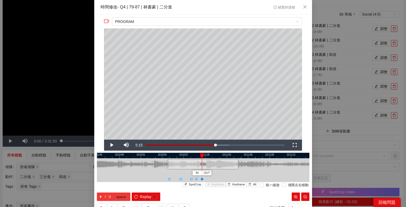
click at [110, 195] on icon "pause" at bounding box center [110, 197] width 4 height 4
click at [214, 182] on div at bounding box center [203, 177] width 212 height 12
click at [213, 154] on div at bounding box center [213, 156] width 4 height 5
click at [214, 186] on span "Keyframe" at bounding box center [217, 185] width 13 height 5
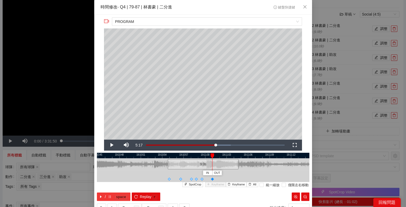
click at [111, 197] on icon "pause" at bounding box center [110, 197] width 4 height 4
click at [213, 185] on span "Keyframe" at bounding box center [217, 185] width 13 height 5
click at [115, 194] on span "space" at bounding box center [121, 197] width 15 height 6
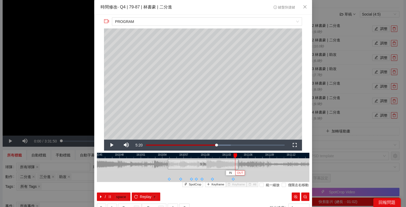
click at [242, 172] on span "OUT" at bounding box center [240, 173] width 6 height 5
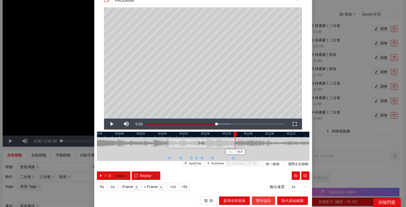
click at [266, 201] on span "暫時儲存" at bounding box center [263, 201] width 15 height 6
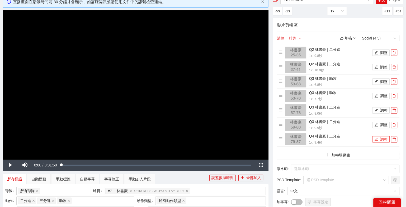
scroll to position [33, 0]
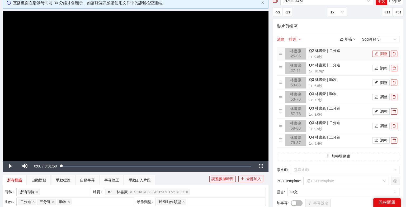
click at [379, 54] on button "調整" at bounding box center [380, 54] width 17 height 6
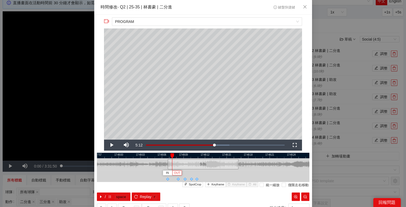
click at [177, 174] on span "OUT" at bounding box center [177, 173] width 6 height 5
drag, startPoint x: 172, startPoint y: 156, endPoint x: 200, endPoint y: 157, distance: 28.0
click at [200, 157] on div at bounding box center [200, 156] width 4 height 5
click at [204, 174] on span "OUT" at bounding box center [204, 173] width 6 height 5
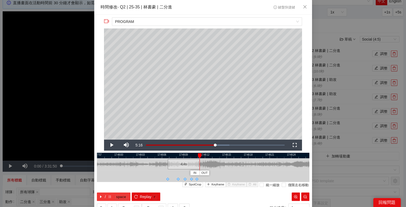
click at [113, 197] on button "/ space" at bounding box center [114, 197] width 34 height 8
click at [107, 196] on button "/ space" at bounding box center [114, 197] width 34 height 8
click at [234, 172] on span "OUT" at bounding box center [233, 173] width 6 height 5
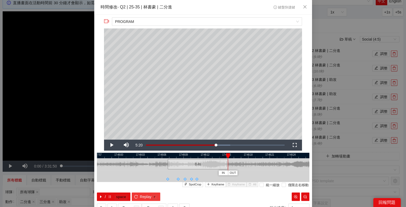
click at [144, 198] on span "Replay" at bounding box center [146, 197] width 12 height 6
click at [169, 174] on button "IN" at bounding box center [167, 173] width 10 height 5
click at [113, 197] on button "/ space" at bounding box center [114, 197] width 34 height 8
click at [224, 166] on div at bounding box center [224, 165] width 3 height 12
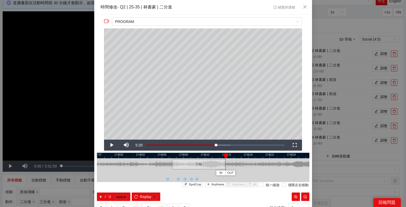
drag, startPoint x: 224, startPoint y: 155, endPoint x: 205, endPoint y: 155, distance: 18.5
click at [224, 155] on div at bounding box center [226, 156] width 4 height 5
click at [114, 193] on button "/ space" at bounding box center [114, 197] width 34 height 8
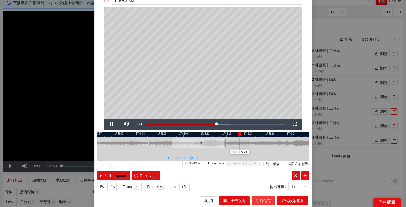
click at [264, 202] on span "暫時儲存" at bounding box center [263, 201] width 15 height 6
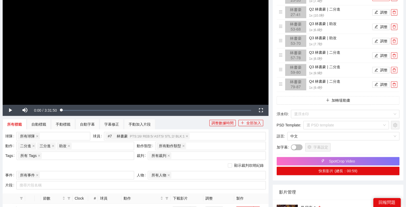
scroll to position [186, 0]
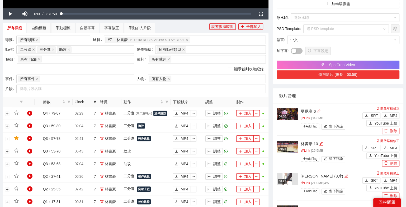
click at [365, 74] on button "快剪影片 (總長：00:59)" at bounding box center [338, 74] width 123 height 8
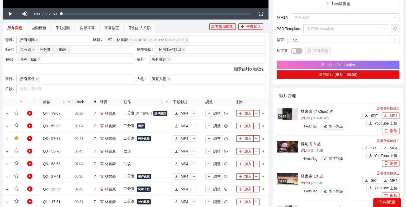
click at [389, 115] on button "MP4" at bounding box center [391, 116] width 18 height 6
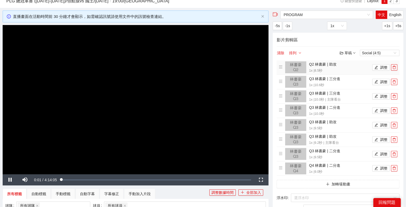
scroll to position [25, 0]
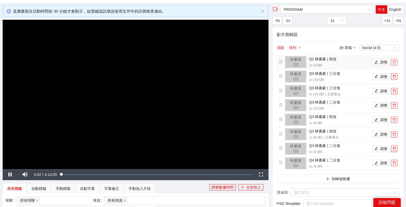
click at [395, 63] on icon "delete" at bounding box center [394, 62] width 4 height 4
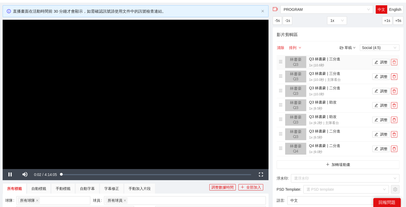
click at [395, 63] on icon "delete" at bounding box center [394, 62] width 4 height 4
click at [395, 75] on icon "delete" at bounding box center [394, 77] width 4 height 4
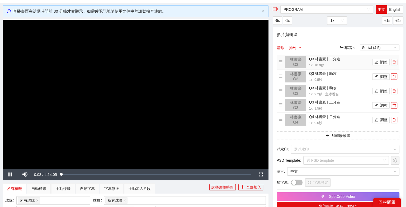
click at [395, 63] on icon "delete" at bounding box center [394, 62] width 4 height 4
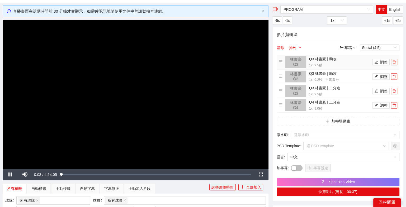
click at [395, 63] on icon "delete" at bounding box center [394, 62] width 4 height 4
click at [395, 75] on icon "delete" at bounding box center [394, 77] width 4 height 4
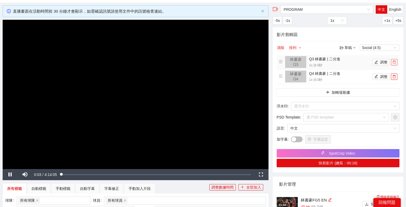
click at [395, 63] on icon "delete" at bounding box center [394, 62] width 4 height 4
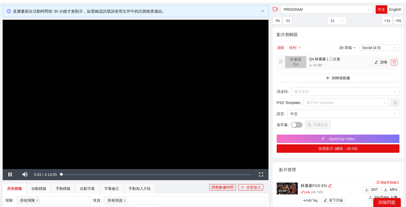
click at [395, 63] on icon "delete" at bounding box center [394, 62] width 4 height 4
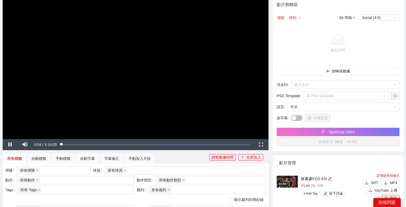
scroll to position [83, 0]
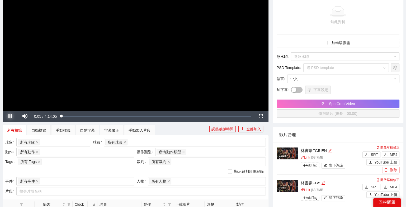
click at [7, 117] on span "Video Player" at bounding box center [10, 117] width 15 height 0
click at [136, 141] on div "所有球員" at bounding box center [182, 142] width 154 height 7
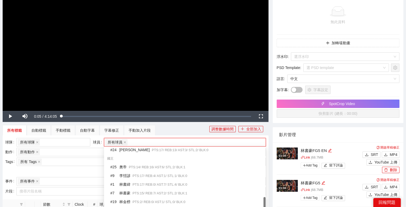
scroll to position [93, 0]
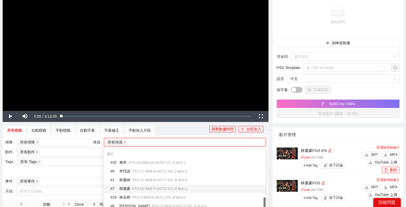
click at [142, 189] on span "PTS: 15 / REB: 7 / AST: 2 / STL: 2 / BLK: 1" at bounding box center [160, 189] width 55 height 4
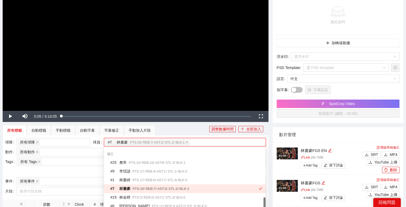
click at [65, 175] on div "顯示裁判吹哨紀錄" at bounding box center [135, 172] width 261 height 8
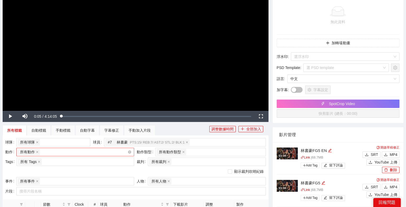
click at [65, 154] on div "所有動作 + 0 ..." at bounding box center [73, 152] width 110 height 7
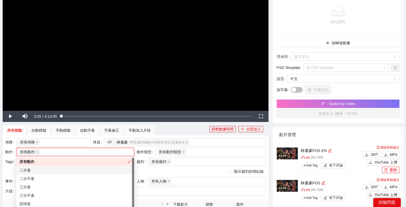
click at [48, 168] on div "二分進" at bounding box center [75, 171] width 111 height 6
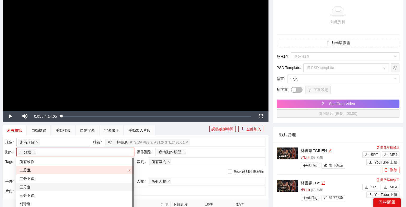
click at [34, 185] on div "三分進" at bounding box center [75, 188] width 111 height 6
click at [144, 170] on div "顯示裁判吹哨紀錄" at bounding box center [135, 172] width 261 height 6
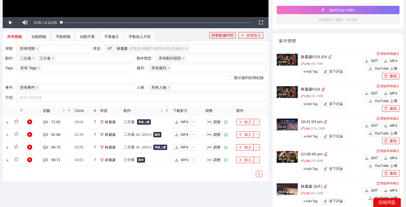
scroll to position [172, 0]
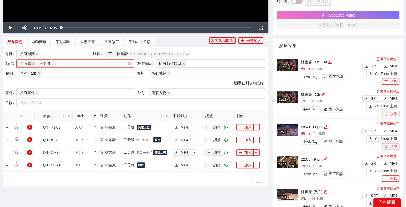
click at [90, 63] on div "二分進 三分進 + 0 ..." at bounding box center [73, 63] width 110 height 7
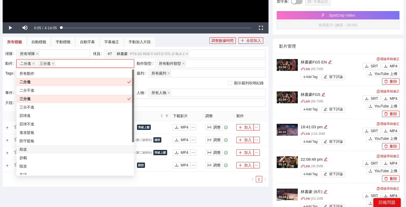
click at [32, 150] on div "助攻" at bounding box center [75, 150] width 111 height 6
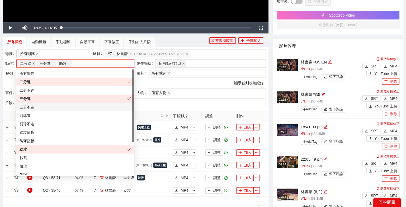
click at [141, 83] on div "顯示裁判吹哨紀錄" at bounding box center [135, 83] width 261 height 6
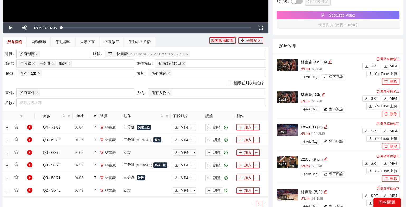
scroll to position [178, 0]
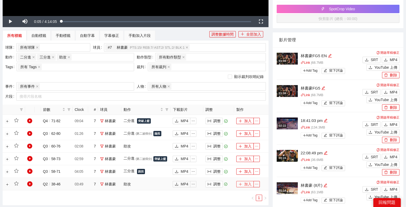
click at [243, 182] on button "加入" at bounding box center [244, 184] width 17 height 6
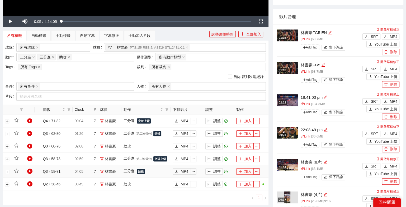
click at [243, 169] on button "加入" at bounding box center [244, 172] width 17 height 6
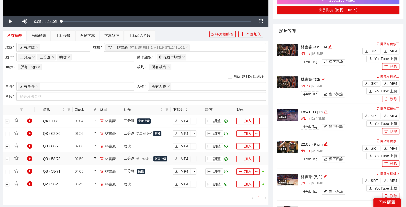
click at [245, 157] on button "加入" at bounding box center [244, 159] width 17 height 6
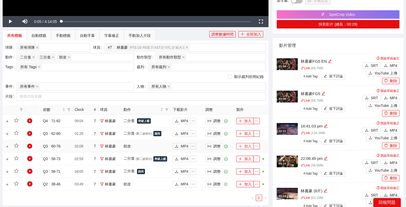
click at [245, 148] on button "加入" at bounding box center [244, 146] width 17 height 6
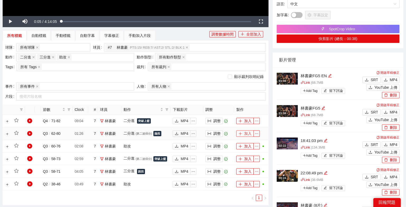
click at [246, 131] on button "加入" at bounding box center [244, 134] width 17 height 6
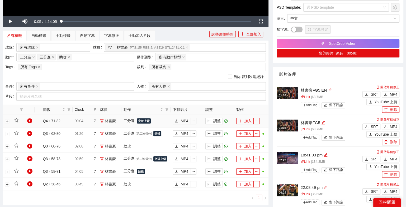
click at [246, 117] on td "加入" at bounding box center [251, 121] width 34 height 13
click at [244, 118] on button "加入" at bounding box center [244, 121] width 17 height 6
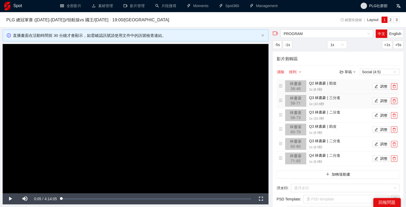
scroll to position [0, 0]
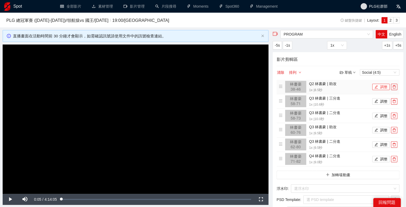
click at [380, 89] on button "調整" at bounding box center [380, 87] width 17 height 6
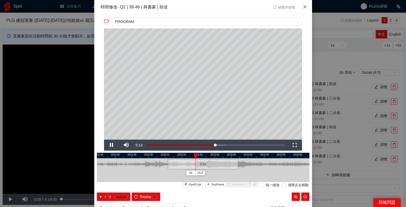
click at [305, 7] on icon "close" at bounding box center [304, 6] width 3 height 3
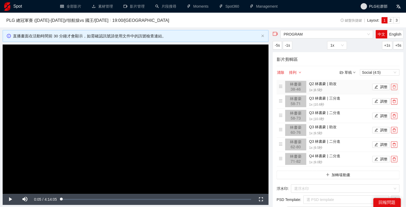
click at [395, 86] on icon "delete" at bounding box center [394, 87] width 4 height 4
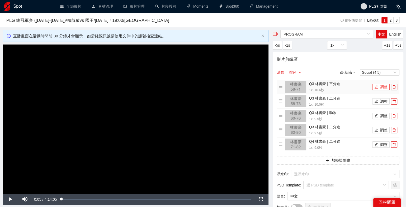
click at [380, 88] on button "調整" at bounding box center [380, 87] width 17 height 6
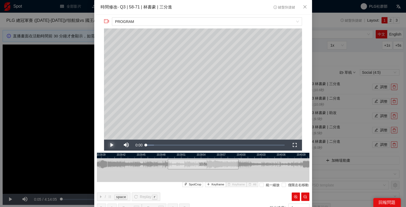
click at [112, 145] on span "Video Player" at bounding box center [111, 145] width 15 height 0
click at [304, 11] on span "Close" at bounding box center [305, 7] width 14 height 14
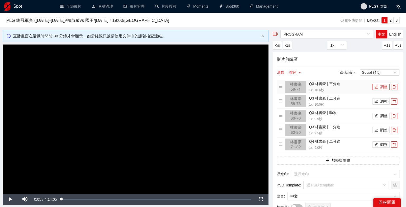
click at [381, 88] on button "調整" at bounding box center [380, 87] width 17 height 6
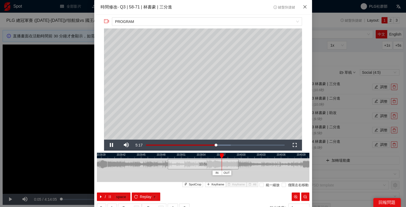
click at [306, 8] on icon "close" at bounding box center [305, 7] width 4 height 4
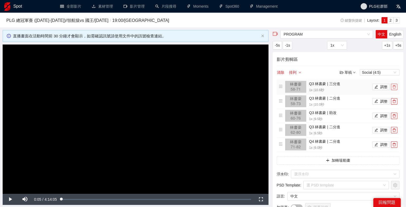
click at [394, 89] on button "button" at bounding box center [394, 87] width 6 height 6
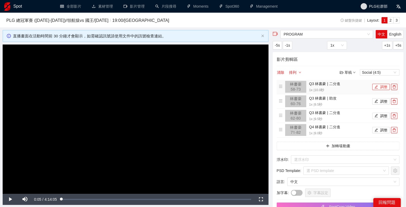
click at [382, 89] on button "調整" at bounding box center [380, 87] width 17 height 6
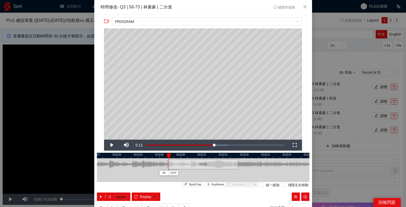
drag, startPoint x: 216, startPoint y: 156, endPoint x: 169, endPoint y: 161, distance: 47.8
click at [169, 159] on div "IN OUT" at bounding box center [169, 156] width 4 height 5
click at [217, 184] on span "Keyframe" at bounding box center [217, 185] width 13 height 5
click at [107, 197] on button "/ space" at bounding box center [114, 197] width 34 height 8
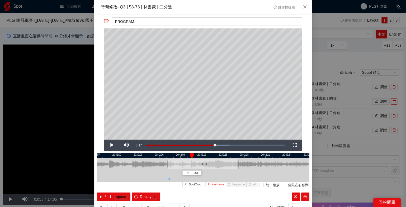
click at [216, 185] on span "Keyframe" at bounding box center [217, 185] width 13 height 5
click at [110, 196] on icon "pause" at bounding box center [110, 197] width 2 height 3
click at [215, 184] on span "Keyframe" at bounding box center [217, 185] width 13 height 5
click at [110, 195] on icon "pause" at bounding box center [110, 197] width 4 height 4
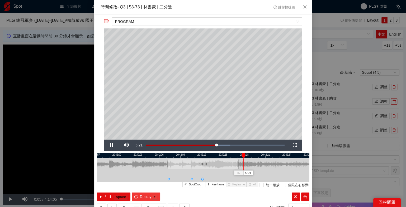
click at [148, 194] on span "Replay" at bounding box center [146, 197] width 12 height 6
click at [116, 198] on kbd "space" at bounding box center [120, 197] width 13 height 5
click at [227, 172] on span "OUT" at bounding box center [229, 173] width 6 height 5
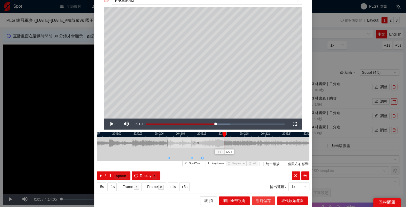
click at [258, 200] on span "暫時儲存" at bounding box center [263, 201] width 15 height 6
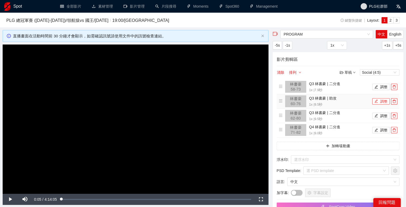
click at [382, 104] on button "調整" at bounding box center [380, 101] width 17 height 6
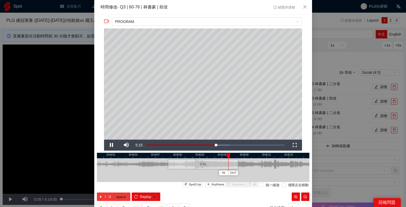
click at [106, 198] on button "/ space" at bounding box center [114, 197] width 34 height 8
click at [306, 6] on icon "close" at bounding box center [305, 7] width 4 height 4
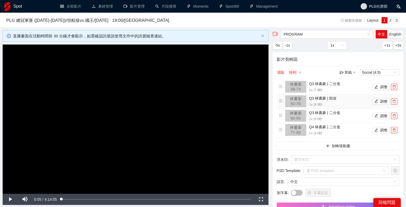
click at [395, 102] on icon "delete" at bounding box center [394, 102] width 4 height 4
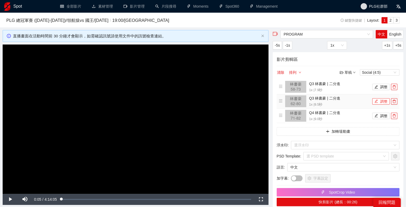
click at [380, 101] on button "調整" at bounding box center [380, 101] width 17 height 6
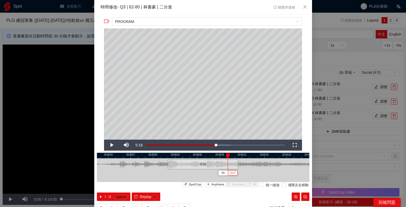
click at [235, 173] on span "OUT" at bounding box center [233, 173] width 6 height 5
click at [135, 196] on icon "reload" at bounding box center [136, 197] width 4 height 4
click at [112, 198] on button "/ space" at bounding box center [114, 197] width 34 height 8
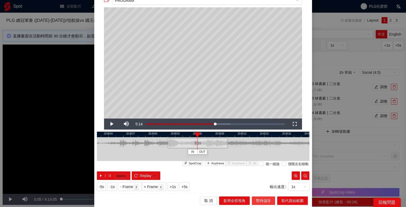
click at [267, 201] on span "暫時儲存" at bounding box center [263, 201] width 15 height 6
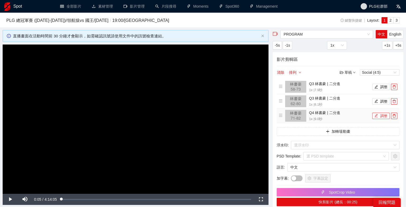
click at [379, 115] on button "調整" at bounding box center [380, 116] width 17 height 6
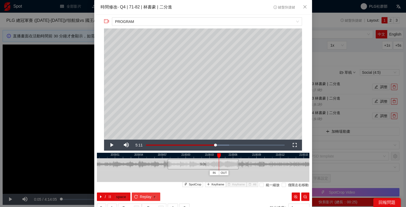
click at [144, 195] on span "Replay" at bounding box center [146, 197] width 12 height 6
click at [111, 197] on icon "pause" at bounding box center [110, 197] width 4 height 4
click at [115, 197] on kbd "space" at bounding box center [120, 197] width 13 height 5
click at [215, 184] on span "Keyframe" at bounding box center [217, 185] width 13 height 5
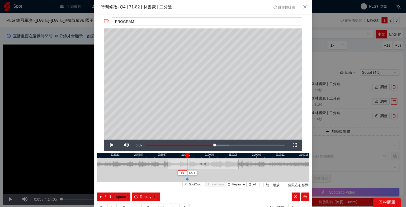
click at [182, 173] on span "IN" at bounding box center [182, 173] width 3 height 5
click at [116, 196] on kbd "space" at bounding box center [120, 197] width 13 height 5
click at [222, 184] on span "Keyframe" at bounding box center [217, 185] width 13 height 5
click at [109, 194] on button "/ space" at bounding box center [114, 197] width 34 height 8
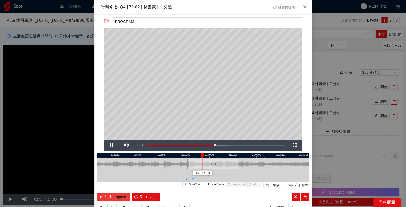
click at [109, 194] on button "/ space" at bounding box center [114, 197] width 34 height 8
click at [214, 185] on span "Keyframe" at bounding box center [217, 185] width 13 height 5
click at [108, 195] on icon "pause" at bounding box center [110, 197] width 4 height 4
click at [218, 185] on span "Keyframe" at bounding box center [217, 185] width 13 height 5
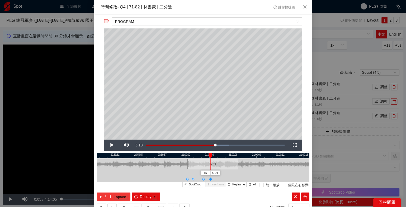
click at [106, 198] on span "/" at bounding box center [105, 197] width 1 height 6
click at [108, 198] on icon "pause" at bounding box center [110, 197] width 4 height 4
drag, startPoint x: 249, startPoint y: 155, endPoint x: 240, endPoint y: 155, distance: 8.7
click at [240, 155] on div at bounding box center [242, 156] width 4 height 5
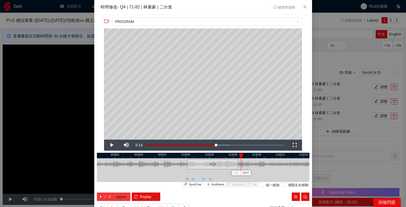
click at [107, 198] on button "/ space" at bounding box center [114, 197] width 34 height 8
click at [249, 173] on span "OUT" at bounding box center [250, 173] width 6 height 5
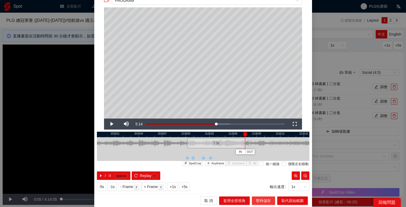
click at [261, 201] on span "暫時儲存" at bounding box center [263, 201] width 15 height 6
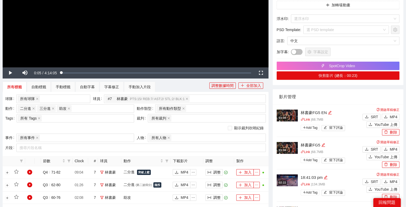
scroll to position [150, 0]
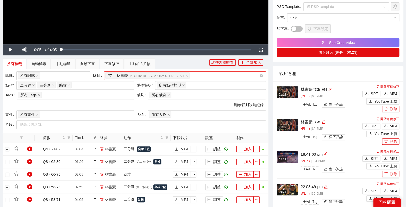
click at [188, 75] on icon "close" at bounding box center [187, 75] width 3 height 3
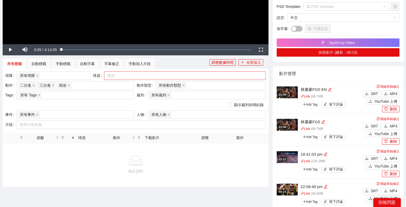
click at [198, 75] on div at bounding box center [182, 76] width 154 height 6
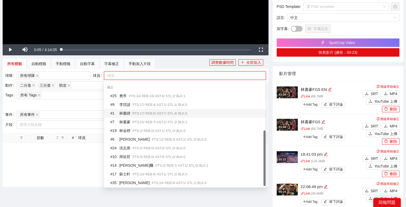
scroll to position [0, 0]
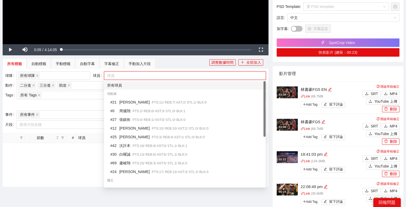
click at [139, 87] on div "所有球員" at bounding box center [184, 86] width 155 height 6
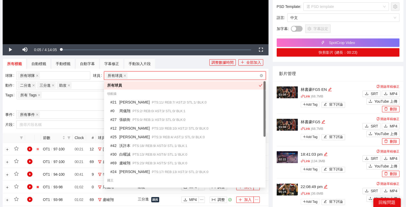
click at [68, 108] on div "顯示裁判吹哨紀錄" at bounding box center [135, 105] width 261 height 8
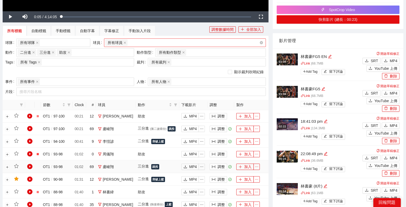
scroll to position [181, 0]
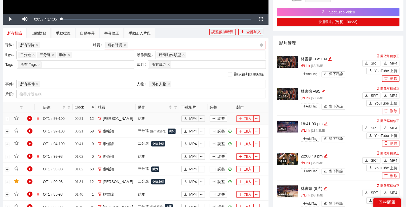
click at [248, 116] on button "加入" at bounding box center [244, 119] width 17 height 6
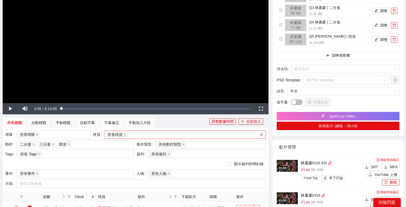
scroll to position [0, 0]
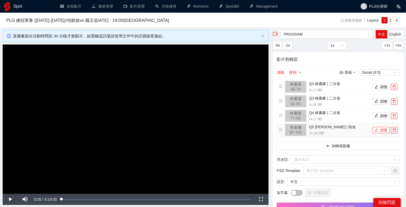
click at [381, 130] on button "調整" at bounding box center [380, 130] width 17 height 6
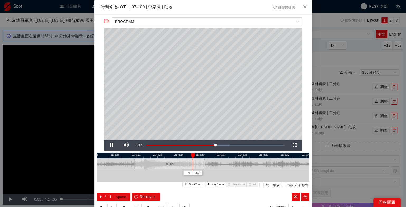
drag, startPoint x: 263, startPoint y: 155, endPoint x: 178, endPoint y: 153, distance: 85.3
click at [178, 153] on div "**********" at bounding box center [203, 115] width 218 height 200
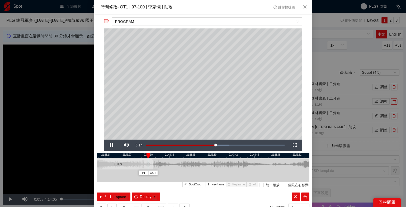
drag, startPoint x: 134, startPoint y: 164, endPoint x: 206, endPoint y: 164, distance: 72.3
click at [153, 164] on div "10.0 s" at bounding box center [117, 164] width 71 height 10
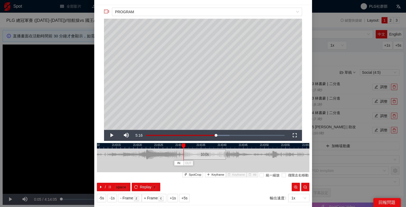
scroll to position [10, 0]
drag, startPoint x: 250, startPoint y: 145, endPoint x: 193, endPoint y: 145, distance: 57.3
click at [193, 145] on div at bounding box center [203, 146] width 212 height 6
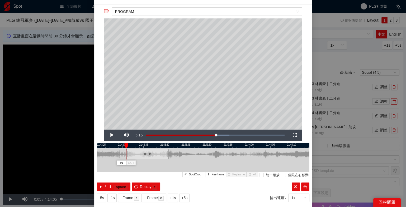
drag, startPoint x: 141, startPoint y: 155, endPoint x: 224, endPoint y: 155, distance: 82.9
click at [168, 155] on div "10.0 s" at bounding box center [147, 154] width 42 height 10
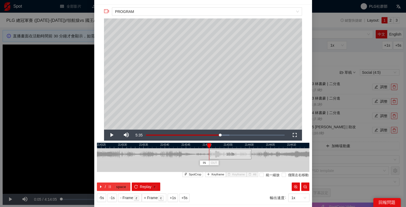
click at [107, 187] on button "/ space" at bounding box center [114, 187] width 34 height 8
drag, startPoint x: 253, startPoint y: 147, endPoint x: 197, endPoint y: 147, distance: 55.4
click at [197, 147] on div at bounding box center [202, 146] width 212 height 6
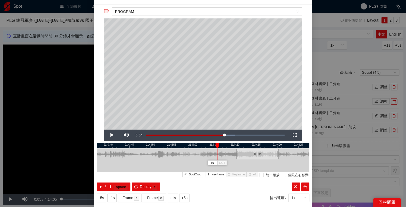
drag, startPoint x: 174, startPoint y: 154, endPoint x: 262, endPoint y: 154, distance: 87.9
click at [262, 154] on div "10.0 s" at bounding box center [257, 154] width 42 height 10
click at [102, 190] on button "/ space" at bounding box center [114, 187] width 34 height 8
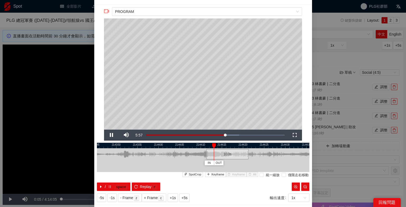
drag, startPoint x: 262, startPoint y: 143, endPoint x: 186, endPoint y: 143, distance: 76.0
click at [186, 143] on div at bounding box center [169, 146] width 212 height 6
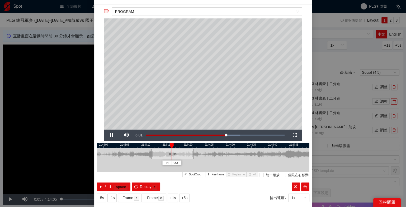
drag, startPoint x: 230, startPoint y: 144, endPoint x: 151, endPoint y: 142, distance: 78.7
click at [151, 142] on div "**********" at bounding box center [203, 105] width 218 height 200
drag, startPoint x: 106, startPoint y: 154, endPoint x: 214, endPoint y: 154, distance: 108.2
click at [135, 154] on div "10.0 s" at bounding box center [113, 154] width 42 height 10
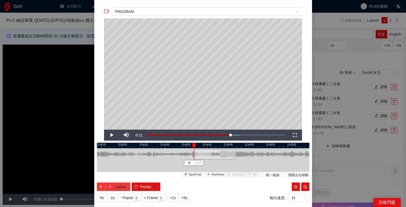
click at [108, 186] on icon "pause" at bounding box center [110, 187] width 4 height 4
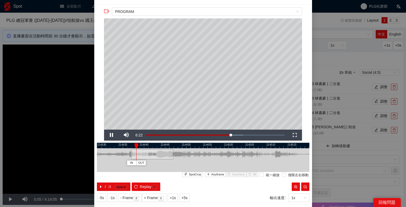
drag, startPoint x: 222, startPoint y: 148, endPoint x: 155, endPoint y: 148, distance: 66.8
click at [155, 148] on div at bounding box center [140, 146] width 212 height 6
drag, startPoint x: 141, startPoint y: 156, endPoint x: 235, endPoint y: 154, distance: 94.8
click at [169, 154] on div "10.0 s" at bounding box center [148, 154] width 42 height 10
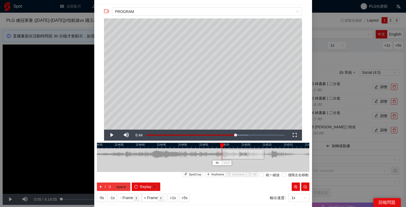
click at [111, 186] on icon "pause" at bounding box center [110, 187] width 4 height 4
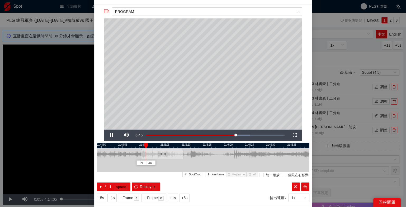
drag, startPoint x: 247, startPoint y: 146, endPoint x: 166, endPoint y: 145, distance: 81.0
click at [166, 145] on div at bounding box center [122, 146] width 212 height 6
drag, startPoint x: 157, startPoint y: 153, endPoint x: 232, endPoint y: 153, distance: 75.5
click at [183, 153] on div "10.0 s" at bounding box center [162, 154] width 42 height 10
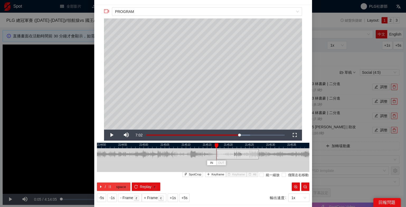
click at [110, 185] on icon "pause" at bounding box center [110, 187] width 4 height 4
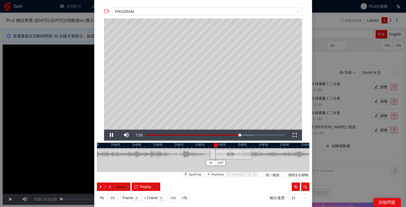
drag, startPoint x: 262, startPoint y: 145, endPoint x: 187, endPoint y: 145, distance: 75.0
click at [187, 145] on div at bounding box center [196, 146] width 212 height 6
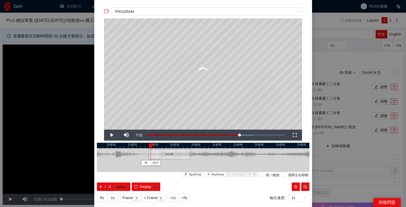
drag, startPoint x: 163, startPoint y: 156, endPoint x: 252, endPoint y: 156, distance: 89.0
click at [190, 156] on div "10.0 s" at bounding box center [169, 154] width 42 height 10
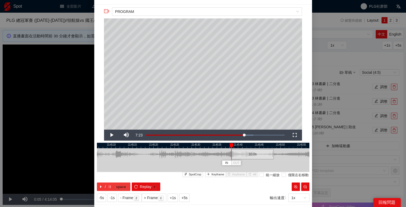
click at [109, 184] on button "/ space" at bounding box center [114, 187] width 34 height 8
drag, startPoint x: 281, startPoint y: 146, endPoint x: 177, endPoint y: 146, distance: 103.7
click at [177, 146] on div at bounding box center [202, 146] width 212 height 6
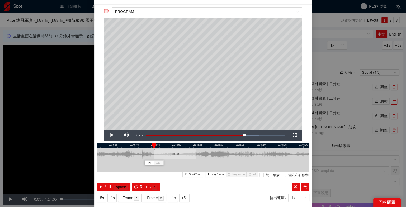
drag, startPoint x: 148, startPoint y: 157, endPoint x: 266, endPoint y: 157, distance: 117.5
click at [196, 157] on div "10.0 s" at bounding box center [175, 154] width 42 height 10
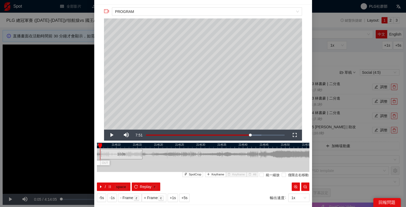
drag, startPoint x: 269, startPoint y: 145, endPoint x: 124, endPoint y: 145, distance: 145.2
click at [124, 145] on div at bounding box center [58, 146] width 212 height 6
drag, startPoint x: 123, startPoint y: 154, endPoint x: 225, endPoint y: 156, distance: 101.6
click at [225, 156] on div "10.0 s" at bounding box center [215, 154] width 42 height 10
drag, startPoint x: 249, startPoint y: 143, endPoint x: 182, endPoint y: 143, distance: 67.8
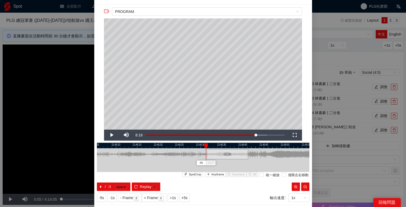
click at [182, 143] on div at bounding box center [203, 146] width 212 height 6
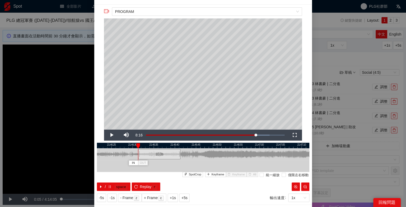
drag, startPoint x: 154, startPoint y: 155, endPoint x: 275, endPoint y: 155, distance: 121.2
click at [180, 155] on div "10.0 s" at bounding box center [159, 154] width 42 height 10
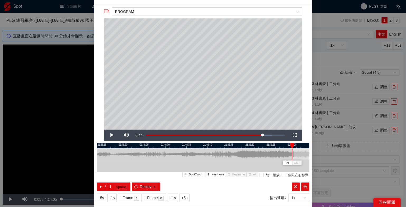
drag, startPoint x: 229, startPoint y: 143, endPoint x: 266, endPoint y: 145, distance: 37.3
click at [266, 145] on div at bounding box center [236, 146] width 212 height 6
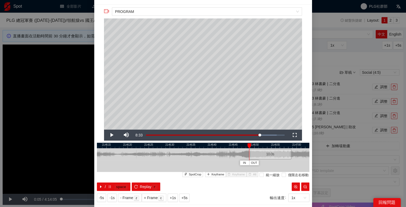
drag, startPoint x: 302, startPoint y: 154, endPoint x: 254, endPoint y: 154, distance: 47.5
click at [254, 154] on div "10.0 s" at bounding box center [270, 154] width 42 height 10
drag, startPoint x: 254, startPoint y: 154, endPoint x: 225, endPoint y: 152, distance: 29.4
click at [225, 152] on div "10.0 s" at bounding box center [241, 154] width 42 height 10
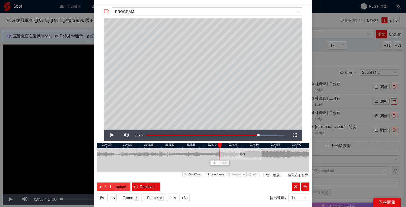
click at [112, 185] on button "/ space" at bounding box center [114, 187] width 34 height 8
drag, startPoint x: 280, startPoint y: 145, endPoint x: 264, endPoint y: 146, distance: 15.3
click at [264, 146] on div at bounding box center [265, 146] width 4 height 5
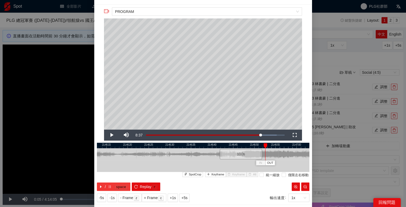
click at [115, 187] on kbd "space" at bounding box center [120, 187] width 13 height 5
click at [113, 186] on button "/ space" at bounding box center [114, 187] width 34 height 8
click at [278, 162] on span "OUT" at bounding box center [277, 163] width 6 height 5
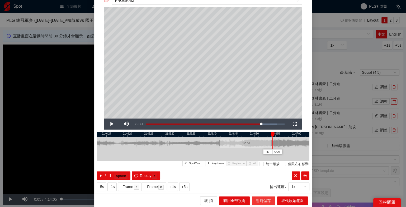
click at [263, 201] on span "暫時儲存" at bounding box center [263, 201] width 15 height 6
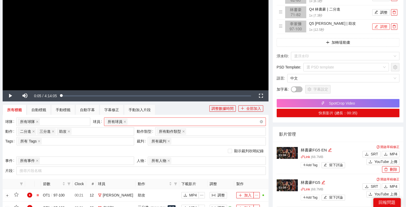
scroll to position [125, 0]
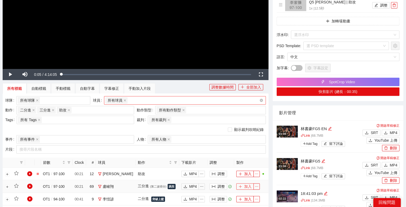
click at [242, 186] on button "加入" at bounding box center [244, 187] width 17 height 6
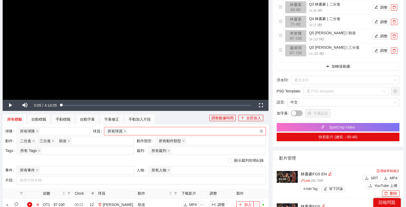
scroll to position [56, 0]
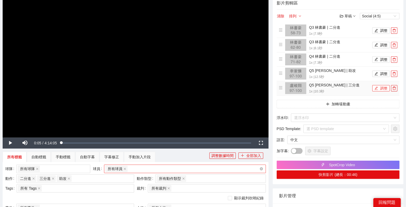
click at [382, 87] on button "調整" at bounding box center [380, 88] width 17 height 6
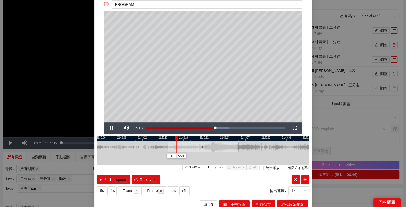
scroll to position [21, 0]
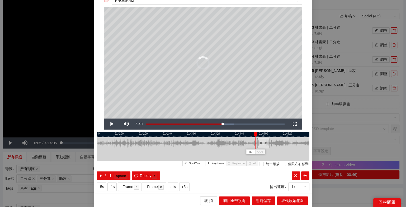
drag, startPoint x: 216, startPoint y: 144, endPoint x: 278, endPoint y: 138, distance: 61.8
click at [269, 138] on div "10.3 s" at bounding box center [263, 143] width 12 height 10
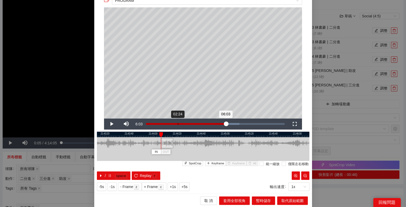
drag, startPoint x: 288, startPoint y: 135, endPoint x: 178, endPoint y: 127, distance: 110.6
click at [178, 127] on div "**********" at bounding box center [203, 94] width 218 height 200
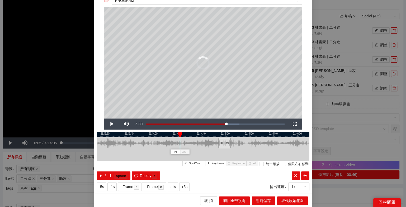
drag, startPoint x: 167, startPoint y: 144, endPoint x: 252, endPoint y: 145, distance: 85.3
click at [231, 145] on div "10.3 s" at bounding box center [224, 143] width 12 height 10
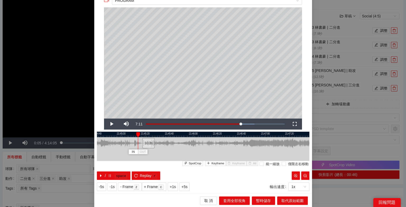
drag, startPoint x: 277, startPoint y: 136, endPoint x: 176, endPoint y: 136, distance: 101.6
click at [176, 136] on div at bounding box center [99, 135] width 212 height 6
drag, startPoint x: 148, startPoint y: 143, endPoint x: 241, endPoint y: 144, distance: 92.4
click at [241, 144] on div "10.3 s" at bounding box center [239, 143] width 12 height 10
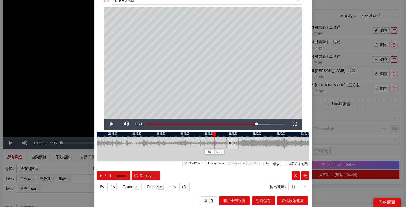
drag, startPoint x: 273, startPoint y: 134, endPoint x: 169, endPoint y: 134, distance: 104.5
click at [169, 134] on div at bounding box center [194, 135] width 212 height 6
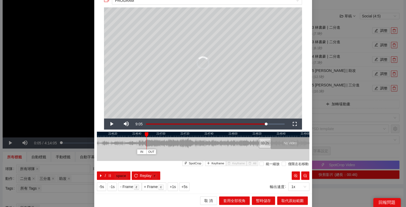
drag, startPoint x: 136, startPoint y: 143, endPoint x: 265, endPoint y: 145, distance: 128.5
click at [265, 145] on div "10.2 s" at bounding box center [265, 143] width 12 height 10
drag, startPoint x: 265, startPoint y: 145, endPoint x: 227, endPoint y: 145, distance: 37.5
click at [227, 145] on div "10.2 s" at bounding box center [227, 143] width 12 height 10
click at [106, 177] on button "/ space" at bounding box center [114, 176] width 34 height 8
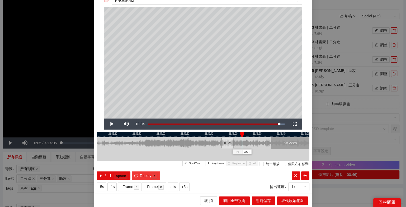
click at [143, 173] on span "Replay" at bounding box center [146, 176] width 12 height 6
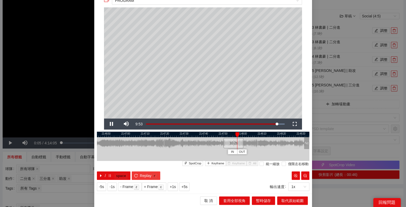
scroll to position [11, 0]
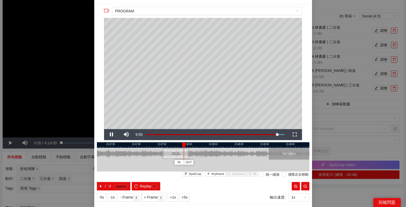
drag, startPoint x: 256, startPoint y: 145, endPoint x: 190, endPoint y: 145, distance: 66.3
click at [190, 145] on div at bounding box center [140, 146] width 212 height 6
click at [104, 185] on button "/ space" at bounding box center [114, 186] width 34 height 8
drag, startPoint x: 205, startPoint y: 145, endPoint x: 141, endPoint y: 149, distance: 63.2
click at [141, 149] on div "21:47:20 21:47:30 21:47:40 21:47:50 21:48:00 21:48:10 21:48:20 21:48:30 21:48:4…" at bounding box center [203, 167] width 212 height 48
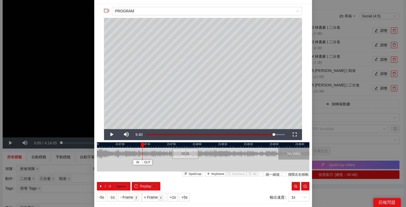
drag, startPoint x: 158, startPoint y: 145, endPoint x: 198, endPoint y: 145, distance: 40.6
click at [198, 145] on div at bounding box center [216, 146] width 212 height 6
drag, startPoint x: 142, startPoint y: 146, endPoint x: 131, endPoint y: 147, distance: 10.4
click at [131, 147] on div "21:47:10 21:47:20 21:47:30 21:47:40 21:47:50 21:48:00 21:48:10 21:48:20 21:48:3…" at bounding box center [203, 167] width 212 height 48
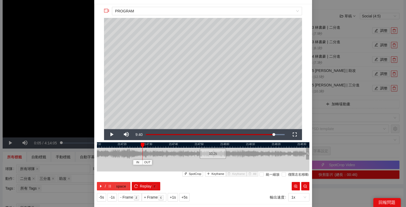
click at [112, 189] on button "/ space" at bounding box center [114, 186] width 34 height 8
drag, startPoint x: 185, startPoint y: 144, endPoint x: 155, endPoint y: 145, distance: 29.9
click at [155, 145] on div "21:47:10 21:47:20 21:47:30 21:47:40 21:47:50 21:48:00 21:48:10 21:48:20 21:48:3…" at bounding box center [203, 167] width 212 height 48
drag, startPoint x: 210, startPoint y: 151, endPoint x: 138, endPoint y: 160, distance: 72.6
click at [138, 160] on div "21:47:10 21:47:20 21:47:30 21:47:40 21:47:50 21:48:00 21:48:10 21:48:20 21:48:3…" at bounding box center [203, 167] width 212 height 48
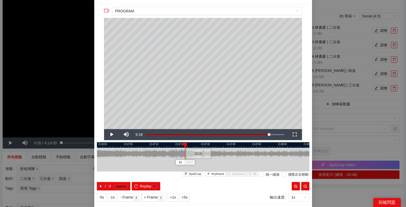
drag, startPoint x: 171, startPoint y: 142, endPoint x: 229, endPoint y: 142, distance: 58.6
click at [229, 143] on div at bounding box center [260, 146] width 212 height 6
drag, startPoint x: 199, startPoint y: 155, endPoint x: 192, endPoint y: 161, distance: 9.6
click at [192, 161] on div "21:46:40 21:46:50 21:47:00 21:47:10 21:47:20 21:47:30 21:47:40 21:47:50 21:48:0…" at bounding box center [203, 167] width 212 height 48
click at [109, 186] on icon "pause" at bounding box center [110, 187] width 4 height 4
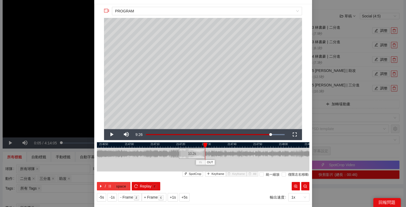
click at [109, 186] on icon "pause" at bounding box center [110, 187] width 4 height 4
drag, startPoint x: 235, startPoint y: 145, endPoint x: 229, endPoint y: 145, distance: 5.5
click at [229, 145] on div at bounding box center [230, 145] width 4 height 5
drag, startPoint x: 230, startPoint y: 145, endPoint x: 225, endPoint y: 145, distance: 4.8
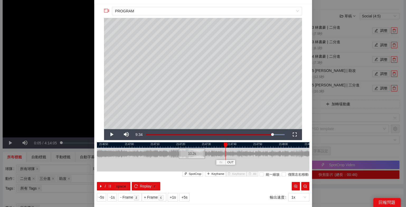
click at [225, 145] on div at bounding box center [226, 145] width 4 height 5
click at [114, 186] on span "space" at bounding box center [121, 187] width 15 height 6
click at [235, 164] on span "OUT" at bounding box center [236, 162] width 6 height 5
click at [137, 190] on button "Replay r" at bounding box center [146, 186] width 28 height 8
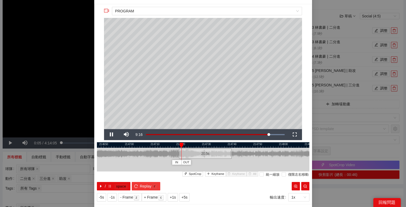
click at [137, 190] on button "Replay r" at bounding box center [146, 186] width 28 height 8
click at [181, 154] on div at bounding box center [179, 154] width 3 height 12
click at [112, 188] on button "/ space" at bounding box center [114, 186] width 34 height 8
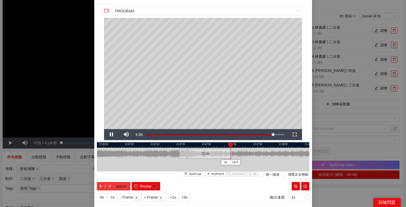
click at [112, 188] on button "/ space" at bounding box center [114, 186] width 34 height 8
click at [235, 163] on span "OUT" at bounding box center [235, 162] width 6 height 5
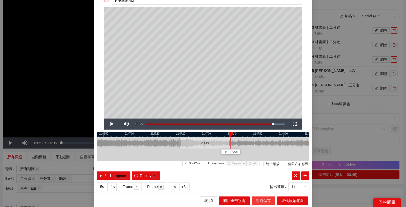
click at [262, 201] on span "暫時儲存" at bounding box center [263, 201] width 15 height 6
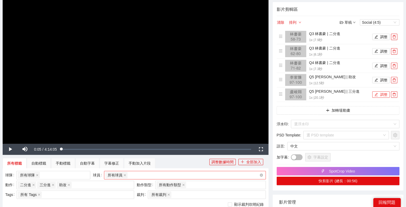
scroll to position [51, 0]
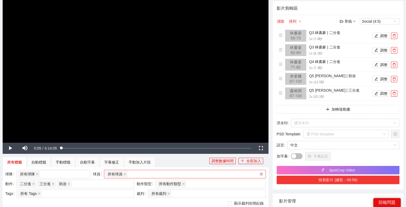
click at [341, 179] on button "快剪影片 (總長：00:56)" at bounding box center [338, 180] width 123 height 8
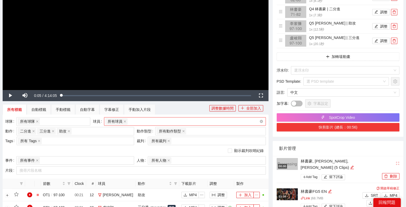
scroll to position [104, 0]
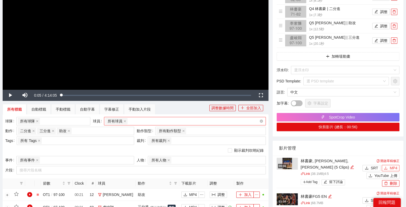
click at [397, 167] on span "MP4" at bounding box center [394, 168] width 8 height 6
